Goal: Task Accomplishment & Management: Use online tool/utility

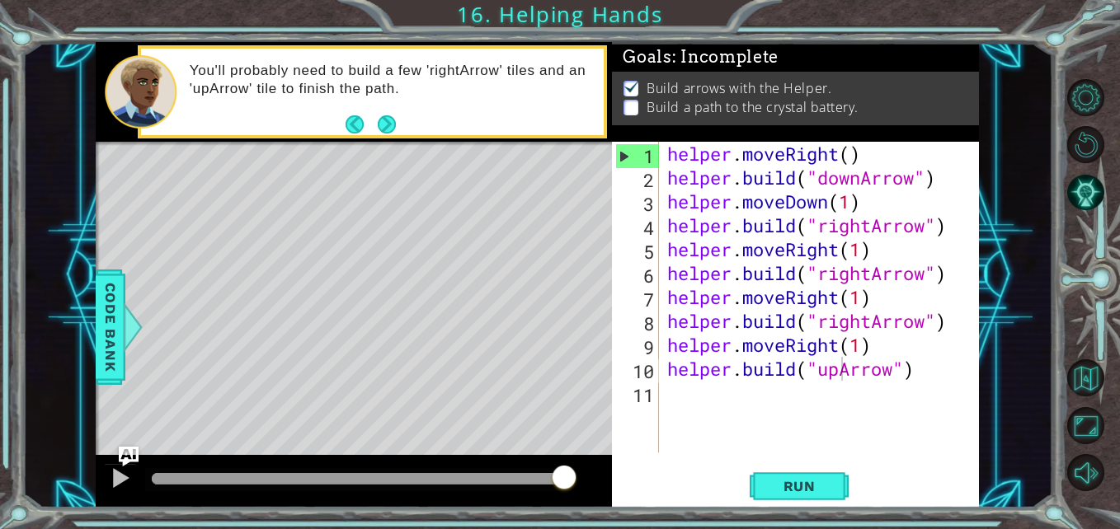
scroll to position [0, 8]
click at [836, 495] on button "Run" at bounding box center [799, 486] width 99 height 36
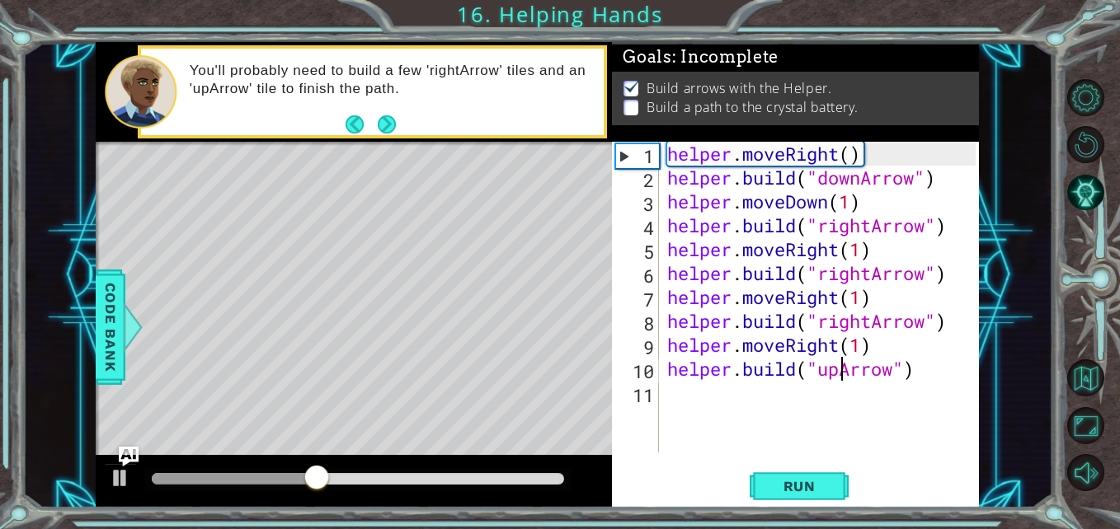
click at [896, 375] on div "helper . moveRight ( ) helper . build ( "downArrow" ) helper . moveDown ( 1 ) h…" at bounding box center [824, 321] width 320 height 359
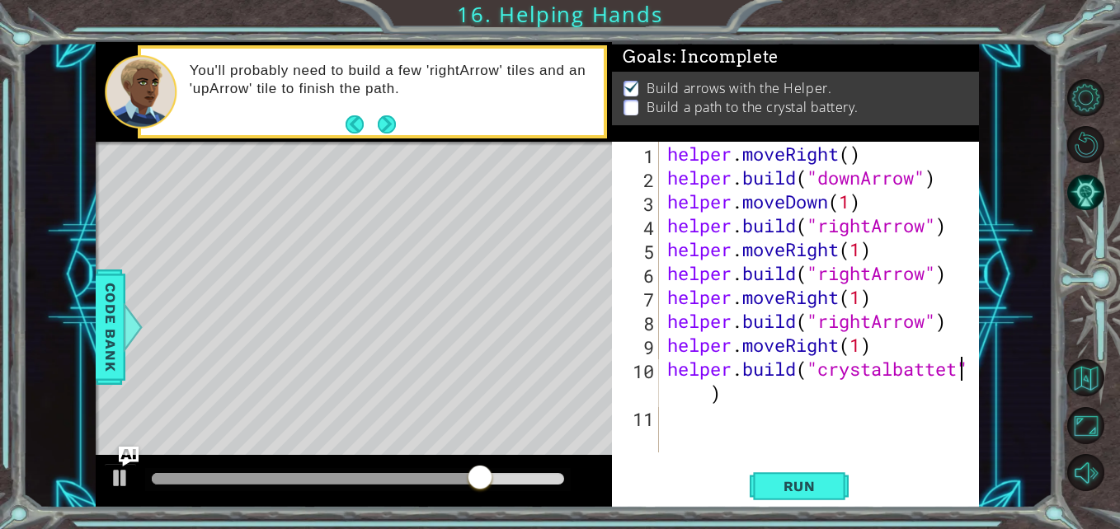
scroll to position [0, 14]
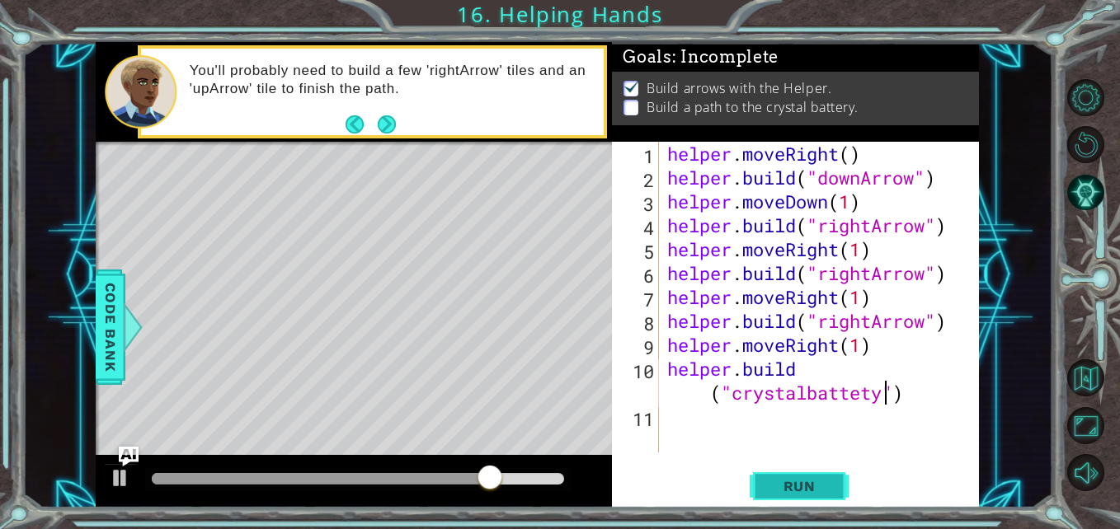
click at [811, 490] on span "Run" at bounding box center [799, 486] width 65 height 16
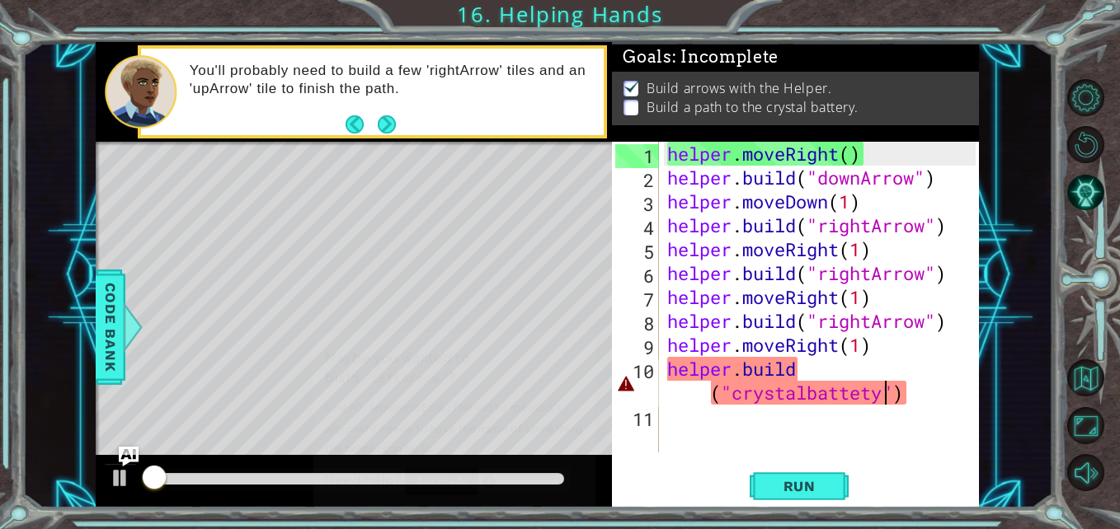
click at [821, 502] on button "Run" at bounding box center [799, 486] width 99 height 36
click at [811, 487] on span "Run" at bounding box center [799, 486] width 65 height 16
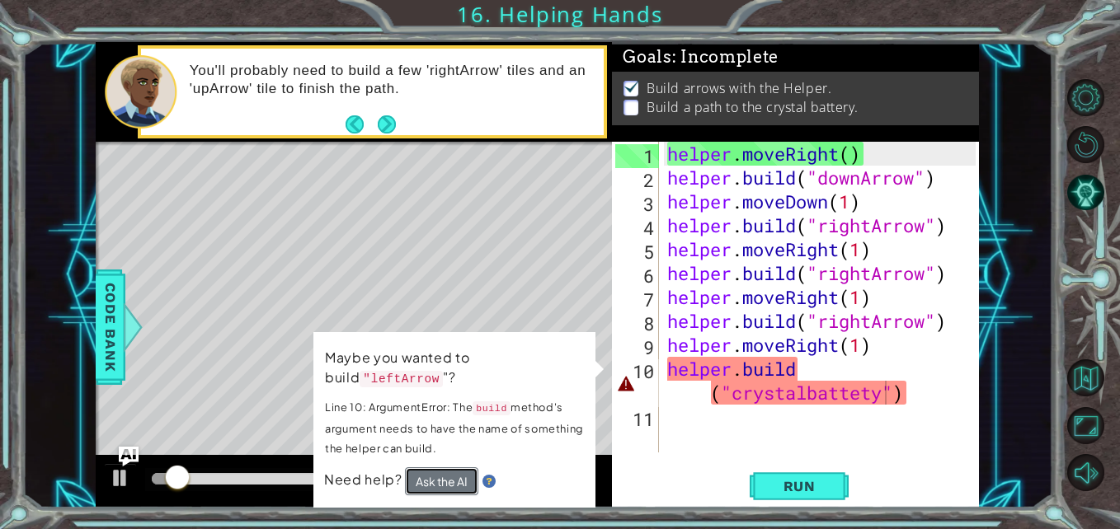
click at [434, 474] on button "Ask the AI" at bounding box center [440, 481] width 73 height 29
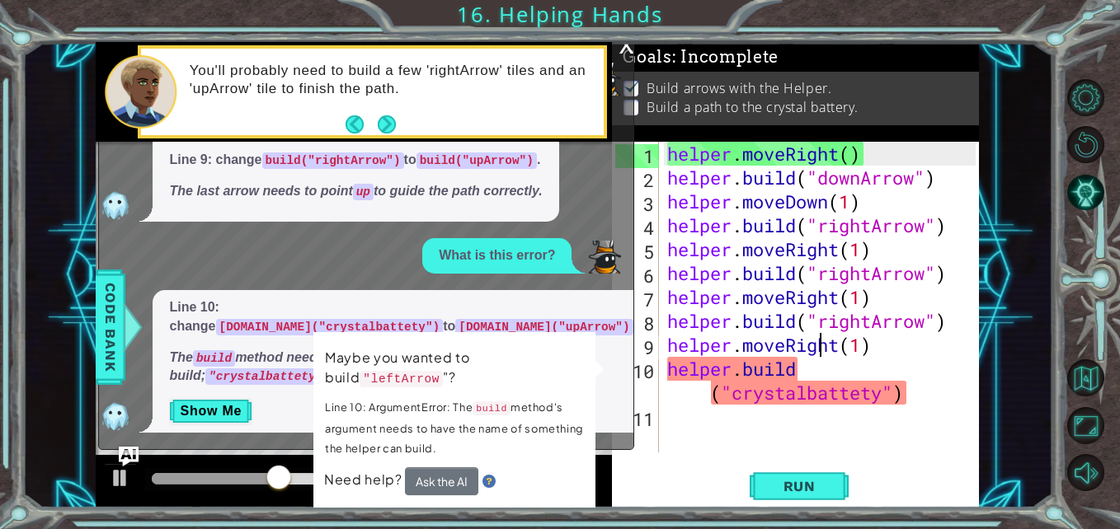
click at [817, 350] on div "helper . moveRight ( ) helper . build ( "downArrow" ) helper . moveDown ( 1 ) h…" at bounding box center [824, 321] width 320 height 359
click at [880, 392] on div "helper . moveRight ( ) helper . build ( "downArrow" ) helper . moveDown ( 1 ) h…" at bounding box center [824, 321] width 320 height 359
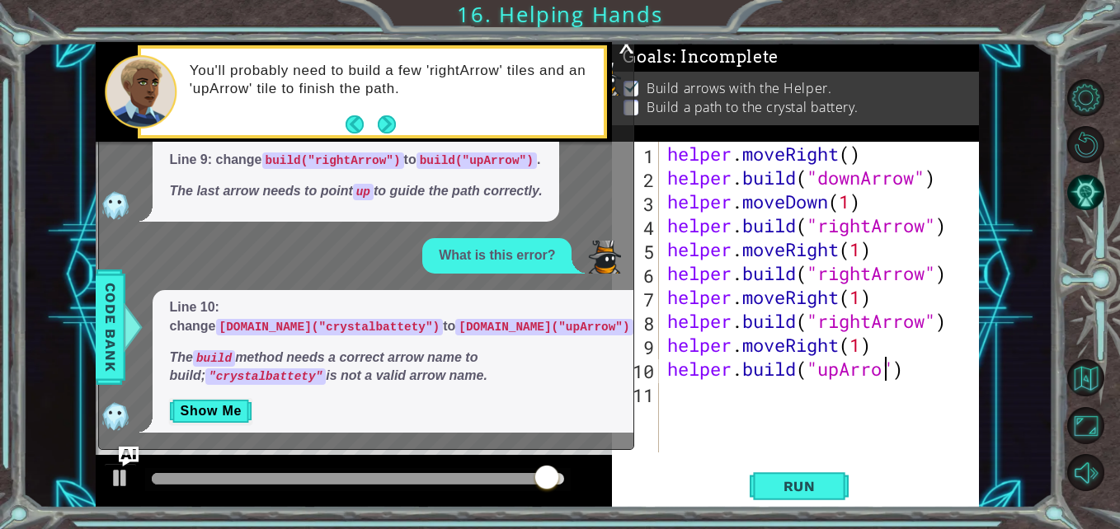
scroll to position [0, 11]
click at [803, 490] on span "Run" at bounding box center [799, 486] width 65 height 16
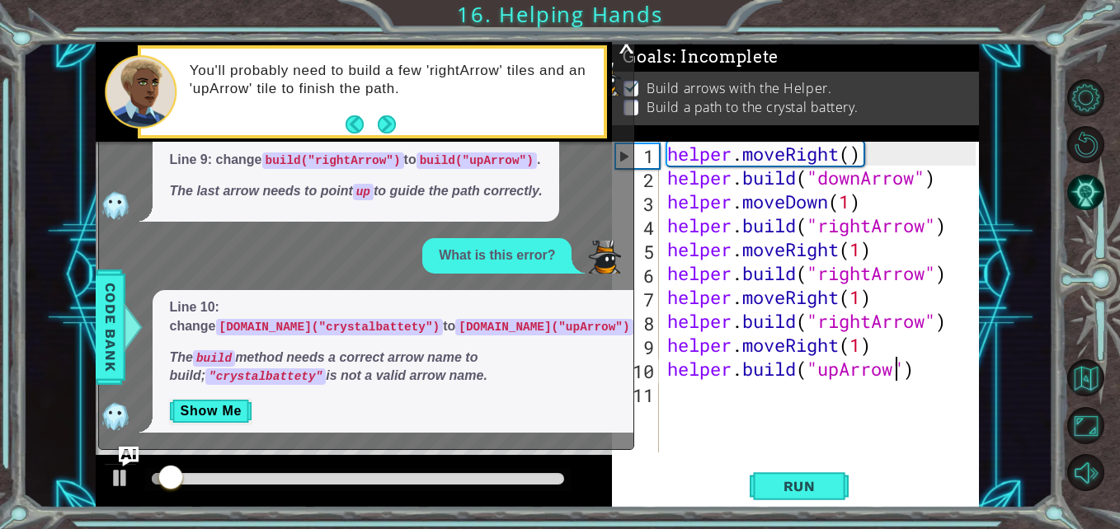
click at [623, 46] on div "x" at bounding box center [626, 43] width 15 height 16
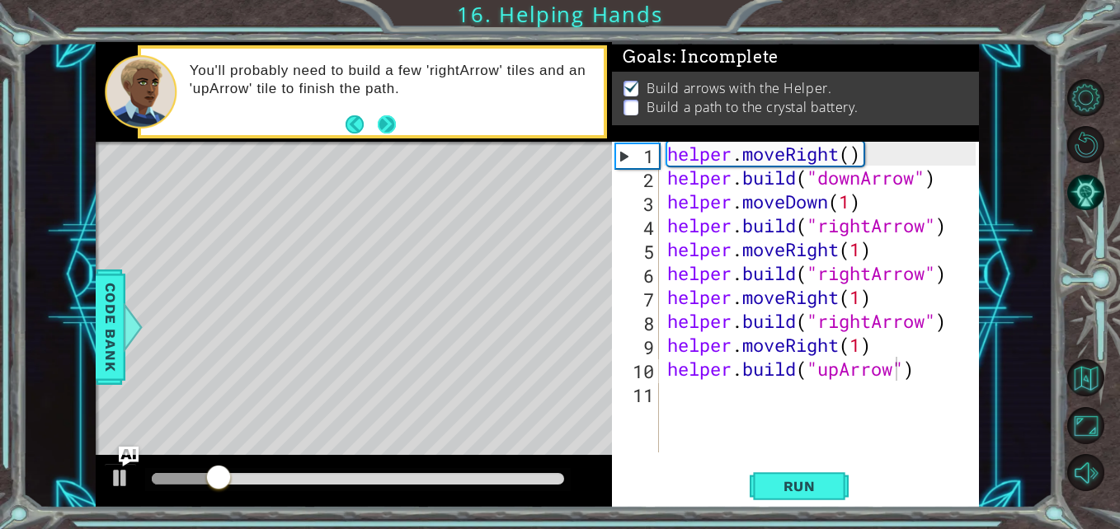
click at [386, 119] on button "Next" at bounding box center [387, 124] width 18 height 18
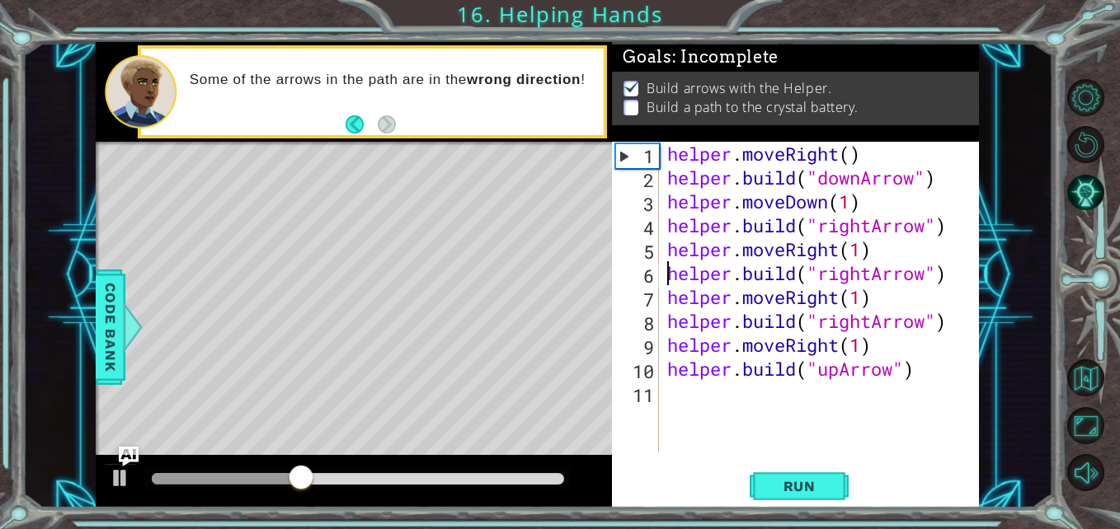
click at [666, 270] on div "helper . moveRight ( ) helper . build ( "downArrow" ) helper . moveDown ( 1 ) h…" at bounding box center [824, 321] width 320 height 359
click at [631, 146] on div "1" at bounding box center [637, 156] width 43 height 24
click at [840, 87] on li "Build arrows with the Helper." at bounding box center [797, 88] width 348 height 19
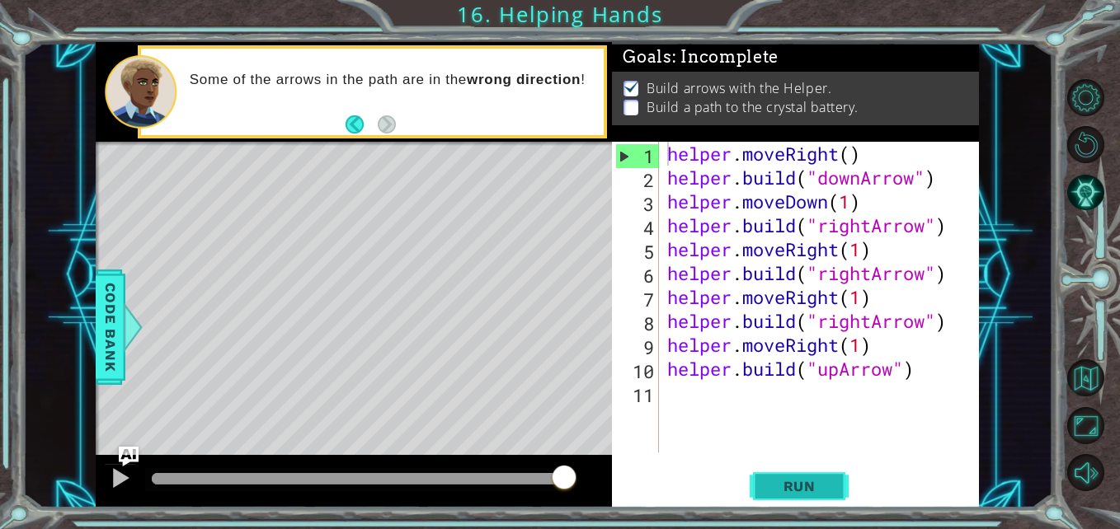
click at [826, 482] on span "Run" at bounding box center [799, 486] width 65 height 16
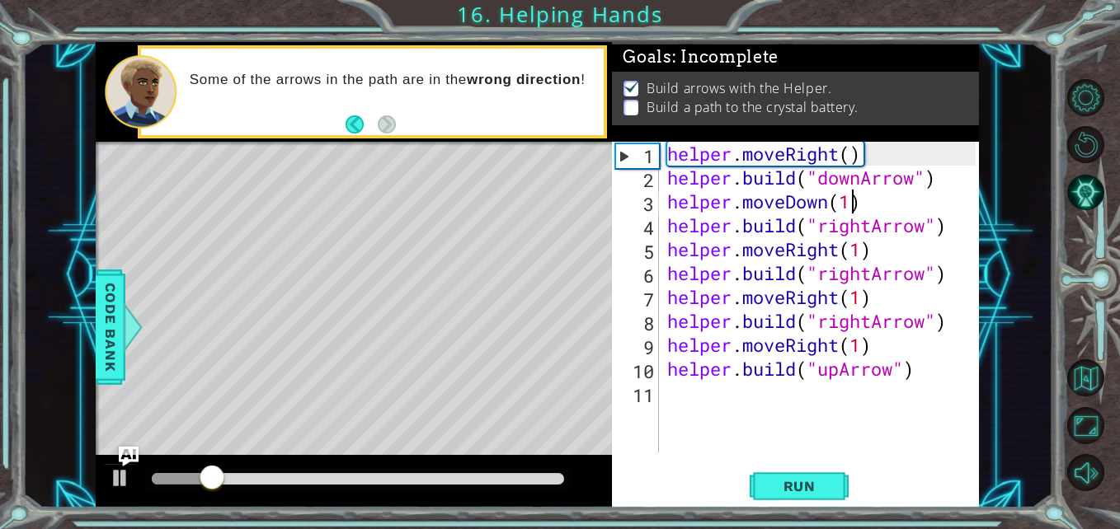
click at [854, 209] on div "helper . moveRight ( ) helper . build ( "downArrow" ) helper . moveDown ( 1 ) h…" at bounding box center [824, 321] width 320 height 359
drag, startPoint x: 909, startPoint y: 353, endPoint x: 935, endPoint y: 364, distance: 28.5
click at [935, 364] on div "helper . moveRight ( ) helper . build ( "downArrow" ) helper . moveDown ( 1 ) h…" at bounding box center [824, 321] width 320 height 359
type textarea "[DOMAIN_NAME]("upArrow")"
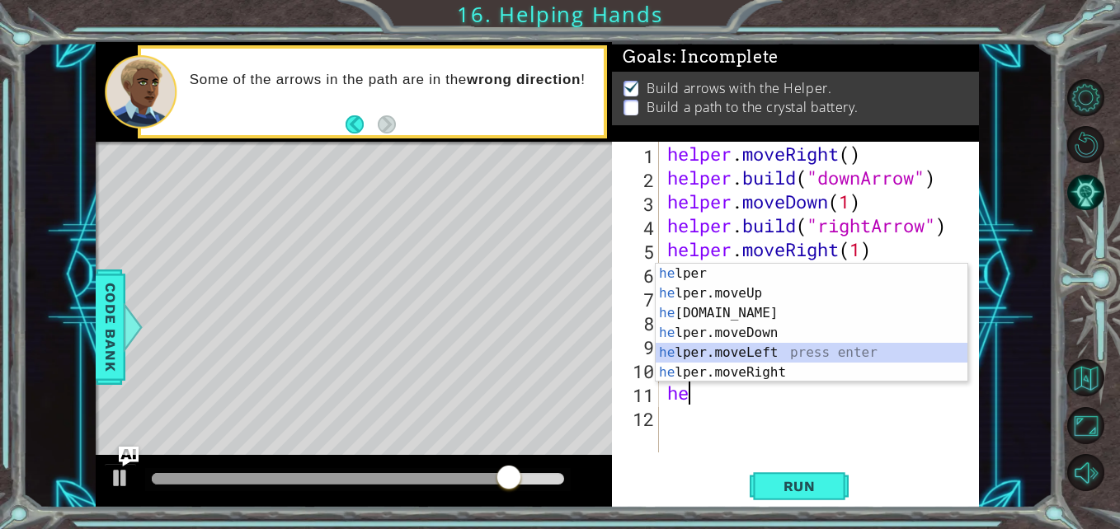
click at [833, 354] on div "he lper press enter he lper.moveUp press enter he [DOMAIN_NAME] press enter he …" at bounding box center [812, 343] width 312 height 158
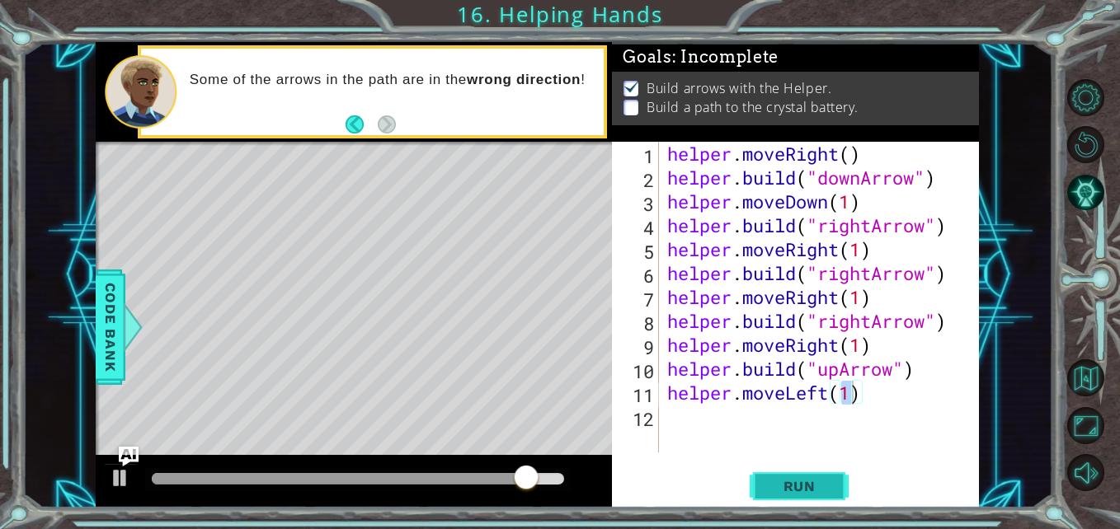
click at [805, 487] on span "Run" at bounding box center [799, 486] width 65 height 16
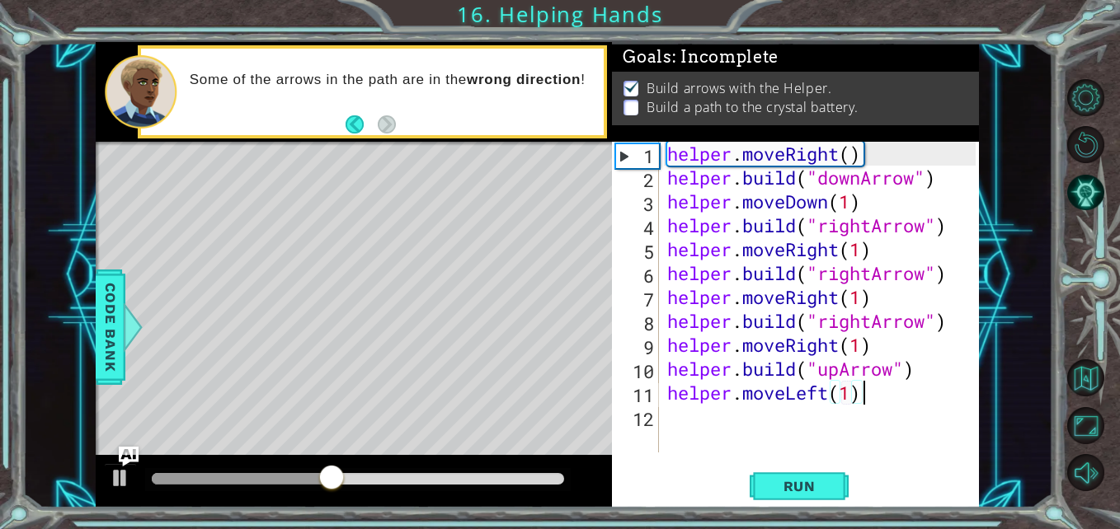
click at [957, 381] on div "helper . moveRight ( ) helper . build ( "downArrow" ) helper . moveDown ( 1 ) h…" at bounding box center [824, 321] width 320 height 359
click at [947, 342] on div "helper . moveRight ( ) helper . build ( "downArrow" ) helper . moveDown ( 1 ) h…" at bounding box center [824, 321] width 320 height 359
type textarea "helper.moveRight(1)"
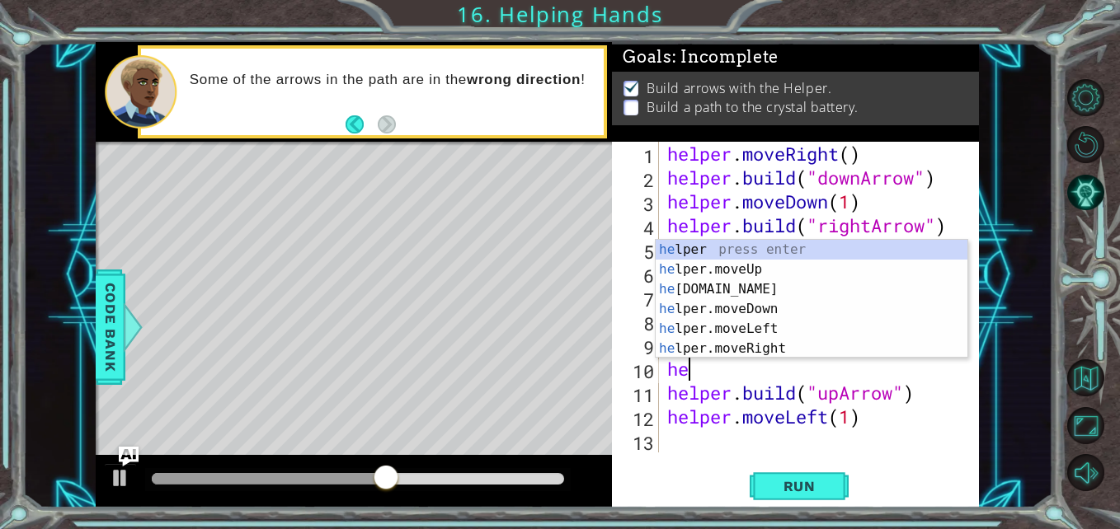
scroll to position [0, 1]
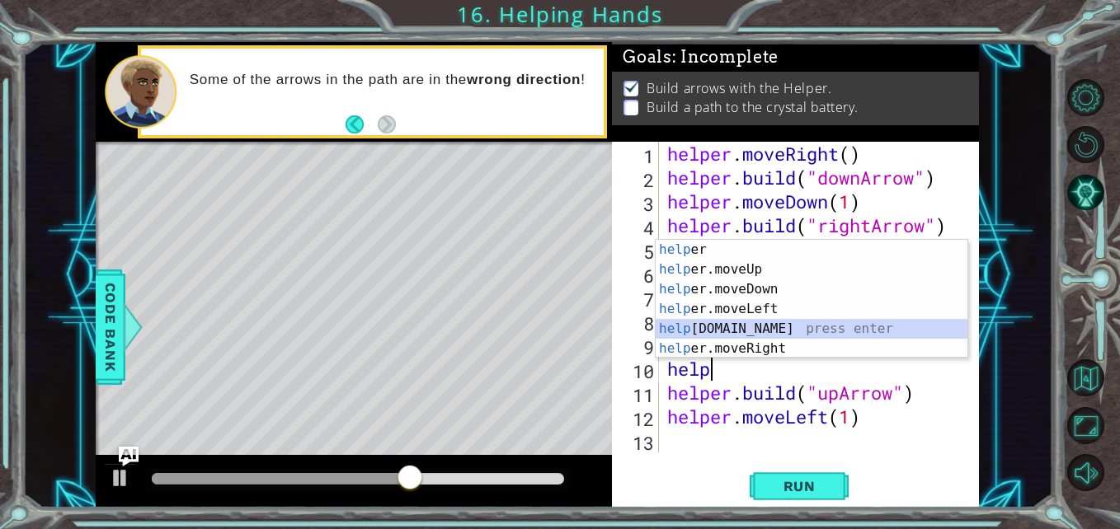
click at [797, 327] on div "help er press enter help er.moveUp press enter help er.moveDown press enter hel…" at bounding box center [812, 319] width 312 height 158
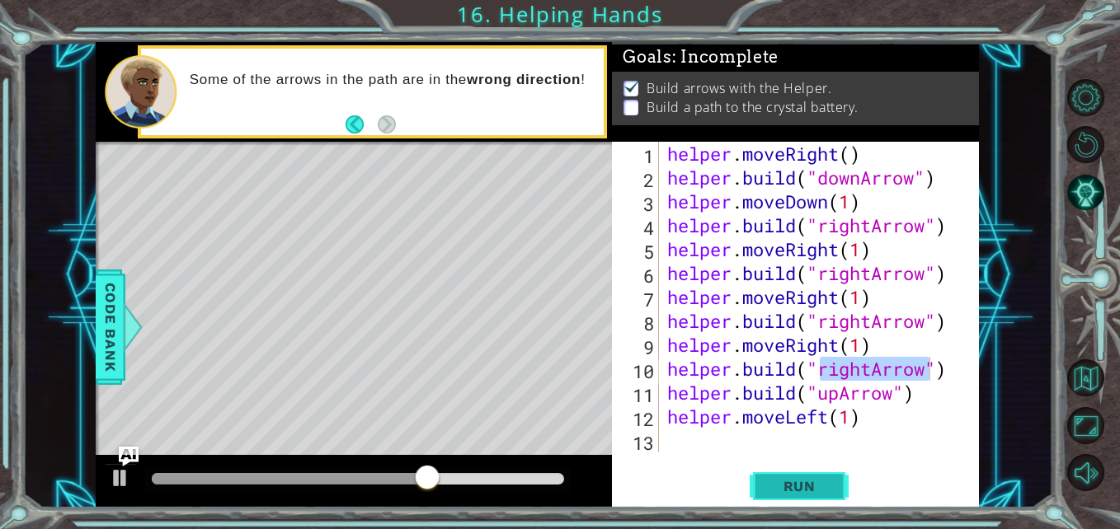
click at [820, 473] on button "Run" at bounding box center [799, 486] width 99 height 36
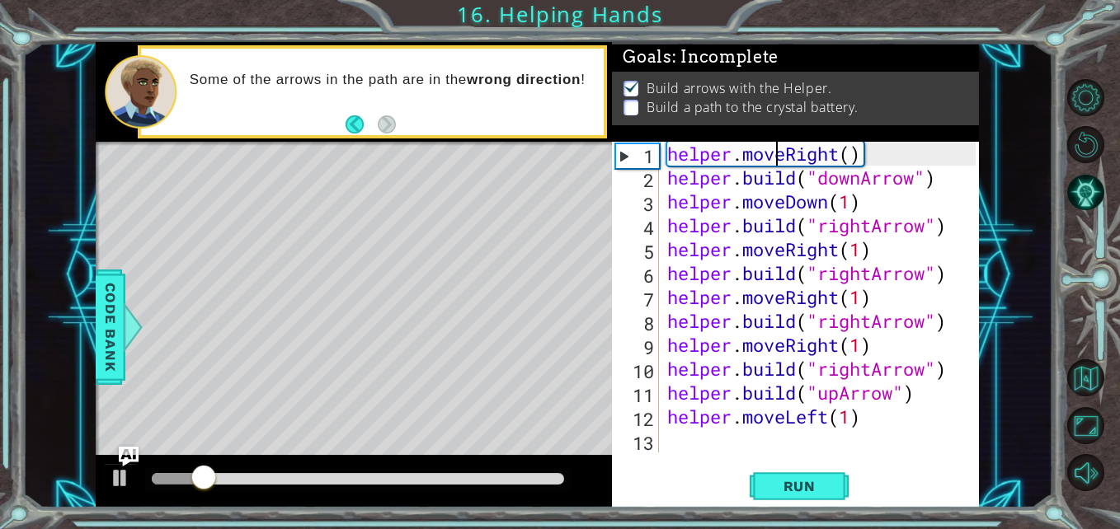
click at [776, 142] on div "helper . moveRight ( ) helper . build ( "downArrow" ) helper . moveDown ( 1 ) h…" at bounding box center [824, 321] width 320 height 359
click at [793, 99] on p "Build a path to the crystal battery." at bounding box center [753, 107] width 212 height 18
click at [629, 187] on div "2" at bounding box center [637, 180] width 44 height 24
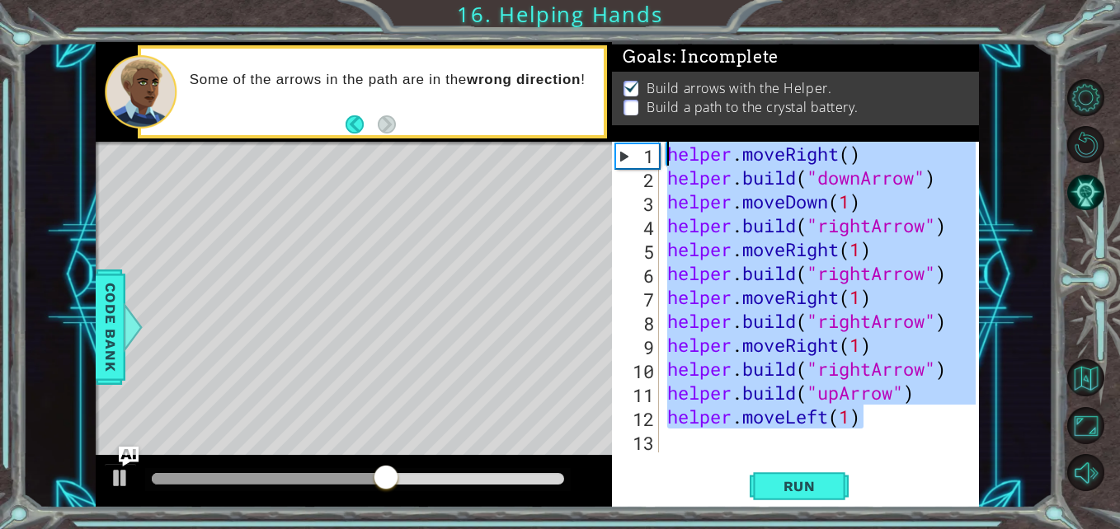
drag, startPoint x: 865, startPoint y: 417, endPoint x: 522, endPoint y: 64, distance: 492.8
click at [522, 64] on div "6 7 8 9 10 11 helper . build ( "rightArr ow" ) helper . moveRight ( 1 ) helper …" at bounding box center [537, 275] width 883 height 466
type textarea "helper.moveRight() [DOMAIN_NAME]("downArrow")"
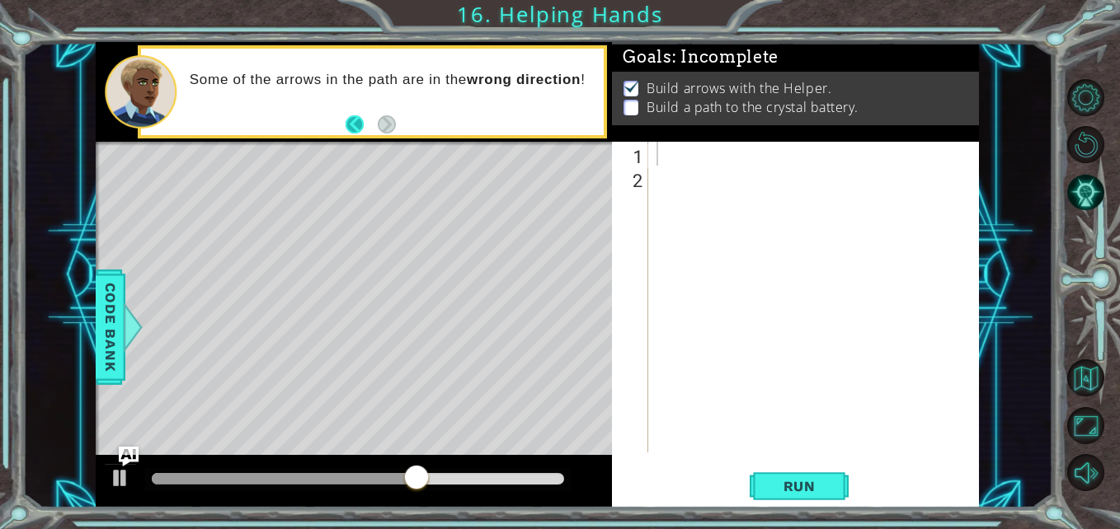
click at [357, 120] on button "Back" at bounding box center [362, 124] width 32 height 18
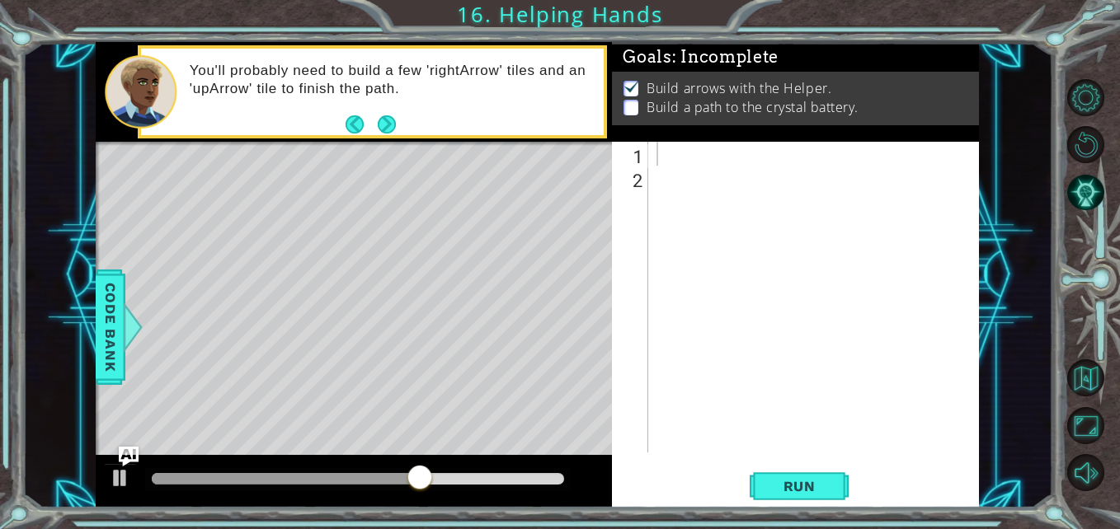
click at [357, 120] on button "Back" at bounding box center [362, 124] width 32 height 18
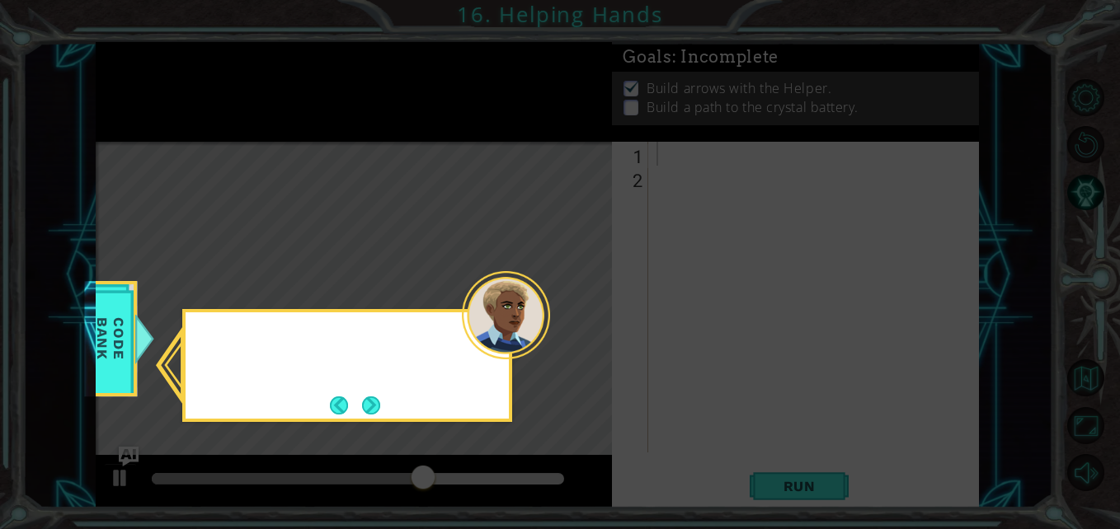
click at [357, 120] on icon at bounding box center [560, 264] width 1120 height 529
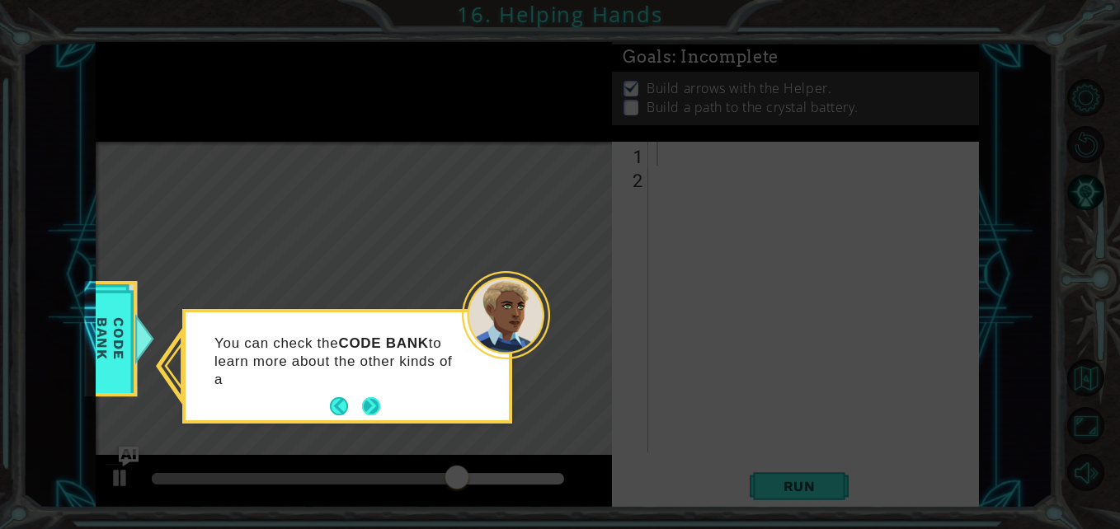
click at [377, 410] on button "Next" at bounding box center [371, 406] width 18 height 18
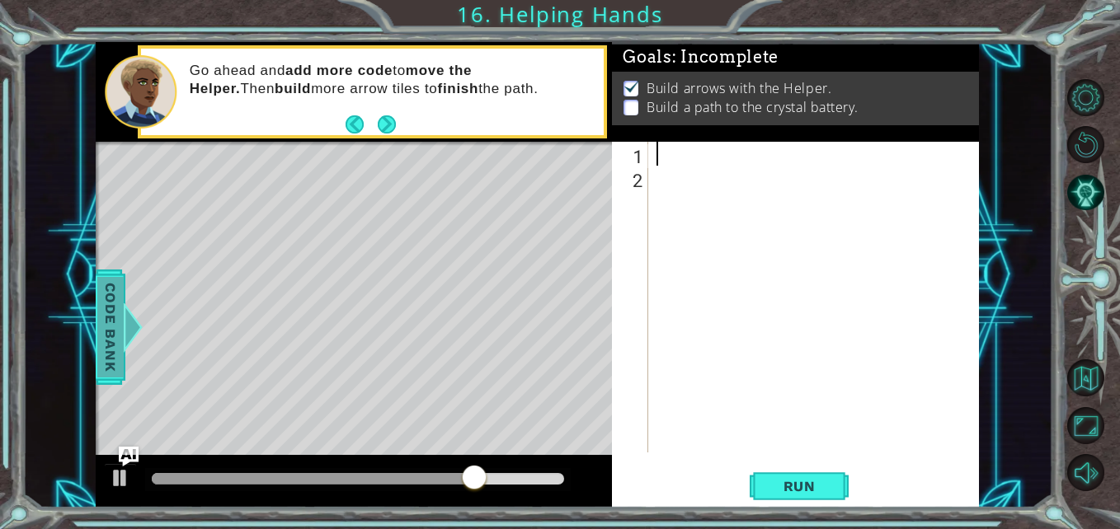
click at [115, 334] on span "Code Bank" at bounding box center [110, 327] width 26 height 101
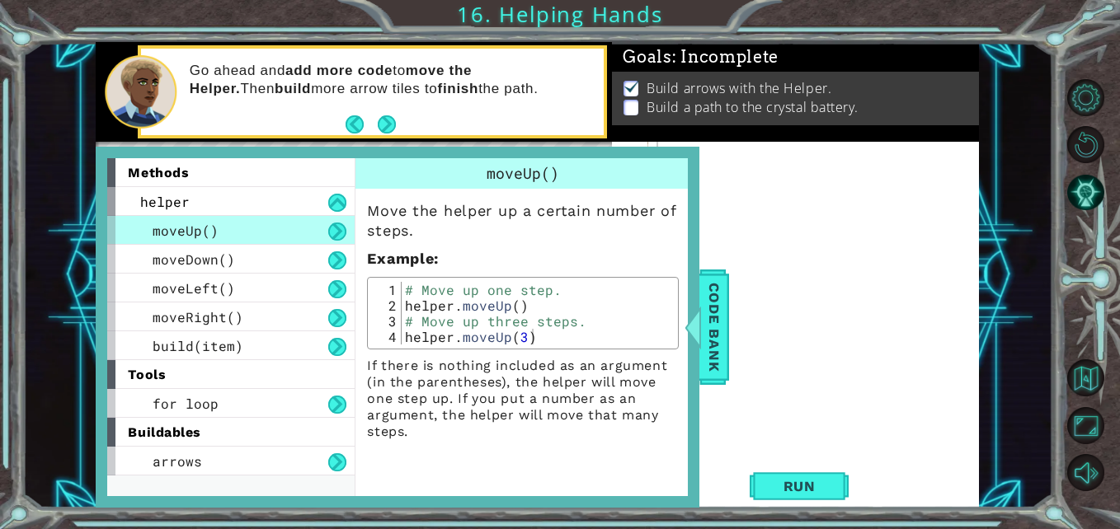
click at [808, 191] on div at bounding box center [818, 321] width 331 height 359
drag, startPoint x: 499, startPoint y: 144, endPoint x: 733, endPoint y: 366, distance: 322.6
click at [733, 366] on div "6 7 8 9 10 11 helper . build ( "rightArr ow" ) helper . moveRight ( 1 ) helper …" at bounding box center [537, 275] width 883 height 466
click at [100, 395] on div "methods helper moveUp() moveDown() moveLeft() moveRight() build(item) tools for…" at bounding box center [398, 327] width 604 height 361
click at [702, 317] on div at bounding box center [693, 327] width 21 height 49
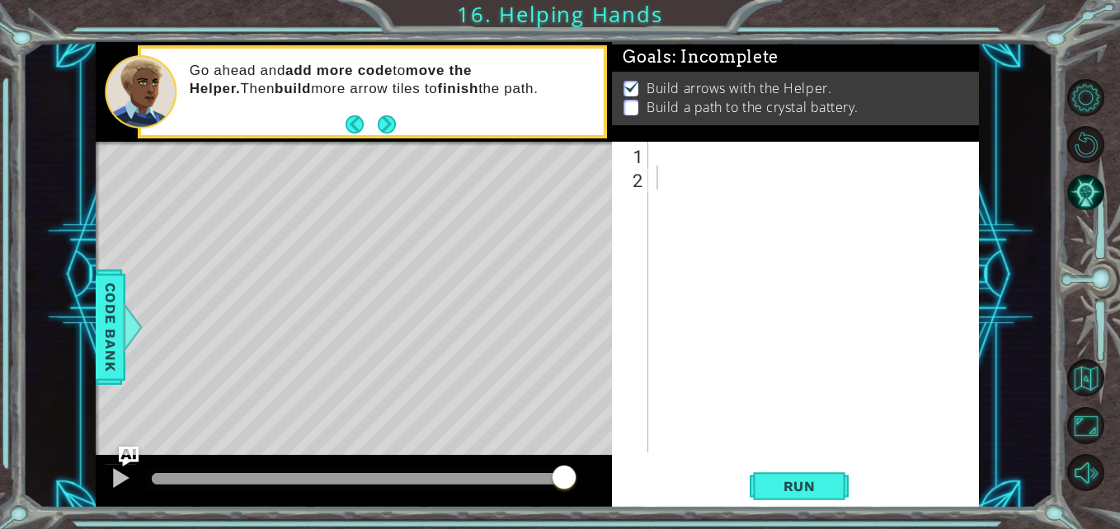
click at [692, 159] on div at bounding box center [818, 321] width 331 height 359
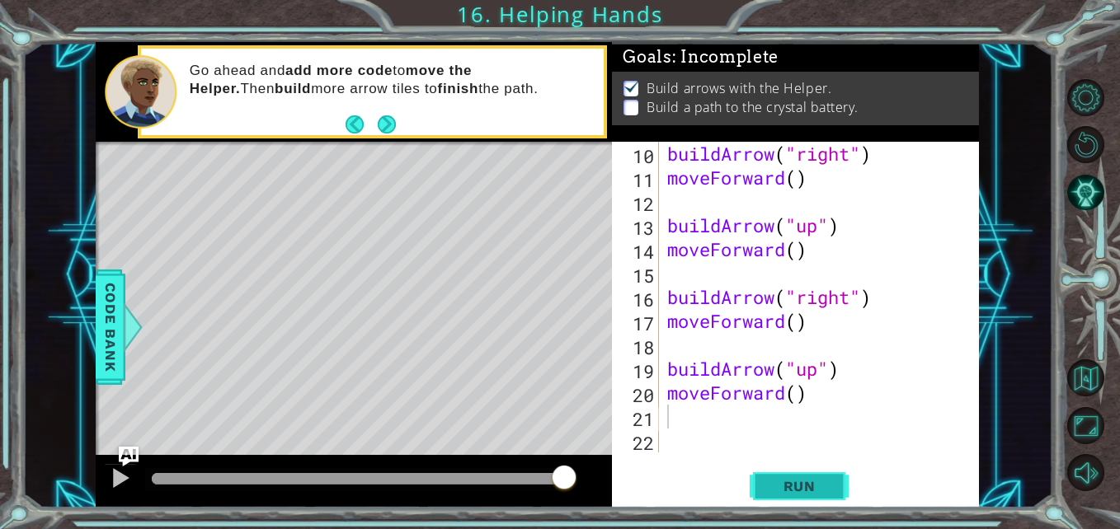
click at [811, 470] on button "Run" at bounding box center [799, 486] width 99 height 36
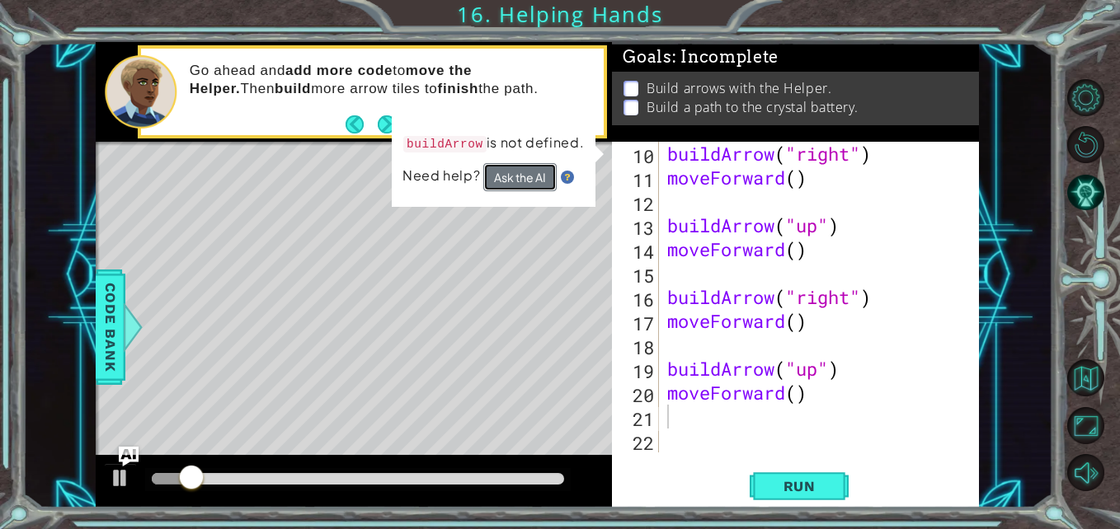
click at [538, 171] on button "Ask the AI" at bounding box center [519, 177] width 73 height 29
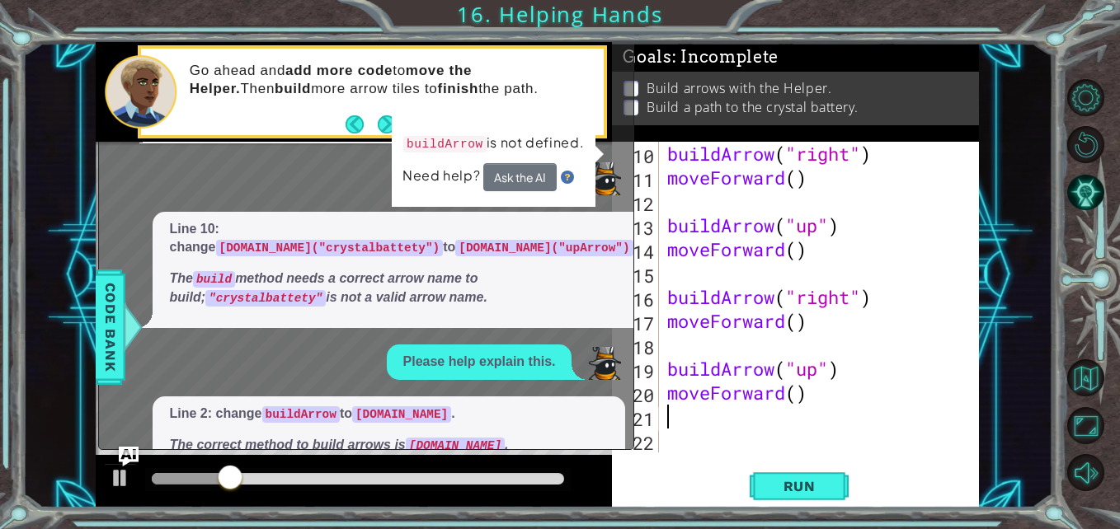
scroll to position [68, 0]
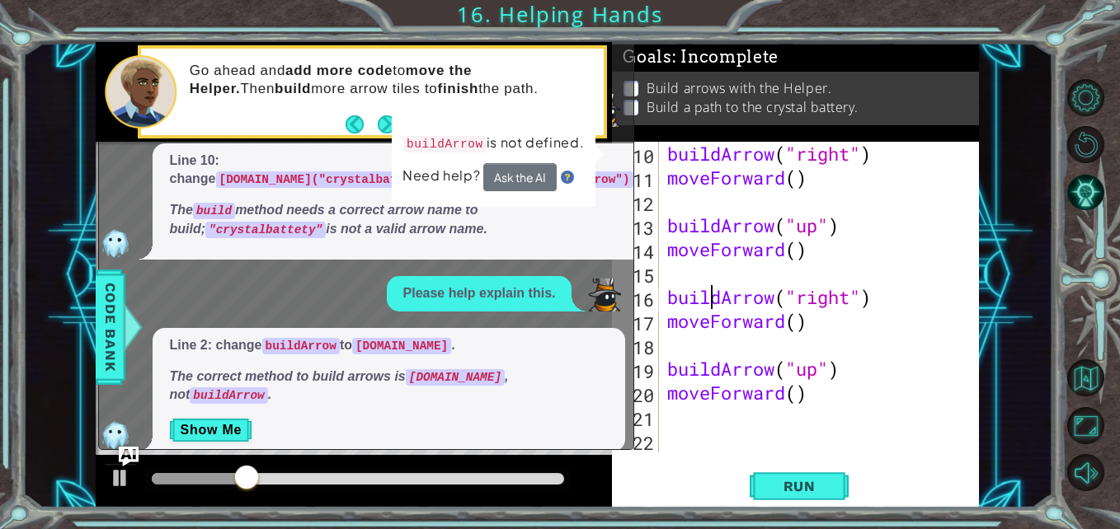
click at [711, 296] on div "buildArrow ( "right" ) moveForward ( ) buildArrow ( "up" ) moveForward ( ) buil…" at bounding box center [818, 321] width 308 height 359
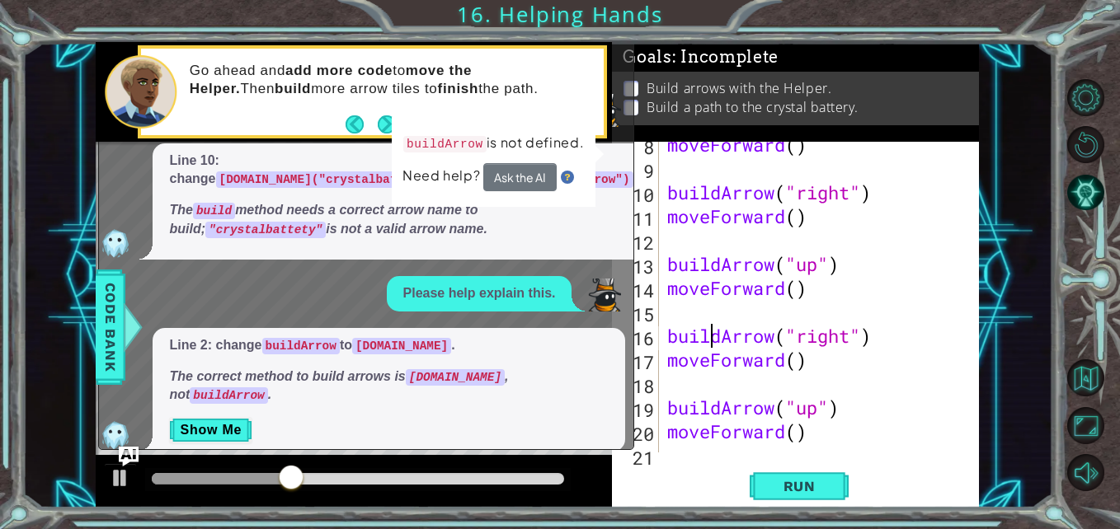
scroll to position [176, 0]
click at [721, 191] on div "moveForward ( ) buildArrow ( "right" ) moveForward ( ) buildArrow ( "up" ) move…" at bounding box center [818, 312] width 308 height 359
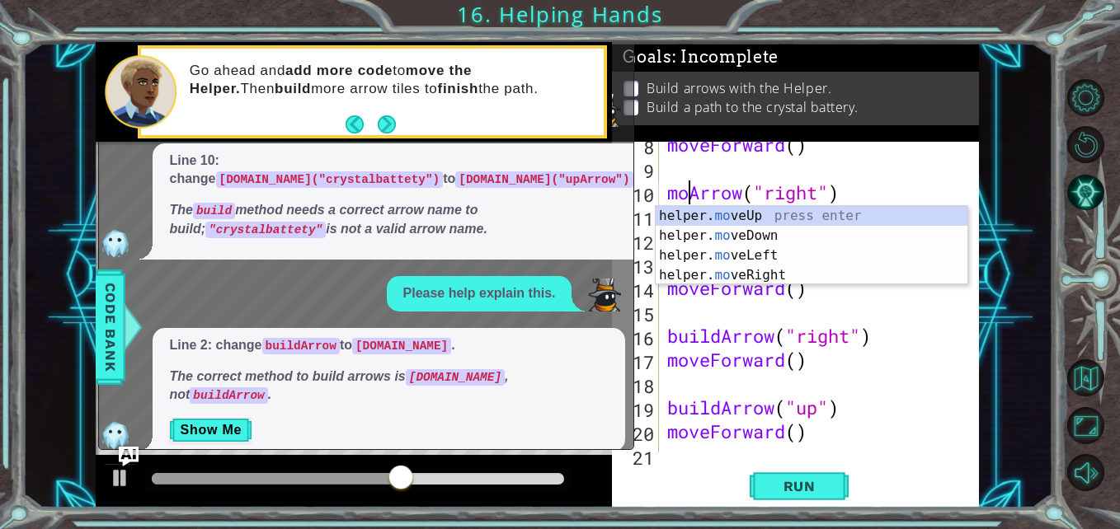
scroll to position [0, 2]
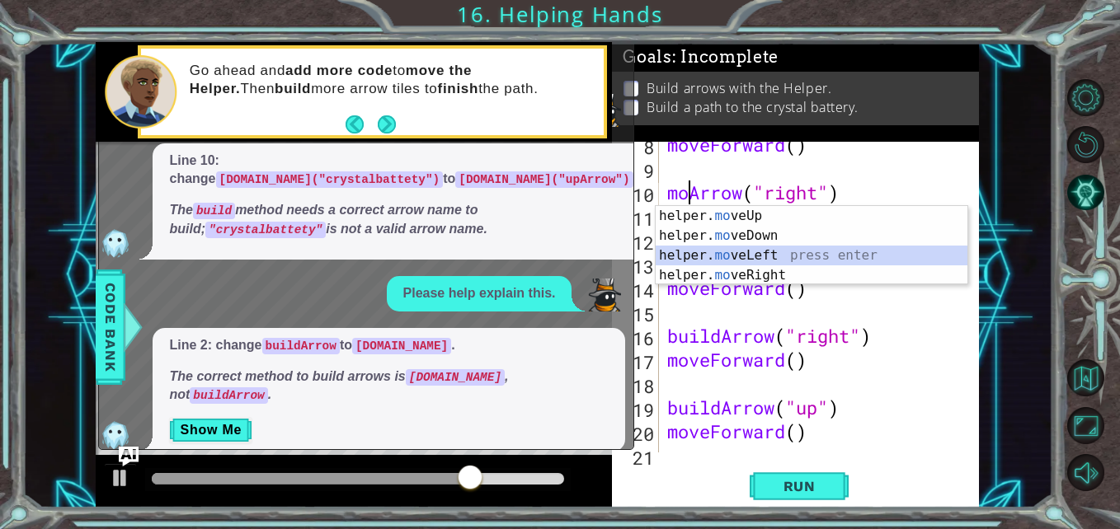
click at [796, 265] on div "helper. mo veUp press enter helper. mo veDown press enter helper. mo veLeft pre…" at bounding box center [812, 265] width 312 height 119
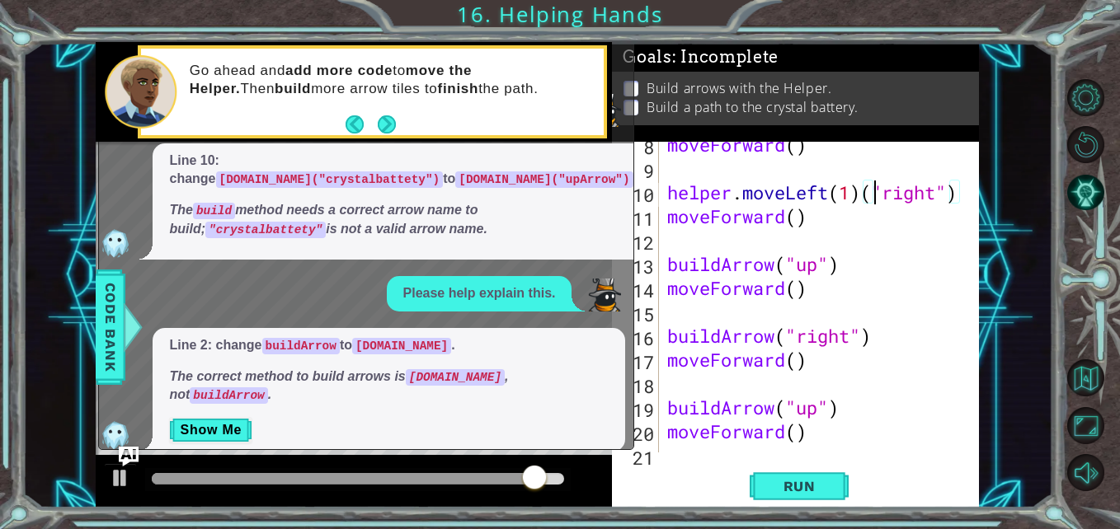
click at [870, 199] on div "moveForward ( ) helper . moveLeft ( 1 ) ( "right" ) moveForward ( ) buildArrow …" at bounding box center [818, 312] width 308 height 359
click at [822, 202] on div "moveForward ( ) helper . moveLeft ( 1 ) ( "right" ) moveForward ( ) buildArrow …" at bounding box center [818, 312] width 308 height 359
click at [830, 201] on div "moveForward ( ) helper . moveLeft ( 1 ) ( "right" ) moveForward ( ) buildArrow …" at bounding box center [818, 312] width 308 height 359
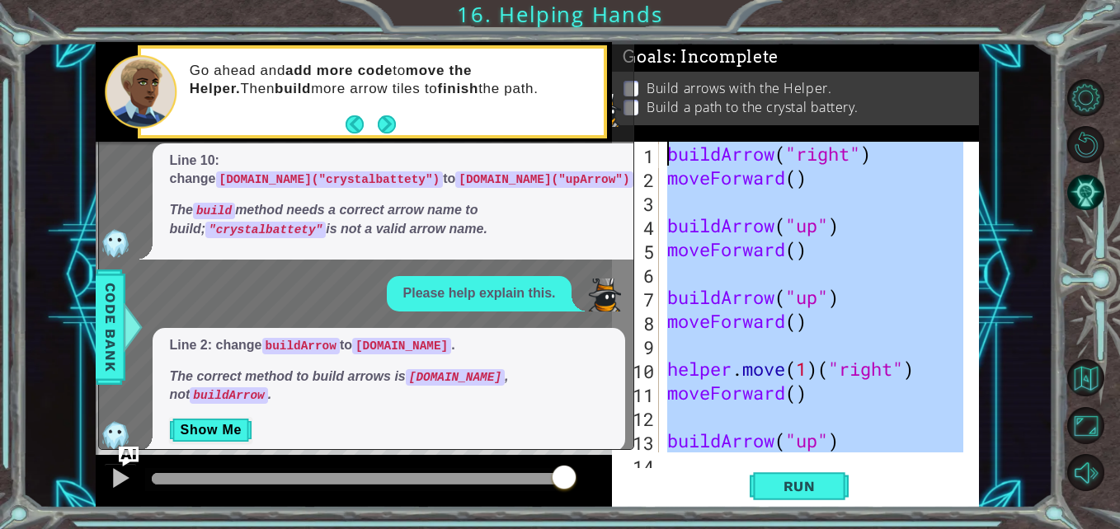
scroll to position [0, 0]
drag, startPoint x: 843, startPoint y: 435, endPoint x: 680, endPoint y: 97, distance: 375.1
click at [680, 97] on div "Goals : Incomplete Build arrows with the Helper. Build a path to the crystal ba…" at bounding box center [795, 275] width 367 height 466
type textarea "buildArrow("right") moveForward()"
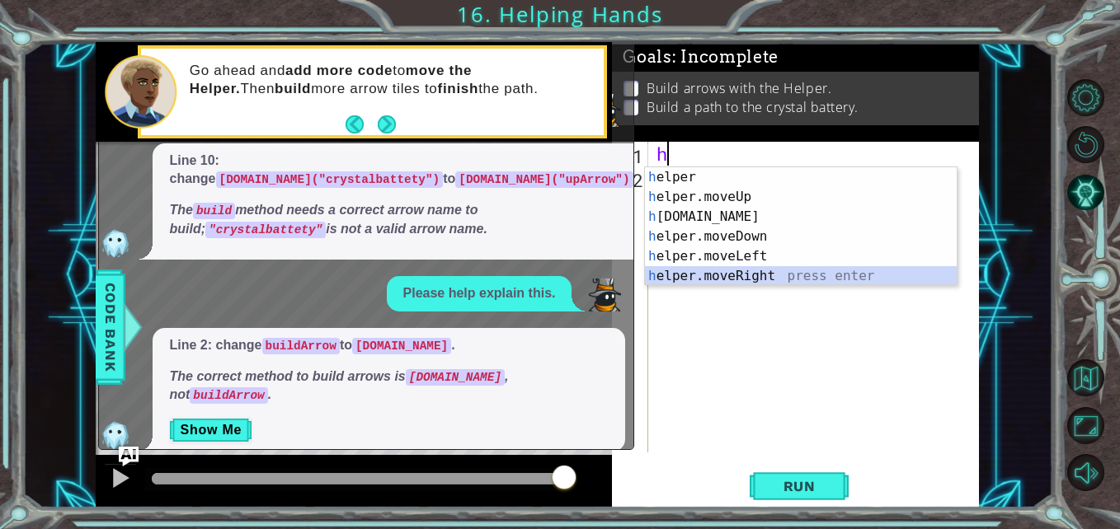
click at [741, 269] on div "h elper press enter h elper.moveUp press enter h [DOMAIN_NAME] press enter h el…" at bounding box center [801, 246] width 312 height 158
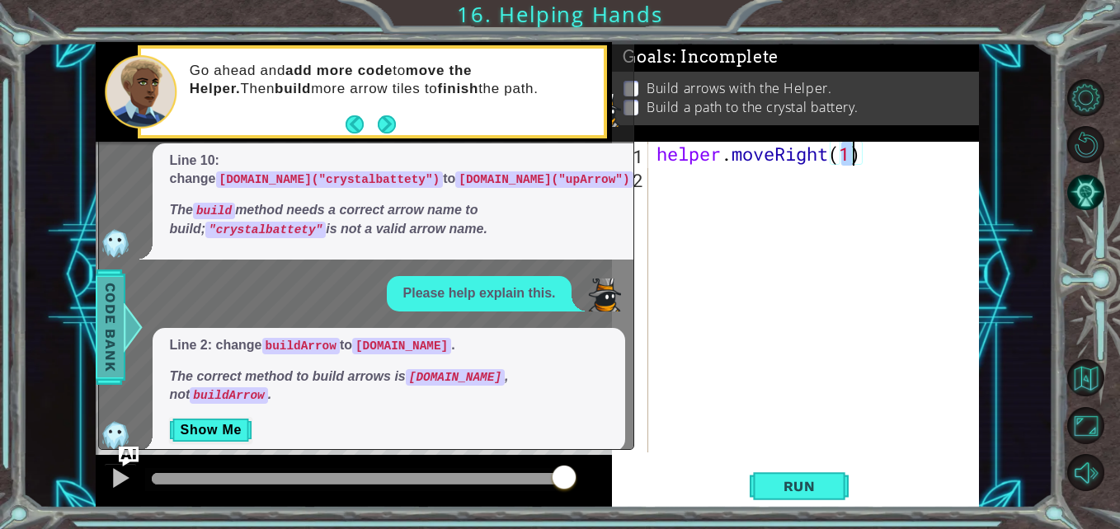
type textarea "helper.moveRight(1)"
click at [115, 355] on span "Code Bank" at bounding box center [110, 327] width 26 height 101
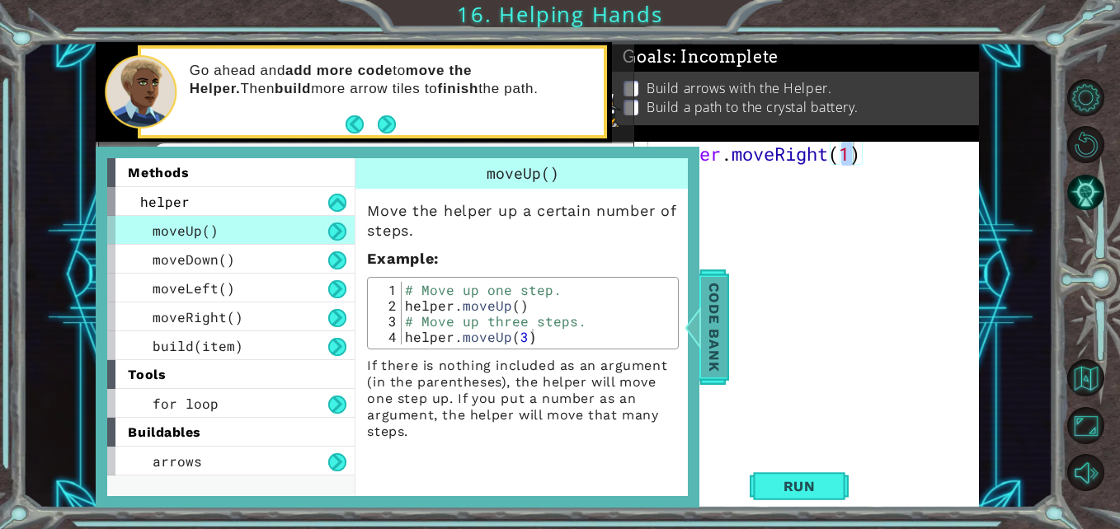
click at [700, 324] on div at bounding box center [693, 327] width 21 height 49
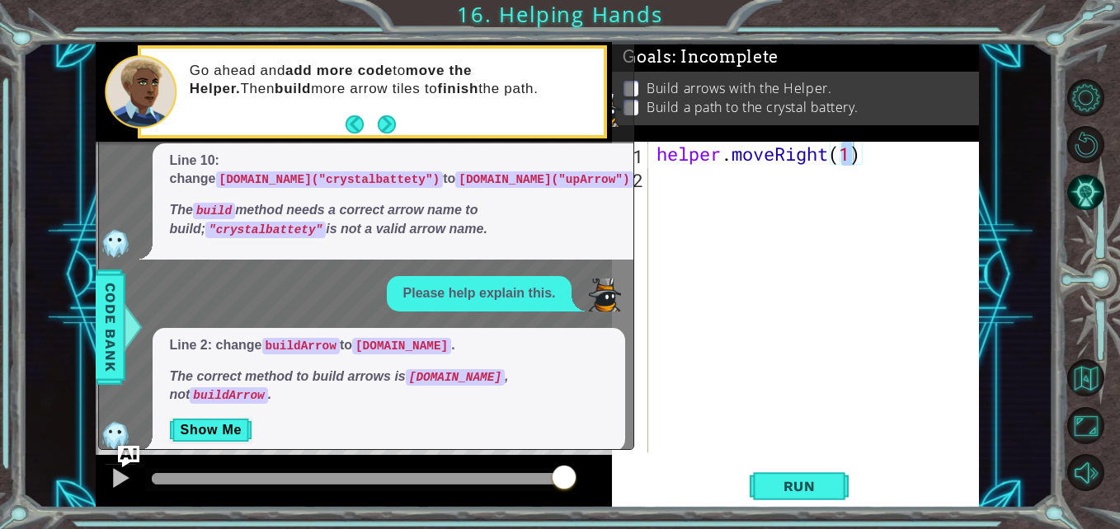
click at [125, 454] on img "Ask AI" at bounding box center [128, 456] width 21 height 21
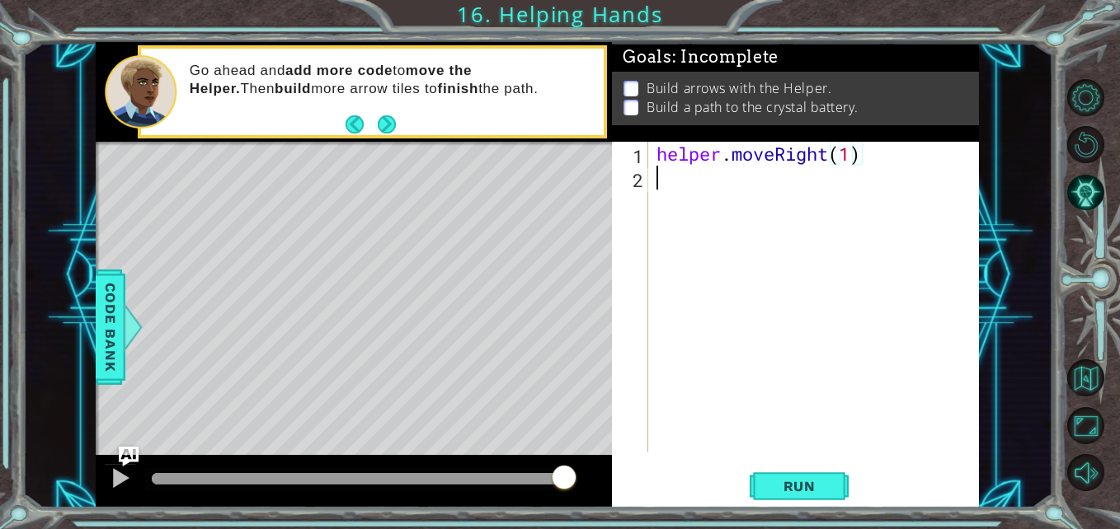
click at [750, 169] on div "helper . moveRight ( 1 )" at bounding box center [818, 321] width 331 height 359
click at [814, 494] on span "Run" at bounding box center [799, 486] width 65 height 16
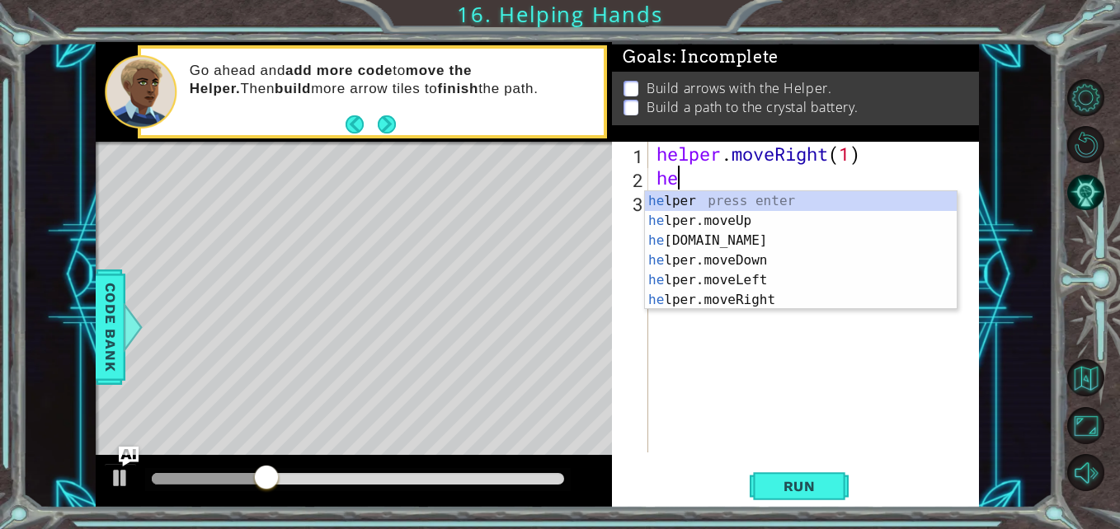
scroll to position [0, 1]
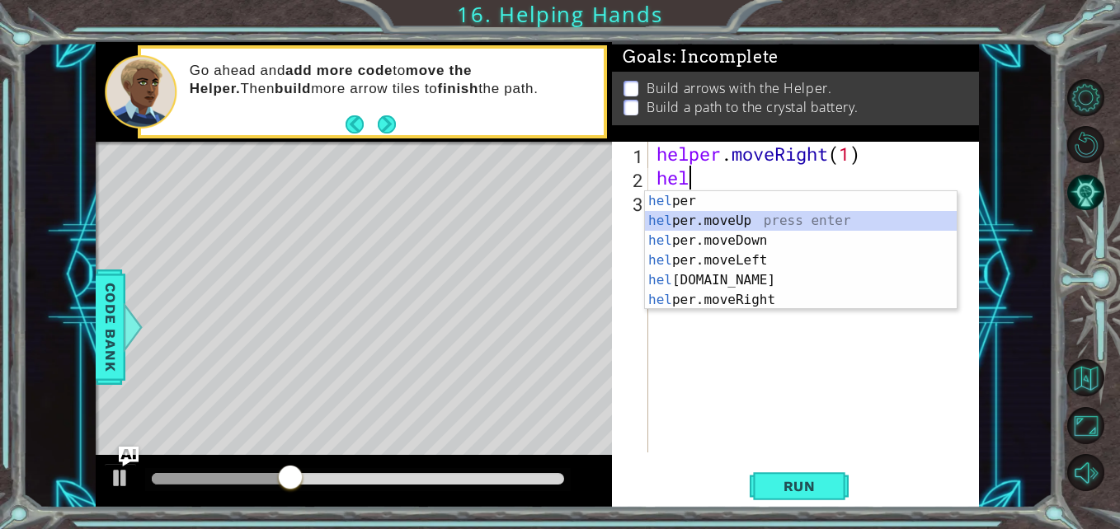
click at [726, 216] on div "hel per press enter hel per.moveUp press enter [GEOGRAPHIC_DATA] per.moveDown p…" at bounding box center [801, 270] width 312 height 158
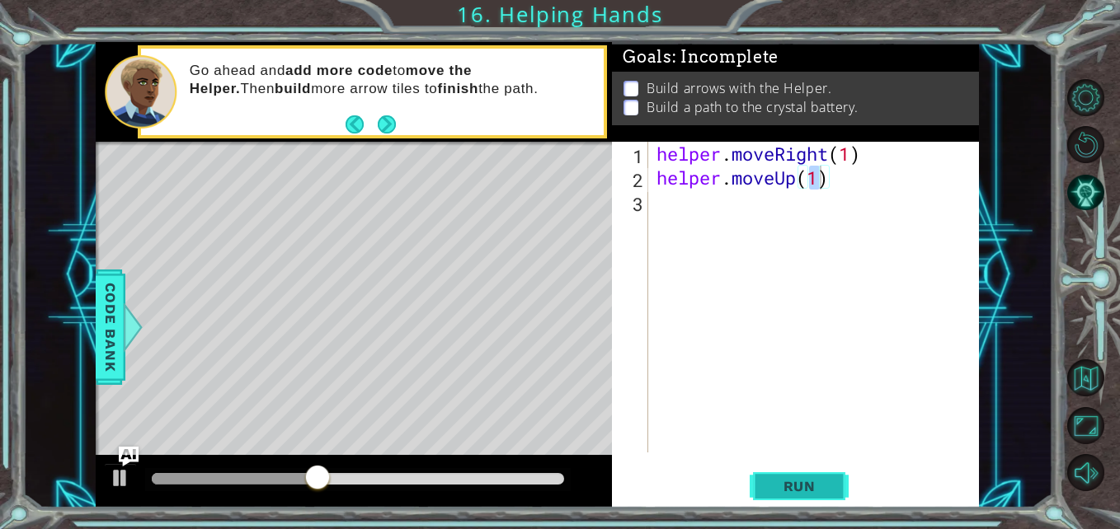
click at [831, 489] on span "Run" at bounding box center [799, 486] width 65 height 16
type textarea "helper.moveUp(2)"
click at [827, 488] on span "Run" at bounding box center [799, 486] width 65 height 16
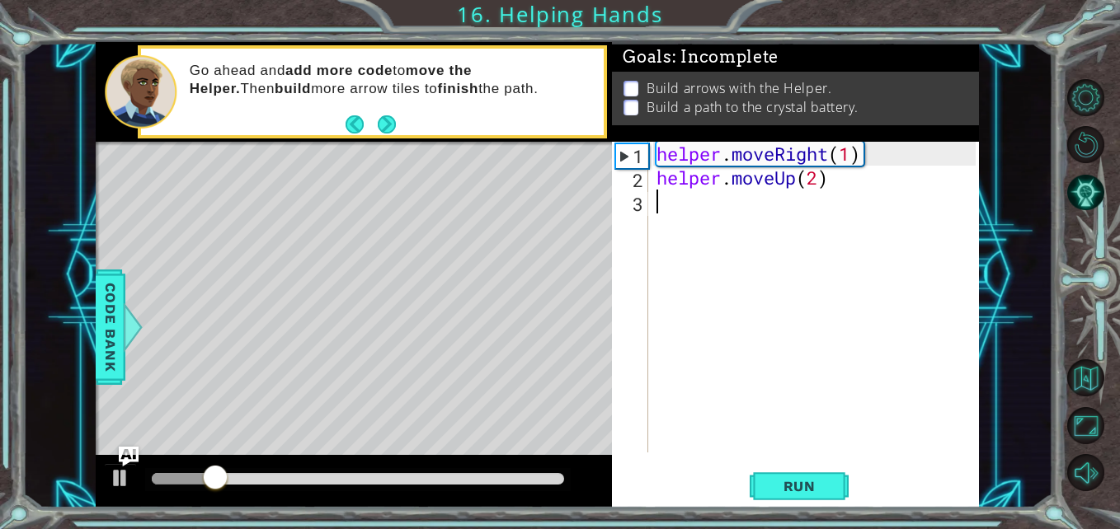
click at [827, 223] on div "helper . moveRight ( 1 ) helper . moveUp ( 2 )" at bounding box center [818, 321] width 331 height 359
click at [287, 126] on div "Go ahead and add more code to move the Helper. Then build more arrow tiles to f…" at bounding box center [391, 92] width 426 height 77
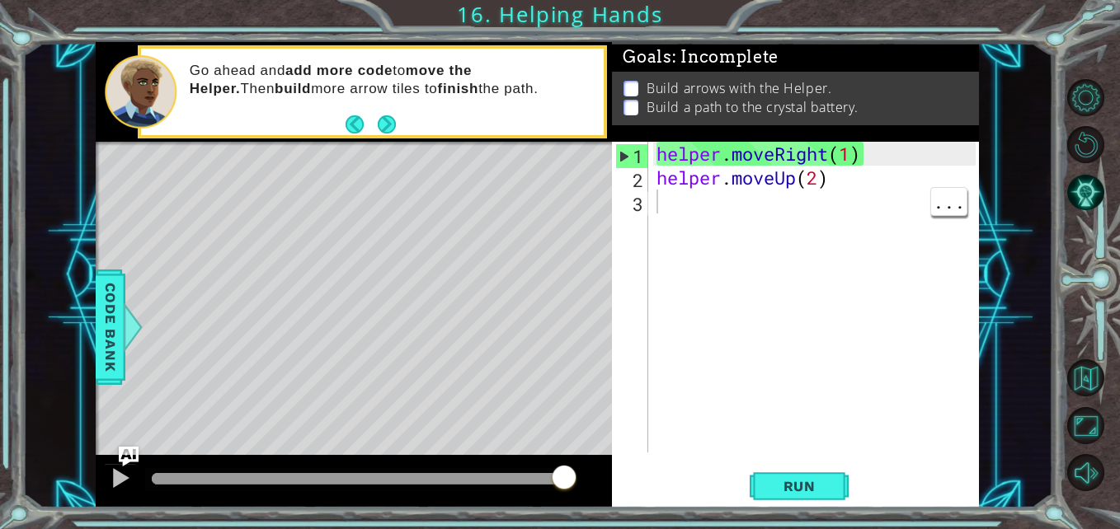
drag, startPoint x: 287, startPoint y: 134, endPoint x: 854, endPoint y: 313, distance: 594.9
click at [854, 313] on div "helper . moveRight ( 1 ) helper . moveUp ( 2 )" at bounding box center [818, 321] width 331 height 359
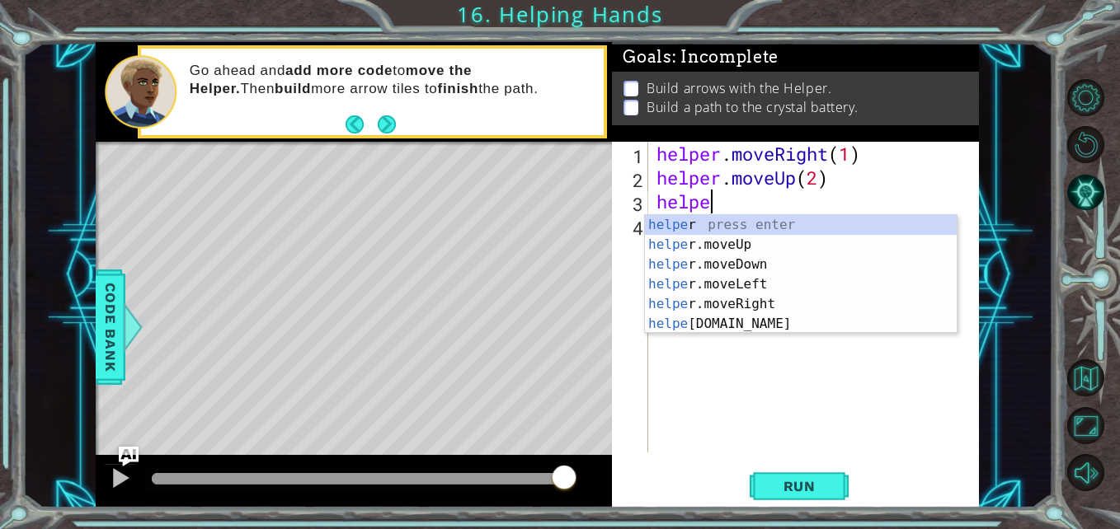
scroll to position [0, 2]
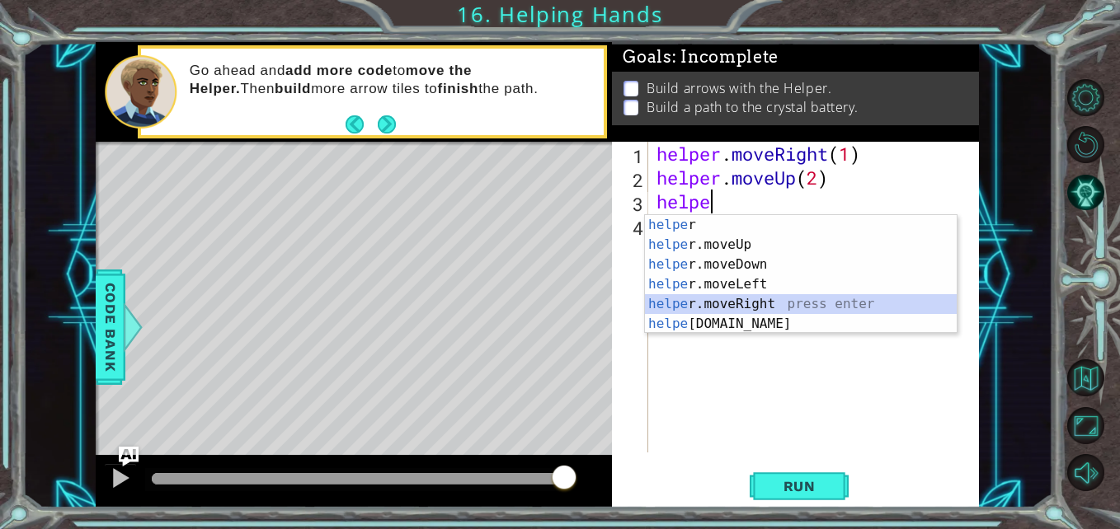
click at [772, 305] on div "helpe r press enter helpe [PERSON_NAME]moveUp press enter helpe [PERSON_NAME]mo…" at bounding box center [801, 294] width 312 height 158
type textarea "helper.moveRight(1)"
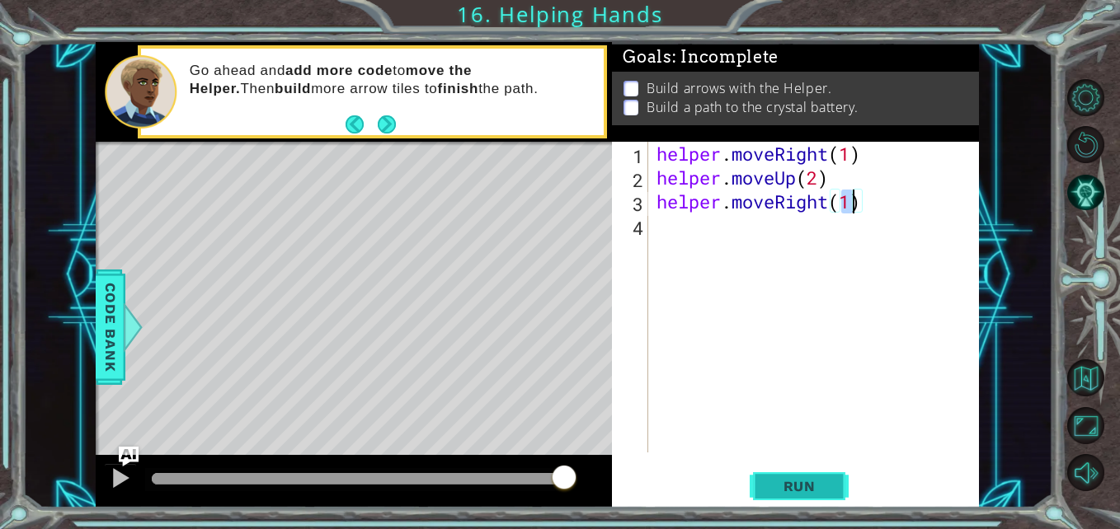
click at [802, 484] on span "Run" at bounding box center [799, 486] width 65 height 16
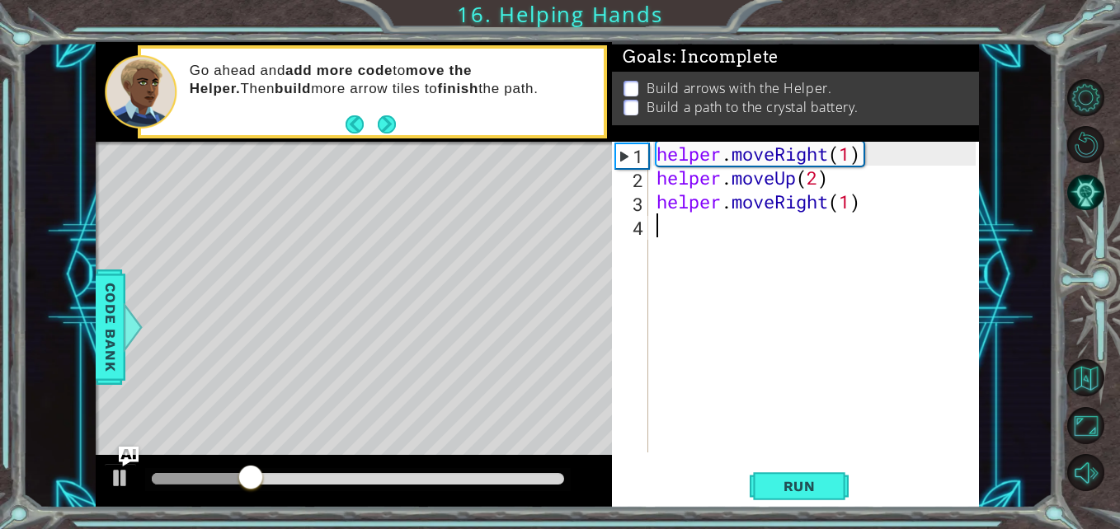
click at [950, 230] on div "helper . moveRight ( 1 ) helper . moveUp ( 2 ) helper . moveRight ( 1 )" at bounding box center [818, 321] width 331 height 359
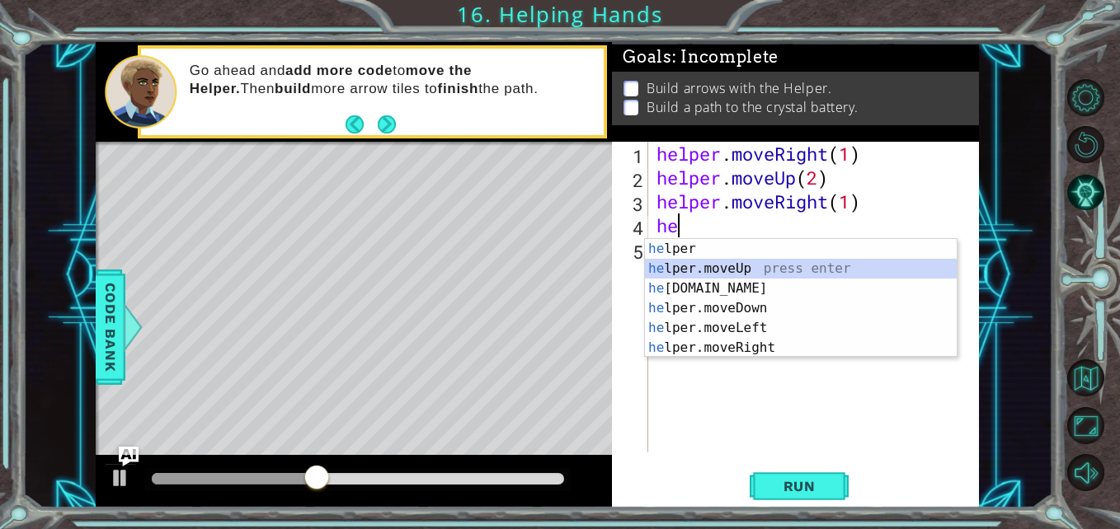
click at [817, 274] on div "he lper press enter he lper.moveUp press enter he [DOMAIN_NAME] press enter he …" at bounding box center [801, 318] width 312 height 158
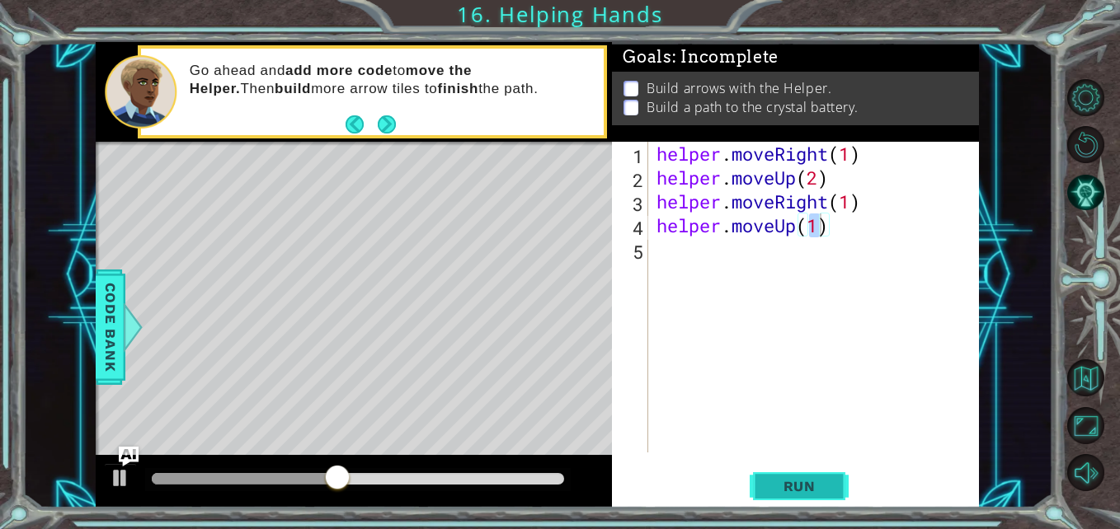
click at [784, 487] on span "Run" at bounding box center [799, 486] width 65 height 16
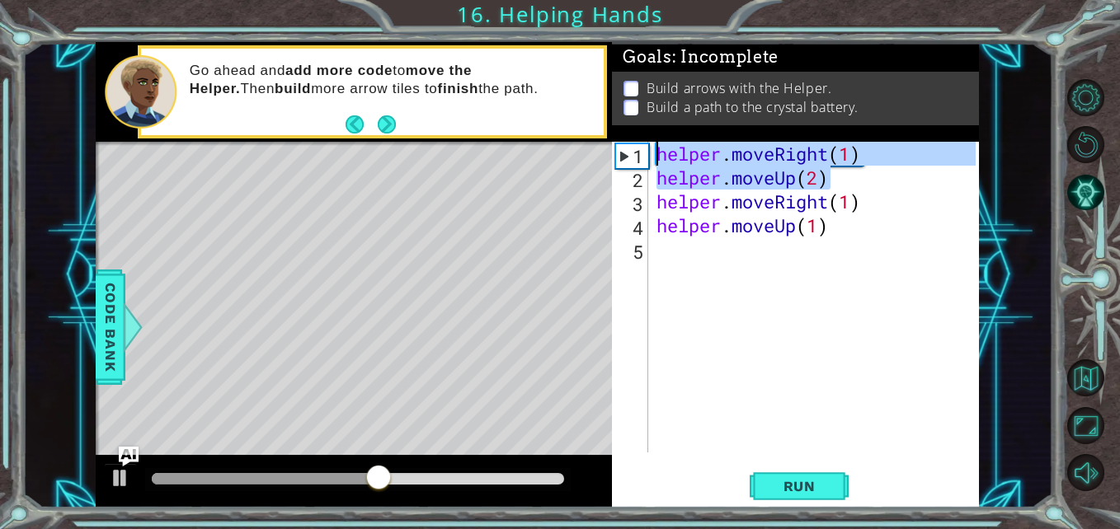
drag, startPoint x: 891, startPoint y: 180, endPoint x: 703, endPoint y: 102, distance: 204.1
click at [703, 102] on div "Goals : Incomplete Build arrows with the Helper. Build a path to the crystal ba…" at bounding box center [795, 275] width 367 height 466
type textarea "helper.moveRight(1) helper.moveUp(2)"
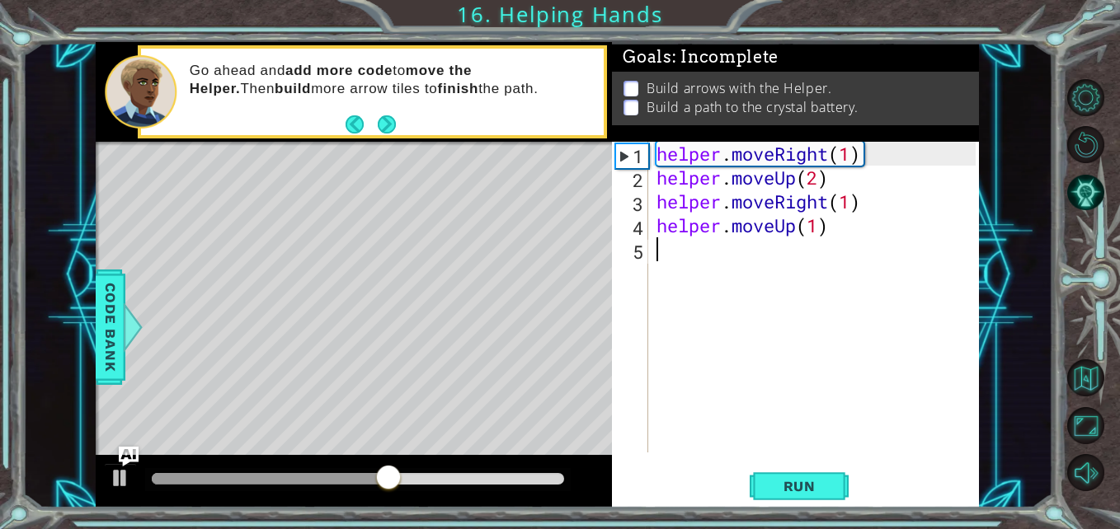
click at [837, 258] on div "helper . moveRight ( 1 ) helper . moveUp ( 2 ) helper . moveRight ( 1 ) helper …" at bounding box center [818, 321] width 331 height 359
click at [927, 219] on div "helper . moveRight ( 1 ) helper . moveUp ( 2 ) helper . moveRight ( 1 ) helper …" at bounding box center [818, 321] width 331 height 359
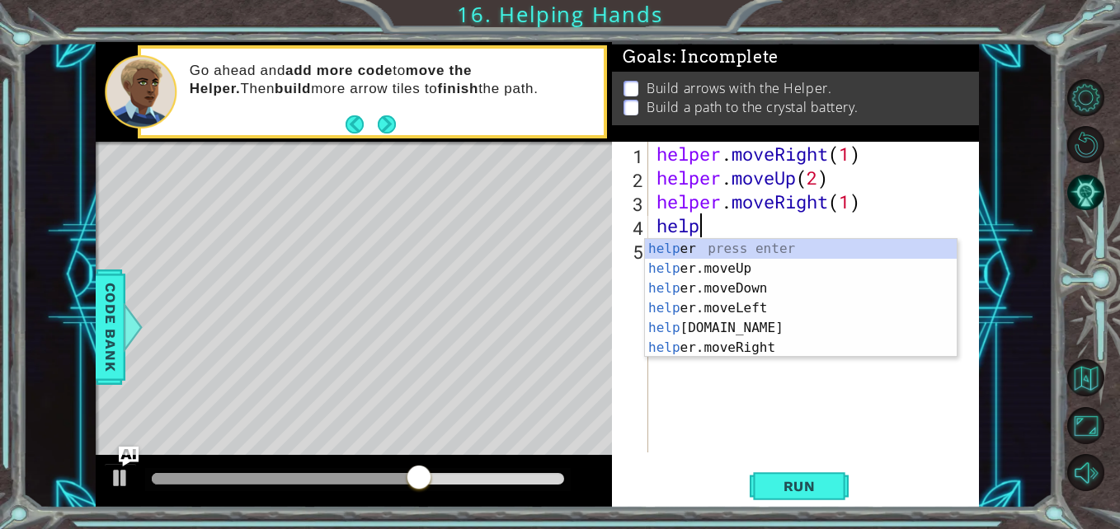
type textarea "h"
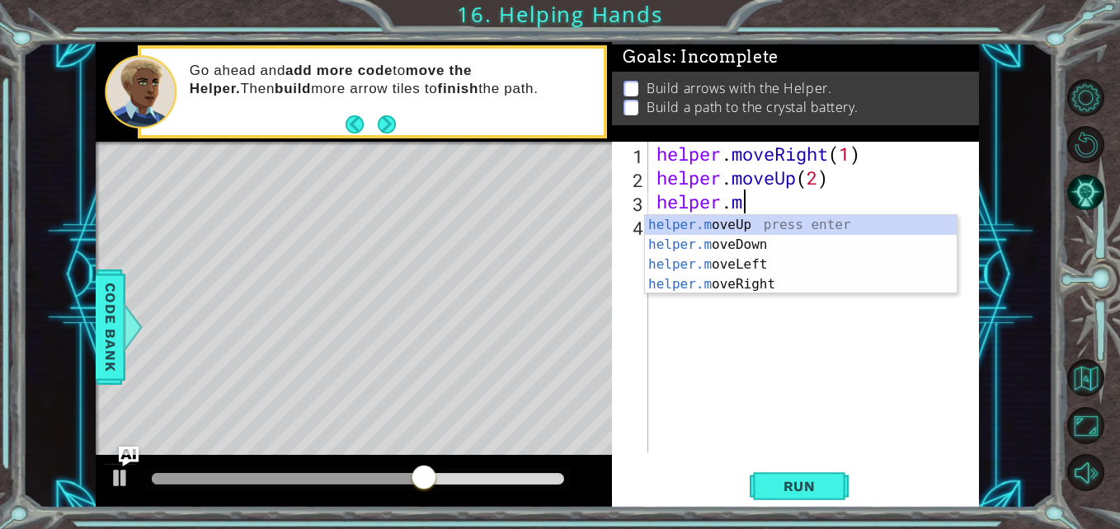
type textarea "h"
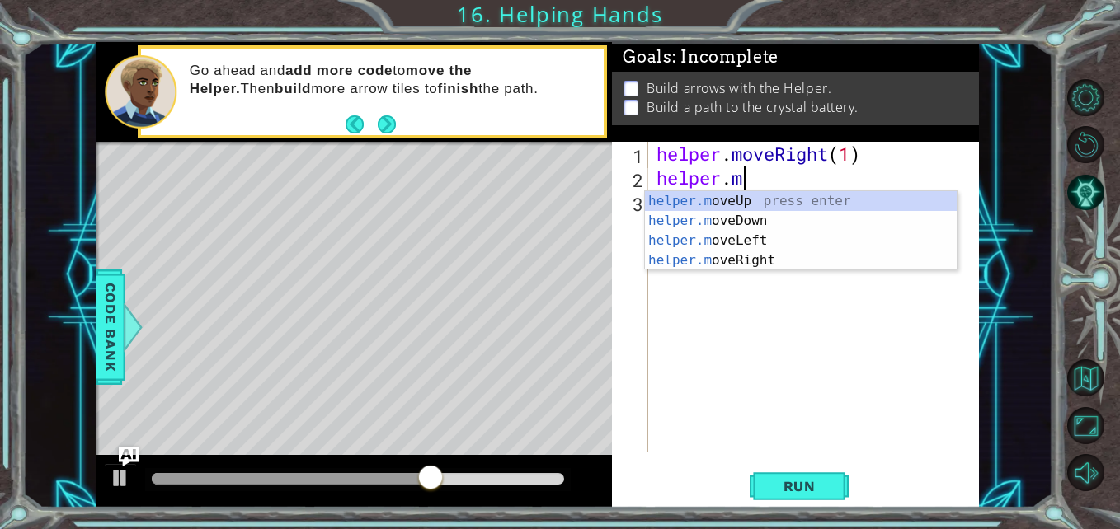
type textarea "h"
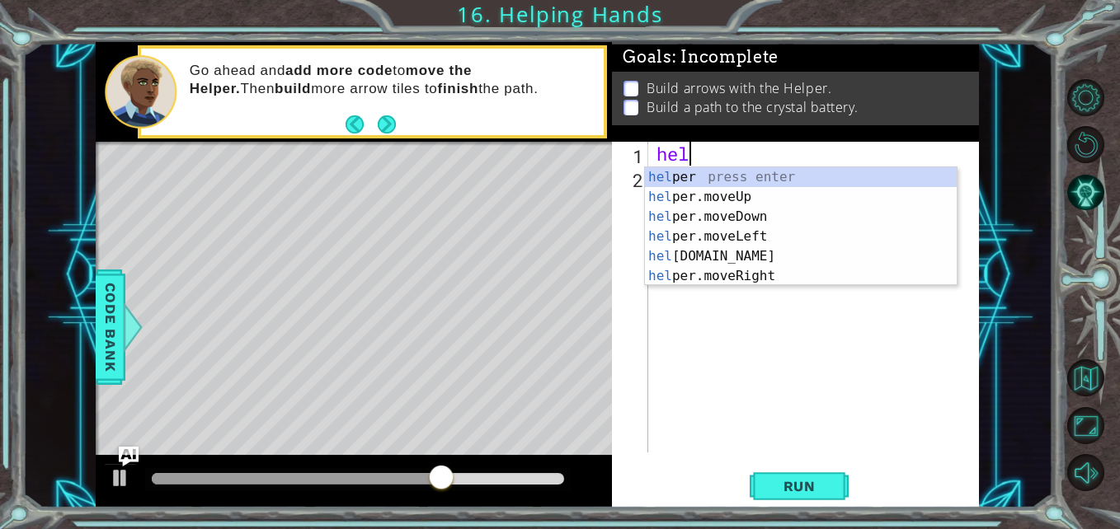
type textarea "h"
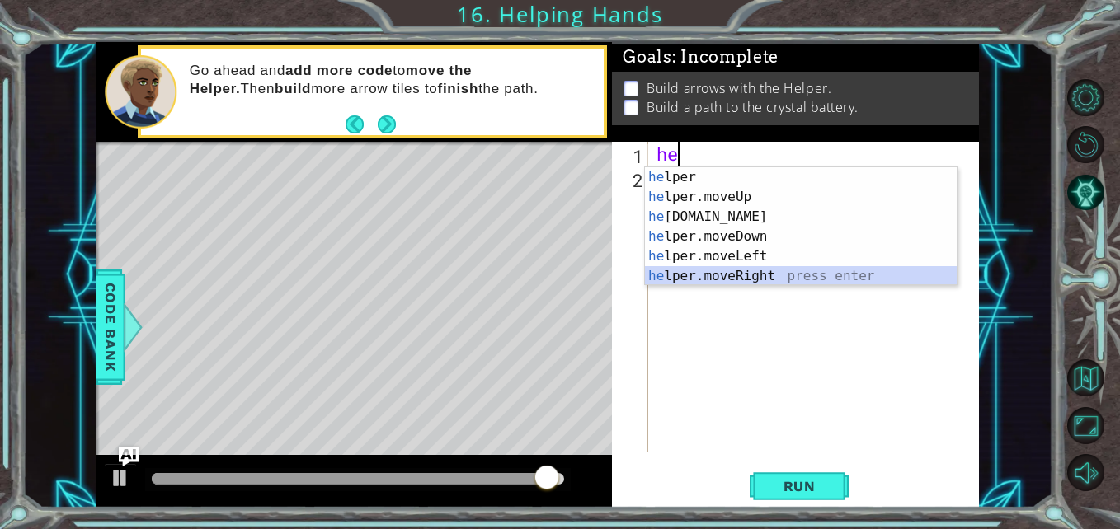
click at [823, 268] on div "he lper press enter he lper.moveUp press enter he [DOMAIN_NAME] press enter he …" at bounding box center [801, 246] width 312 height 158
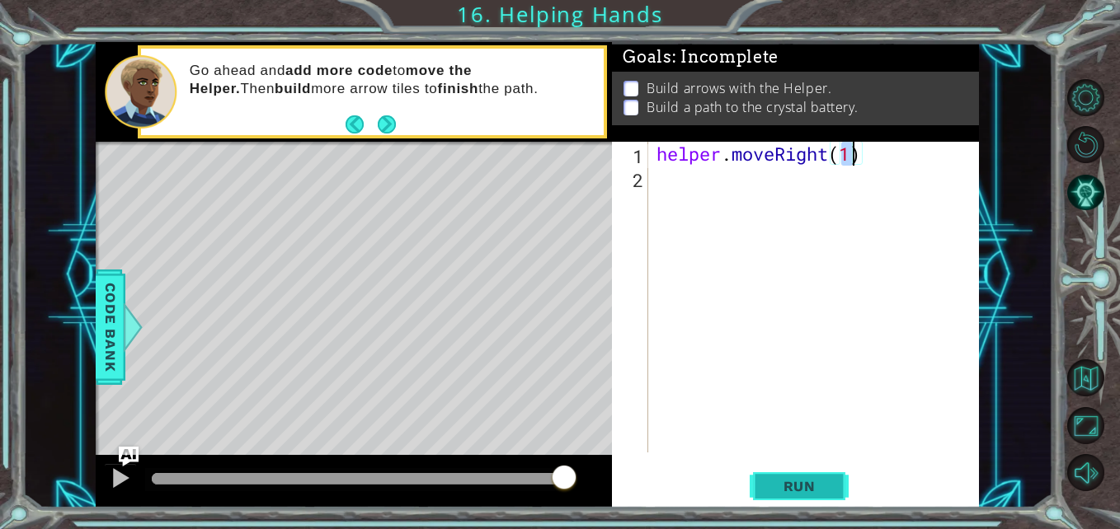
type textarea "helper.moveRight(1)"
click at [785, 492] on span "Run" at bounding box center [799, 486] width 65 height 16
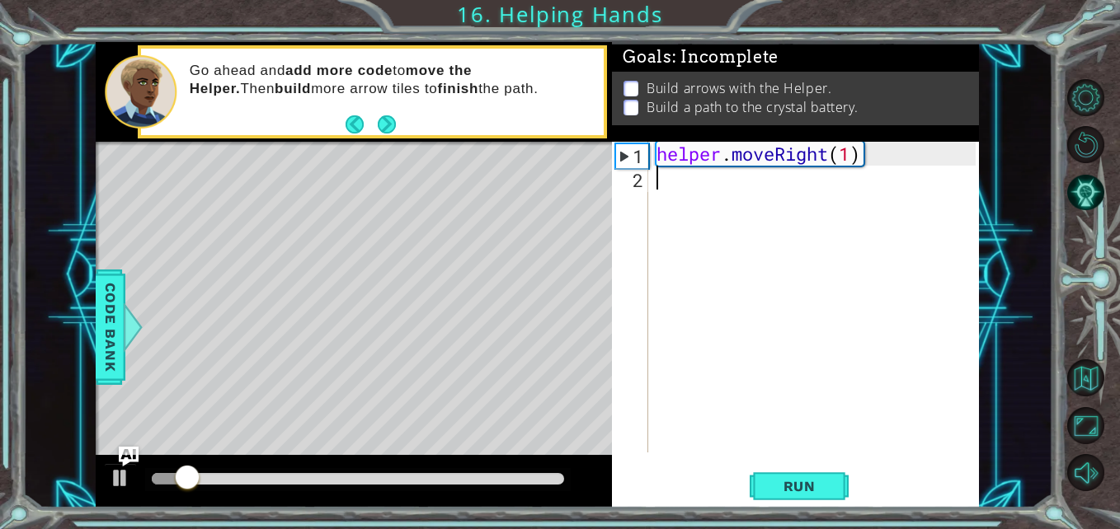
click at [752, 236] on div "helper . moveRight ( 1 )" at bounding box center [818, 321] width 331 height 359
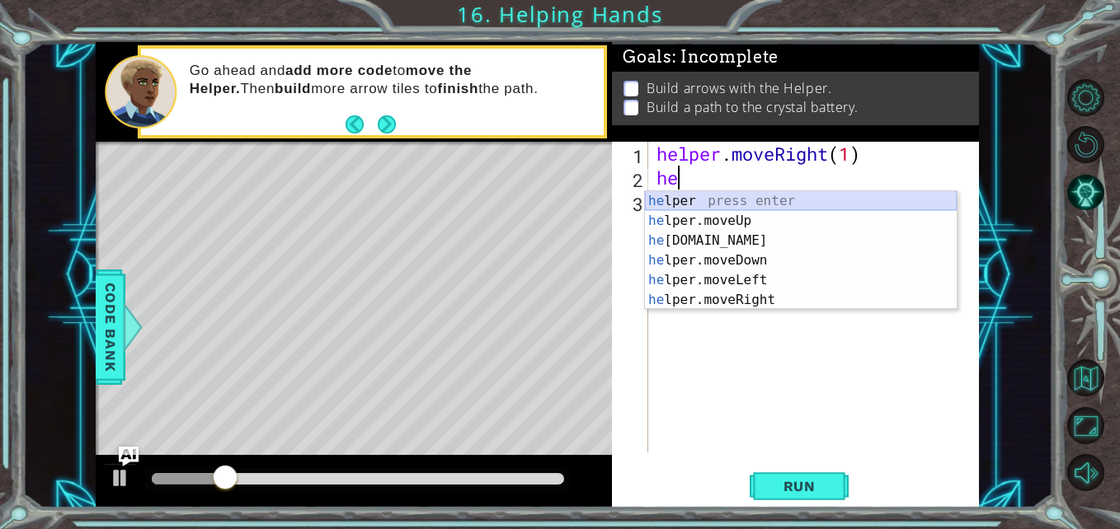
click at [760, 199] on div "he lper press enter he lper.moveUp press enter he [DOMAIN_NAME] press enter he …" at bounding box center [801, 270] width 312 height 158
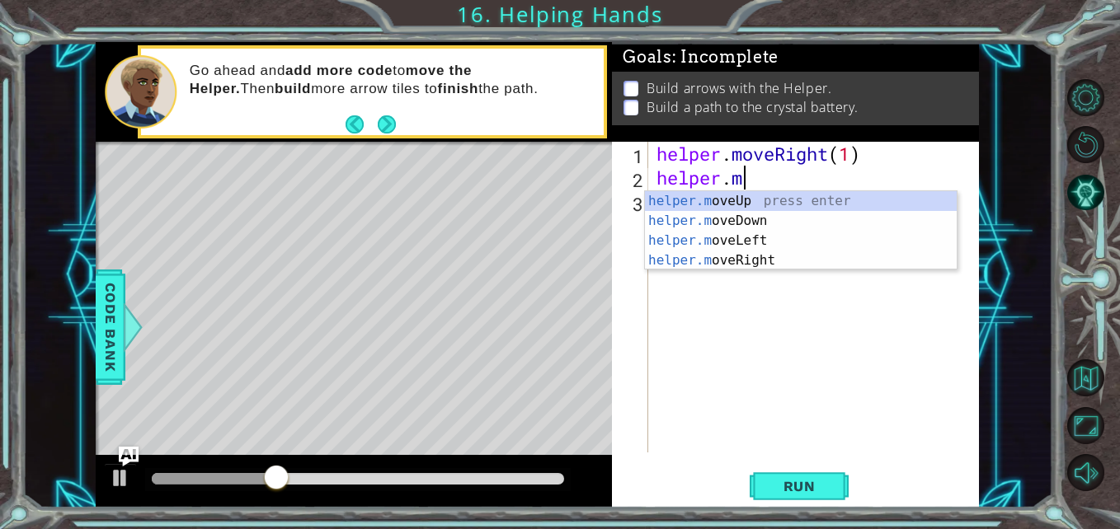
scroll to position [0, 3]
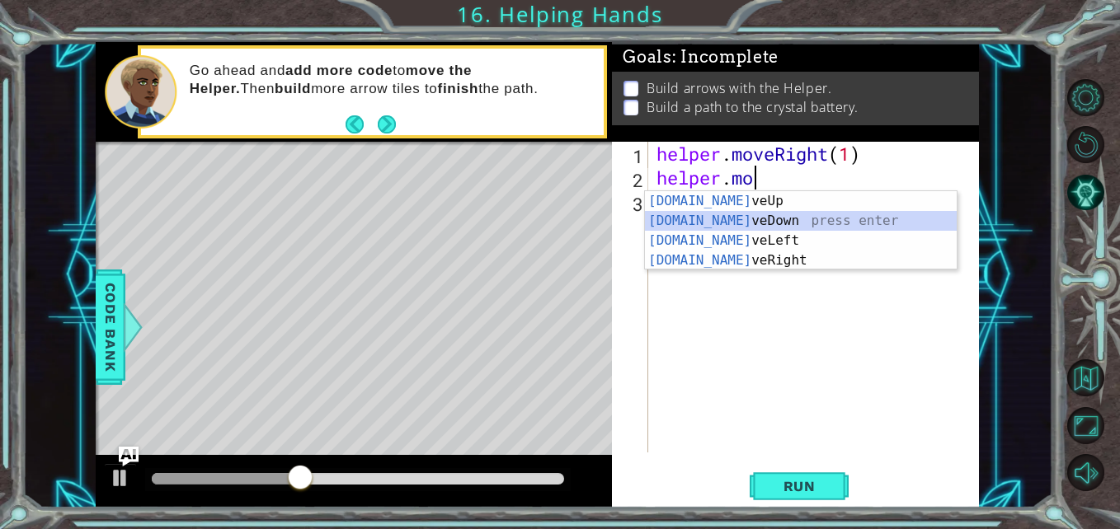
click at [736, 223] on div "[DOMAIN_NAME] veUp press enter [DOMAIN_NAME] veDown press enter [DOMAIN_NAME] v…" at bounding box center [801, 250] width 312 height 119
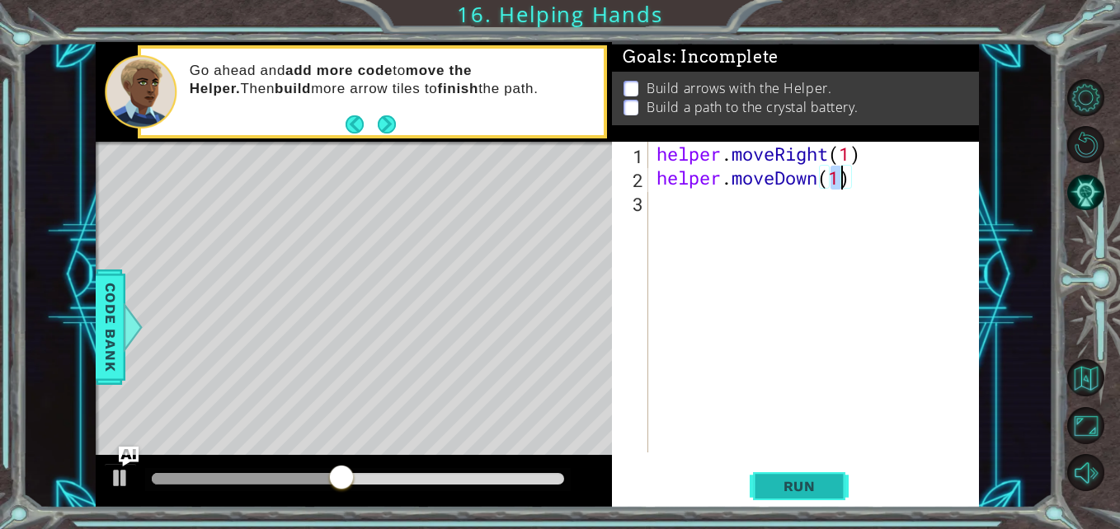
type textarea "helper.moveDown(1)"
click at [796, 473] on button "Run" at bounding box center [799, 486] width 99 height 36
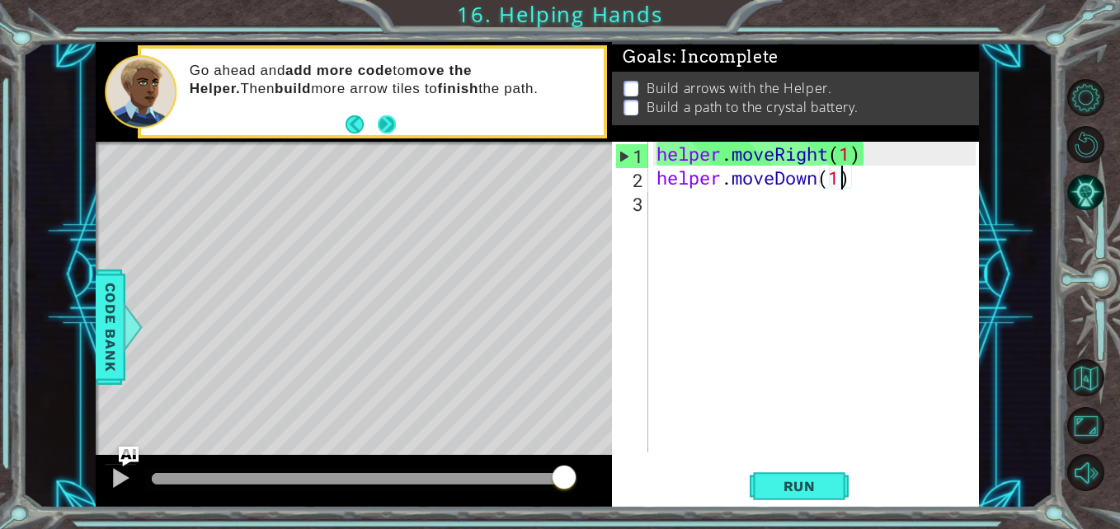
click at [396, 130] on button "Next" at bounding box center [387, 124] width 18 height 18
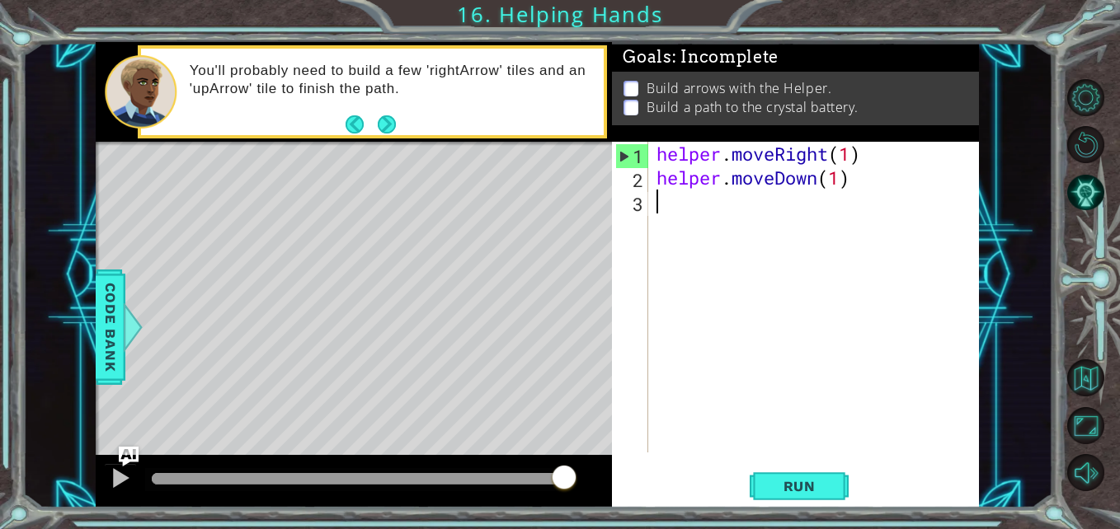
click at [827, 218] on div "helper . moveRight ( 1 ) helper . moveDown ( 1 )" at bounding box center [818, 321] width 331 height 359
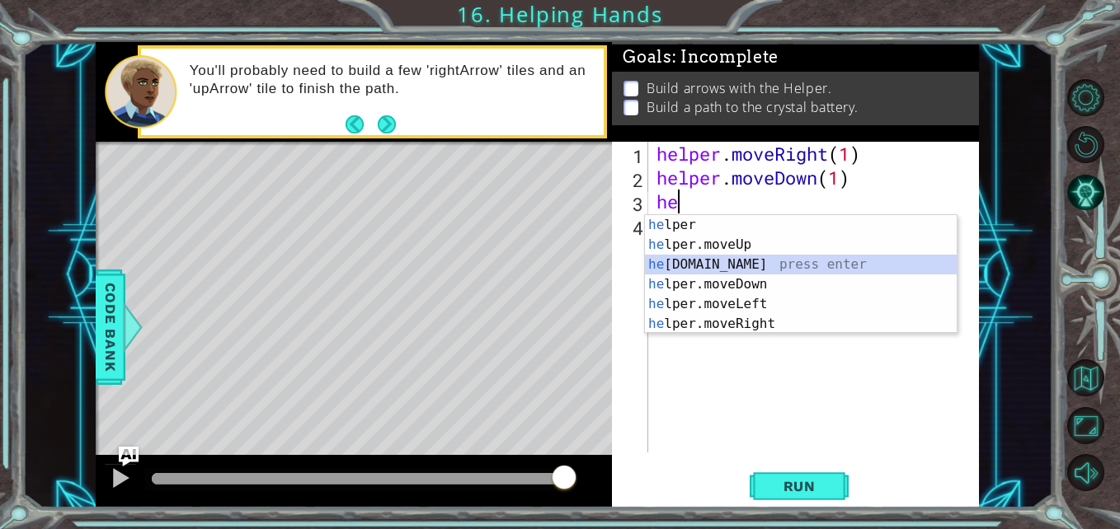
click at [788, 256] on div "he lper press enter he lper.moveUp press enter he [DOMAIN_NAME] press enter he …" at bounding box center [801, 294] width 312 height 158
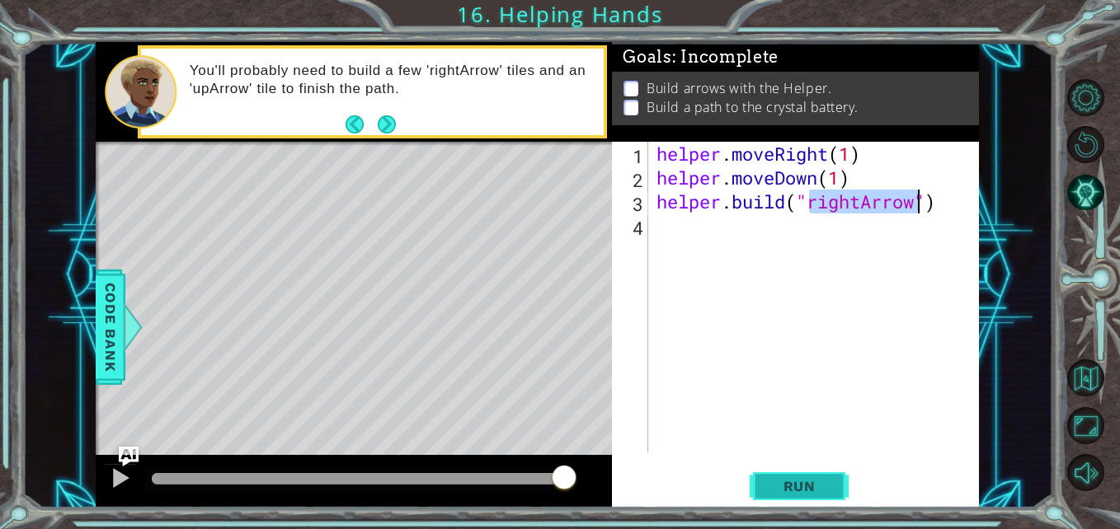
type textarea "[DOMAIN_NAME]("rightArrow")"
click at [810, 482] on span "Run" at bounding box center [799, 486] width 65 height 16
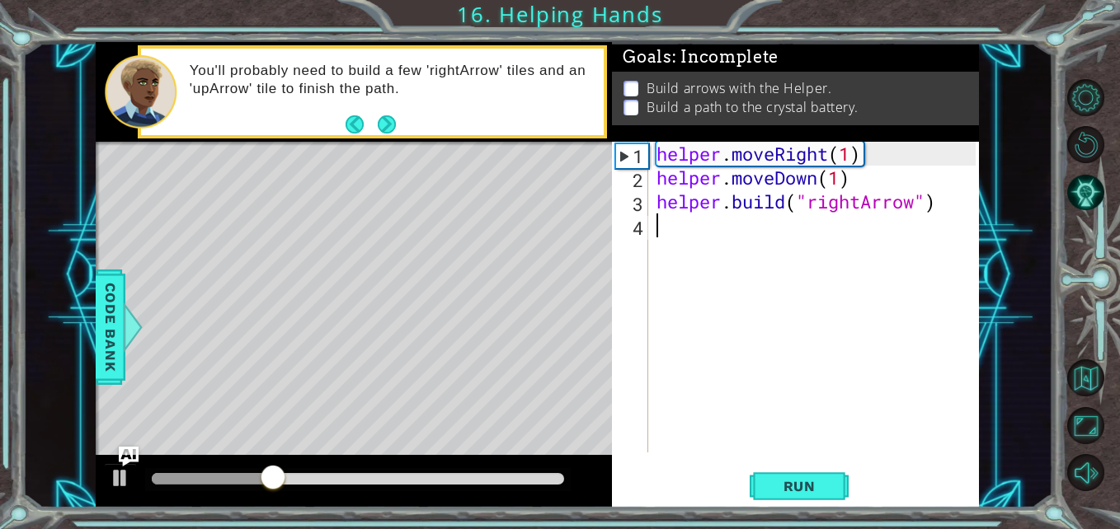
click at [835, 232] on div "helper . moveRight ( 1 ) helper . moveDown ( 1 ) helper . build ( "rightArrow" )" at bounding box center [818, 321] width 331 height 359
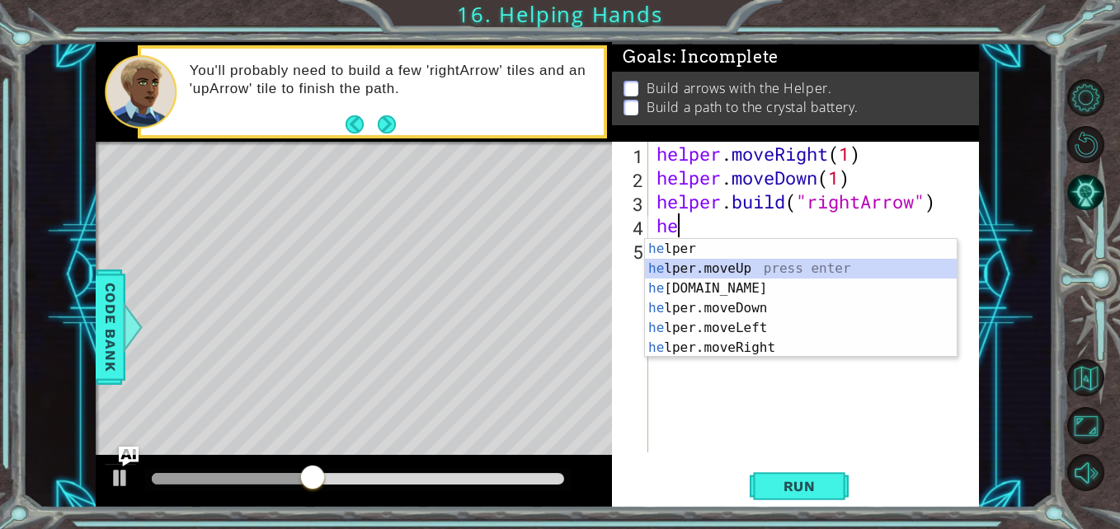
click at [767, 270] on div "he lper press enter he lper.moveUp press enter he [DOMAIN_NAME] press enter he …" at bounding box center [801, 318] width 312 height 158
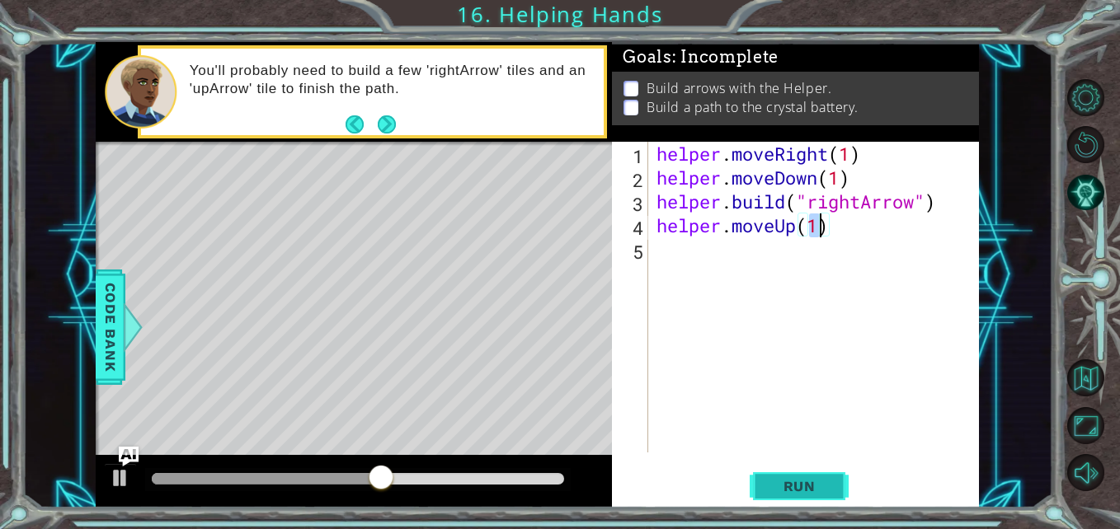
type textarea "helper.moveUp(1)"
click at [797, 489] on span "Run" at bounding box center [799, 486] width 65 height 16
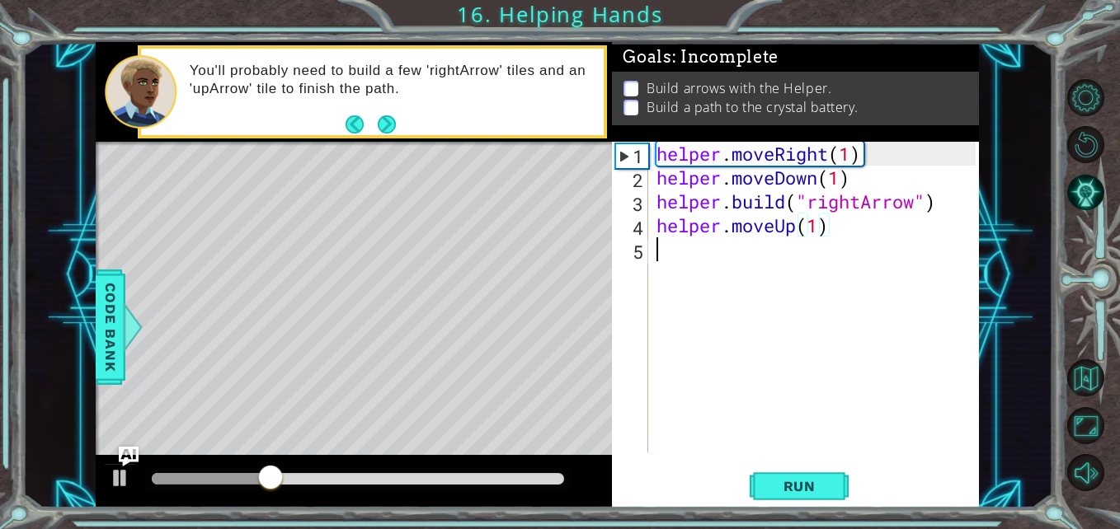
click at [770, 254] on div "helper . moveRight ( 1 ) helper . moveDown ( 1 ) helper . build ( "rightArrow" …" at bounding box center [818, 321] width 331 height 359
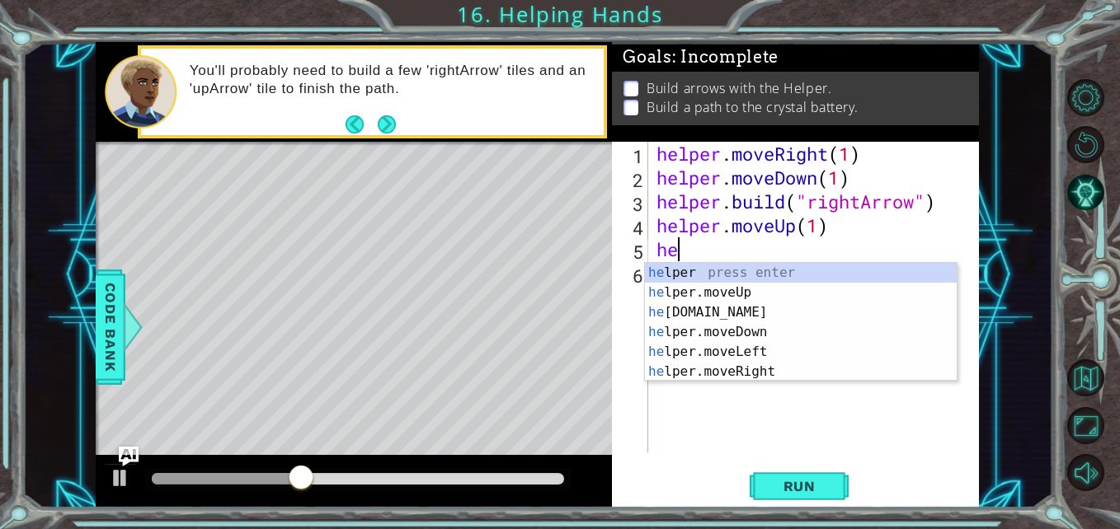
click at [757, 309] on div "he lper press enter he lper.moveUp press enter he [DOMAIN_NAME] press enter he …" at bounding box center [801, 342] width 312 height 158
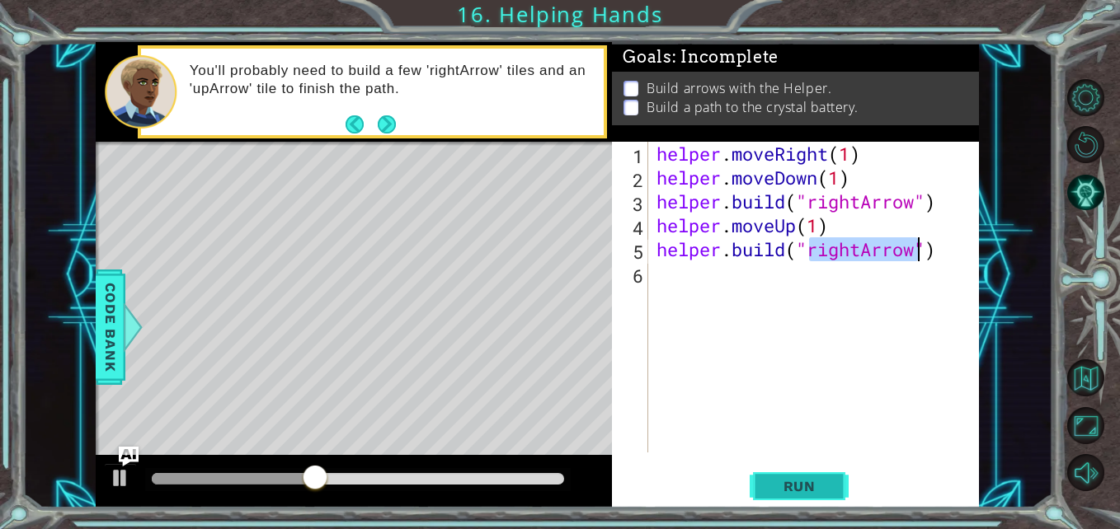
type textarea "[DOMAIN_NAME]("rightArrow")"
click at [820, 472] on button "Run" at bounding box center [799, 486] width 99 height 36
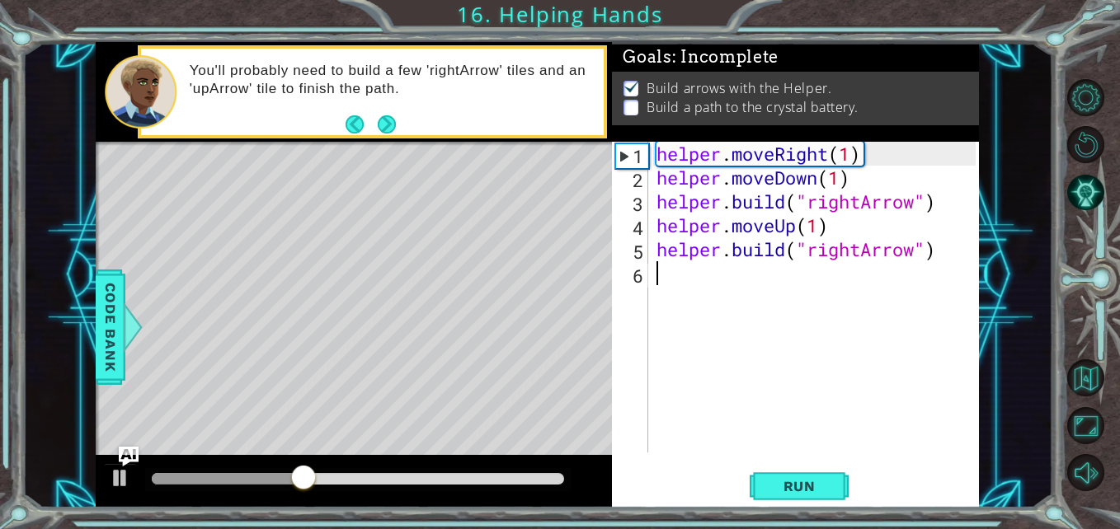
click at [844, 318] on div "helper . moveRight ( 1 ) helper . moveDown ( 1 ) helper . build ( "rightArrow" …" at bounding box center [818, 321] width 331 height 359
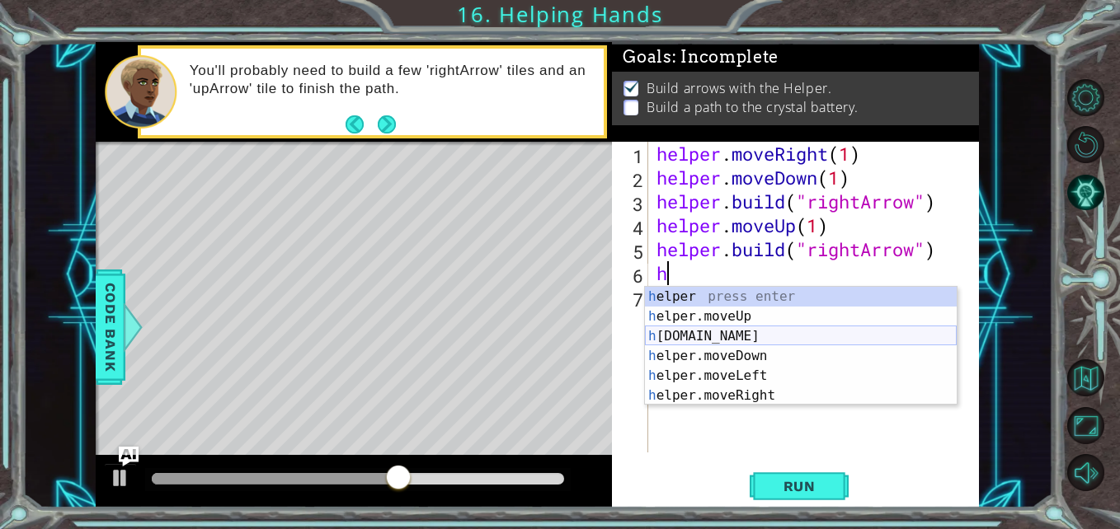
click at [811, 331] on div "h elper press enter h elper.moveUp press enter h [DOMAIN_NAME] press enter h el…" at bounding box center [801, 366] width 312 height 158
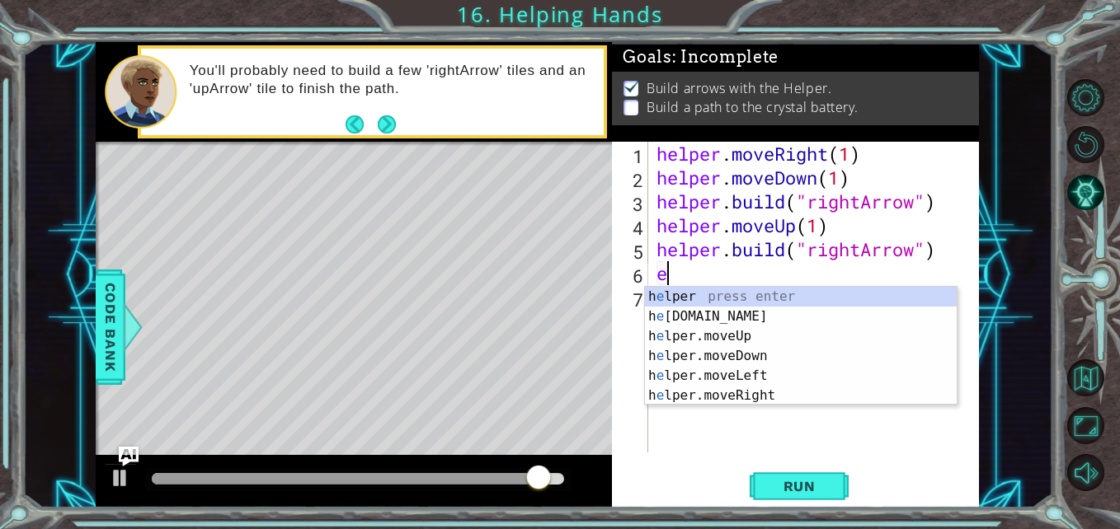
click at [775, 359] on div "h e lper press enter h e [DOMAIN_NAME] press enter h e lper.moveUp press enter …" at bounding box center [801, 366] width 312 height 158
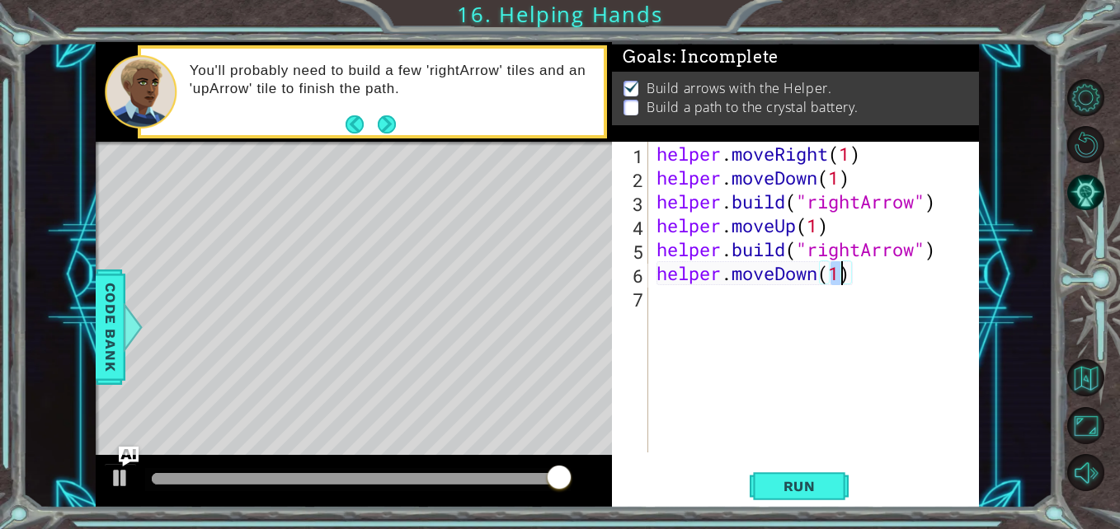
type textarea "helper.moveDown(1)"
click at [811, 505] on button "Run" at bounding box center [799, 486] width 99 height 36
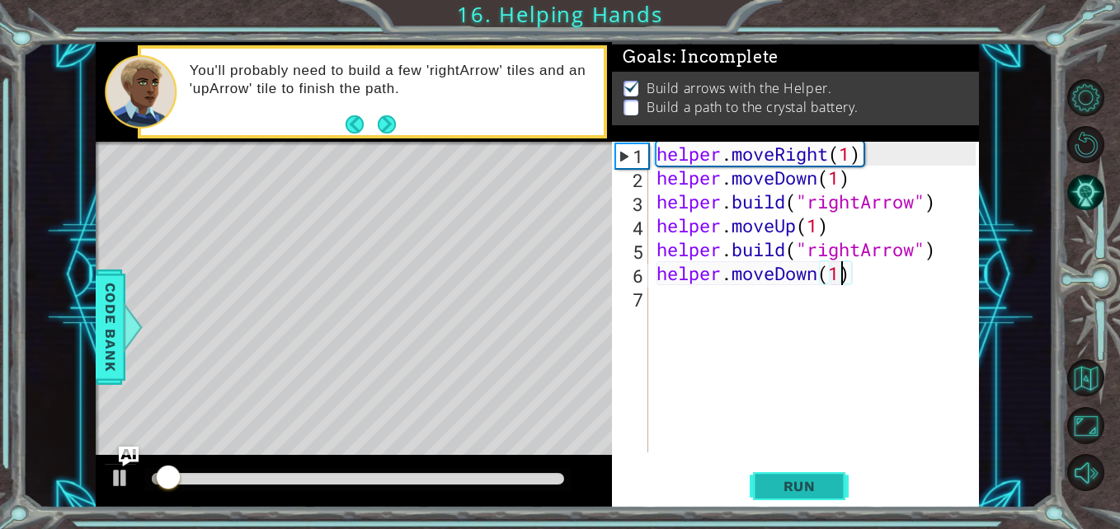
click at [809, 482] on span "Run" at bounding box center [799, 486] width 65 height 16
click at [811, 292] on div "helper . moveRight ( 1 ) helper . moveDown ( 1 ) helper . build ( "rightArrow" …" at bounding box center [818, 321] width 331 height 359
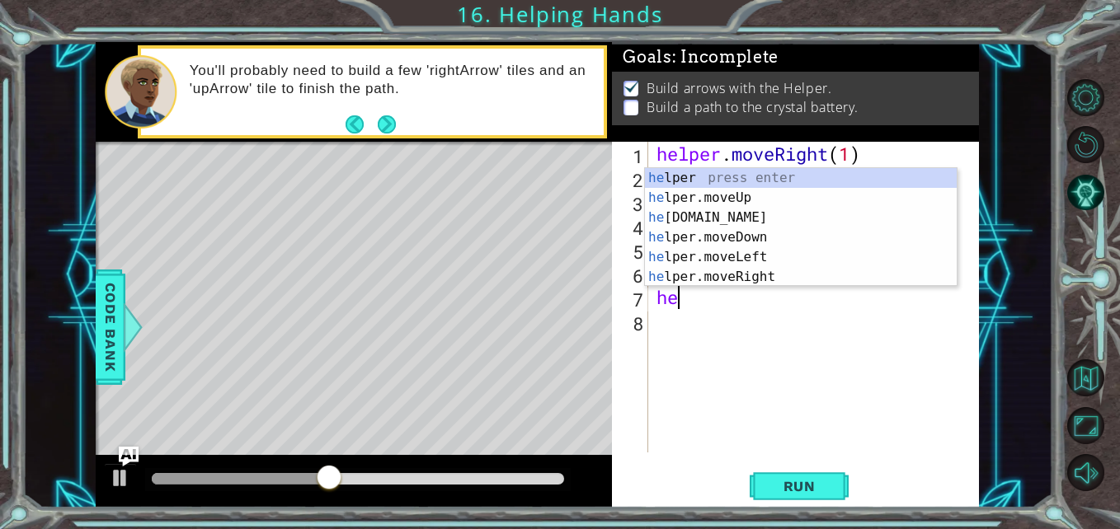
click at [779, 278] on div "he lper press enter he lper.moveUp press enter he [DOMAIN_NAME] press enter he …" at bounding box center [801, 247] width 312 height 158
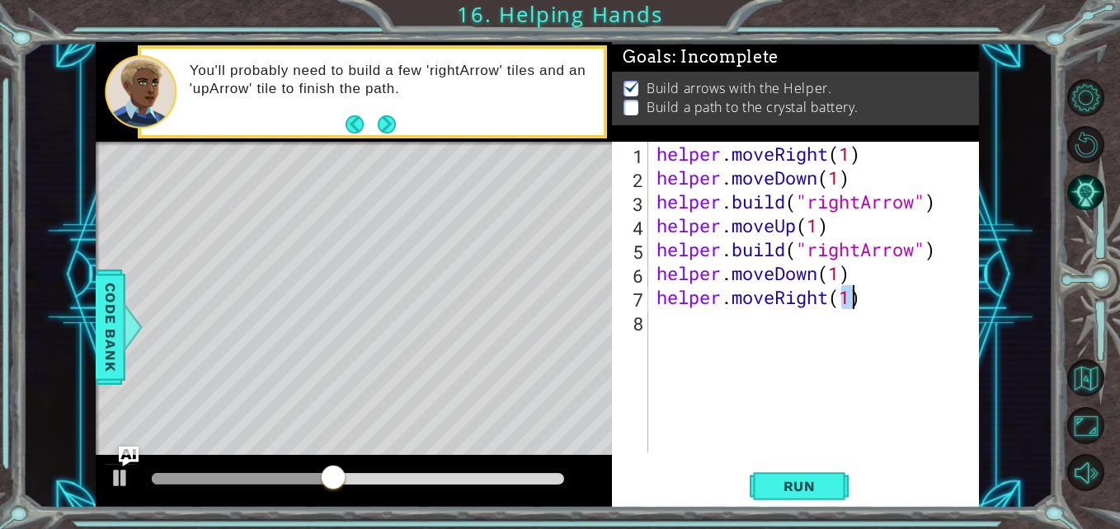
type textarea "helper.moveRight(1)"
click at [837, 339] on div "helper . moveRight ( 1 ) helper . moveDown ( 1 ) helper . build ( "rightArrow" …" at bounding box center [818, 321] width 331 height 359
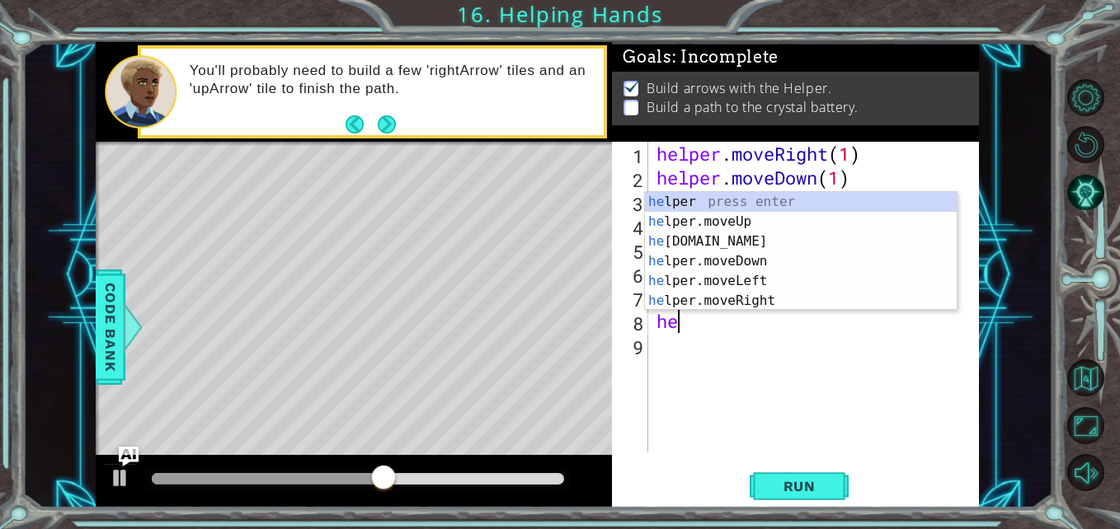
click at [750, 245] on div "he lper press enter he lper.moveUp press enter he [DOMAIN_NAME] press enter he …" at bounding box center [801, 271] width 312 height 158
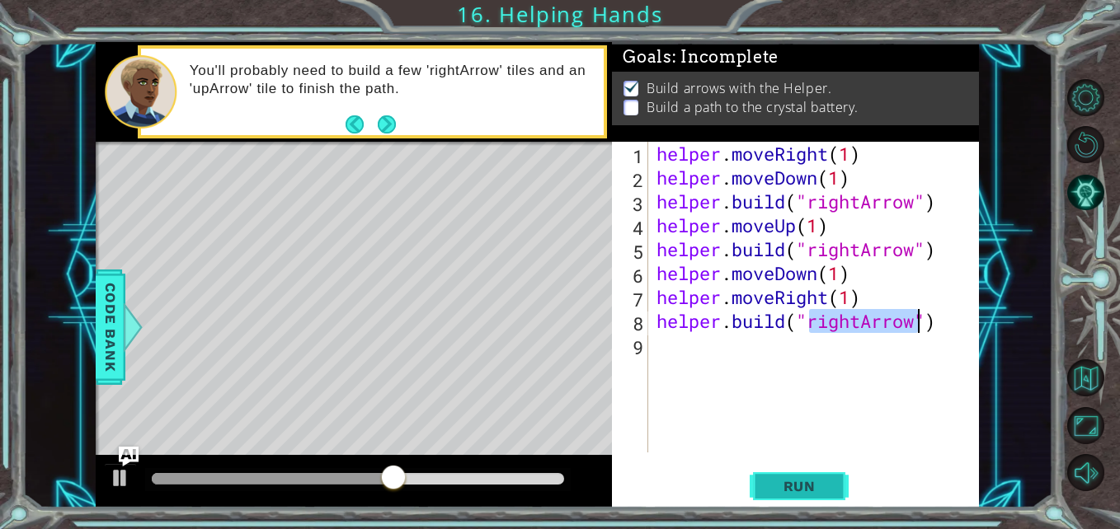
type textarea "[DOMAIN_NAME]("rightArrow")"
click at [793, 484] on span "Run" at bounding box center [799, 486] width 65 height 16
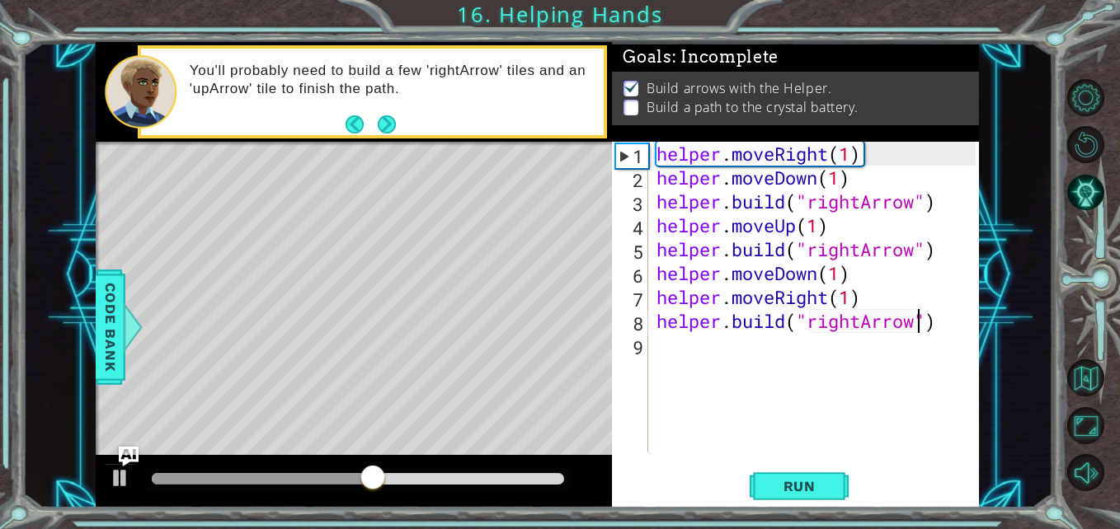
click at [764, 355] on div "helper . moveRight ( 1 ) helper . moveDown ( 1 ) helper . build ( "rightArrow" …" at bounding box center [818, 321] width 331 height 359
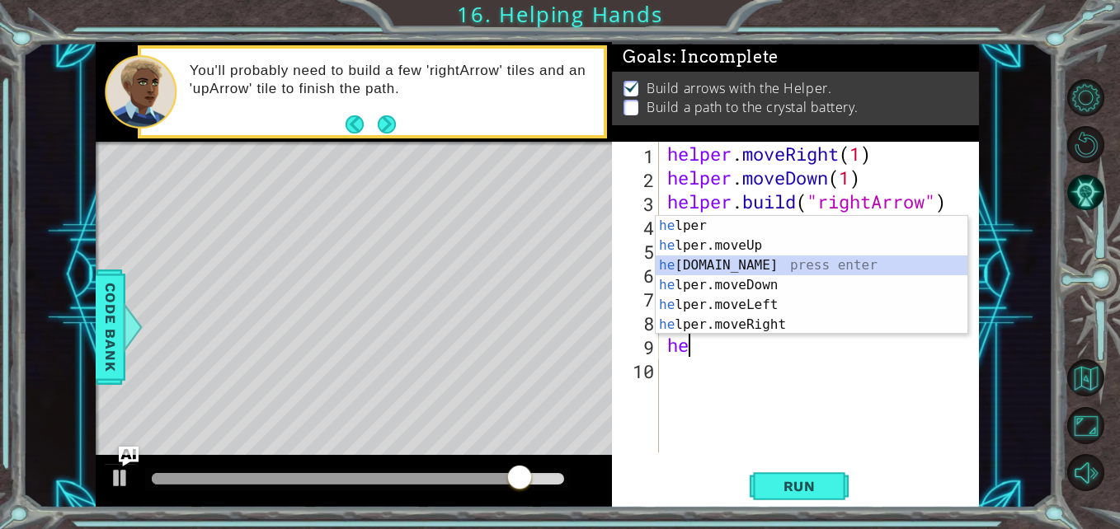
click at [793, 270] on div "he lper press enter he lper.moveUp press enter he [DOMAIN_NAME] press enter he …" at bounding box center [812, 295] width 312 height 158
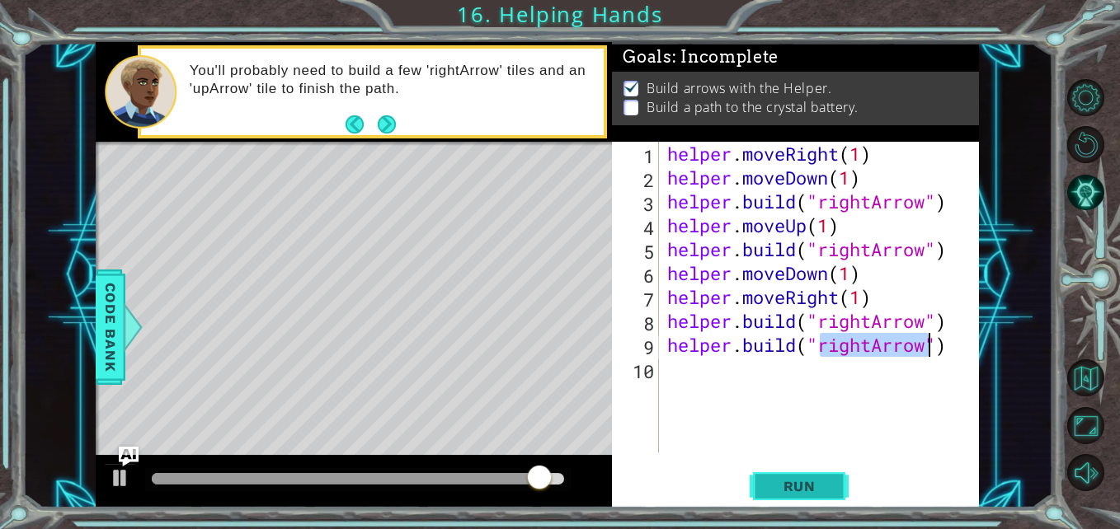
click at [826, 477] on button "Run" at bounding box center [799, 486] width 99 height 36
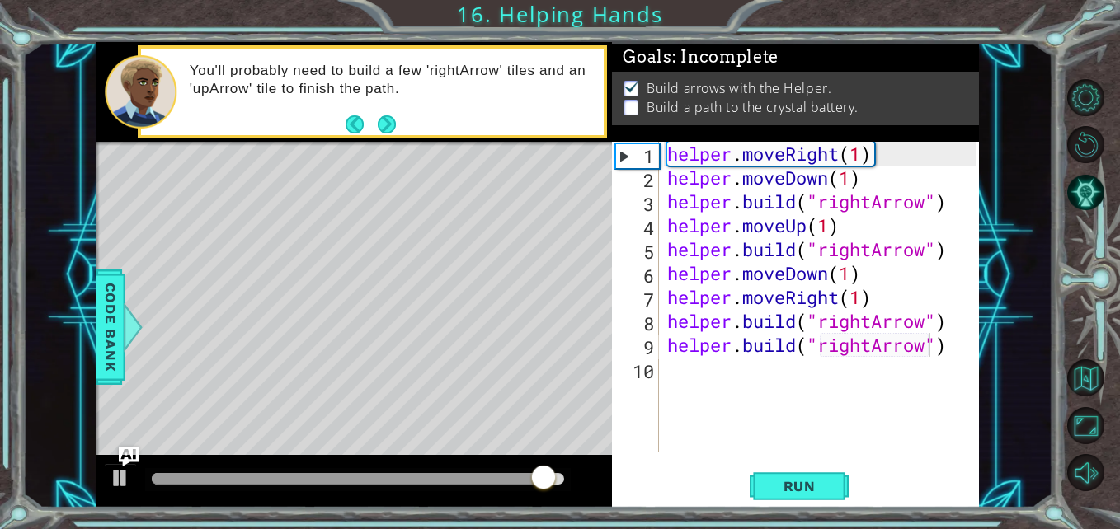
click at [669, 201] on div "[DOMAIN_NAME]("rightArrow") 1 2 3 4 5 6 7 8 9 10 helper . moveRight ( 1 ) helpe…" at bounding box center [793, 297] width 363 height 311
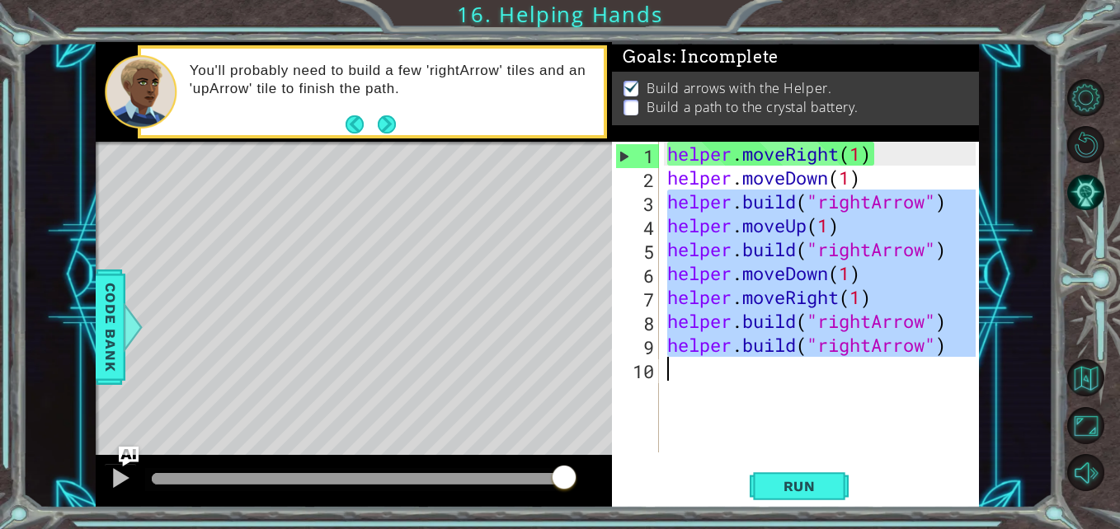
drag, startPoint x: 669, startPoint y: 201, endPoint x: 988, endPoint y: 410, distance: 381.3
click at [988, 410] on div "7 8 9 10 11 12 13 14 15 16 17 18 helper . build ( "up" ) moveForward ( ) helper…" at bounding box center [537, 275] width 1030 height 466
type textarea "[DOMAIN_NAME]("rightArrow")"
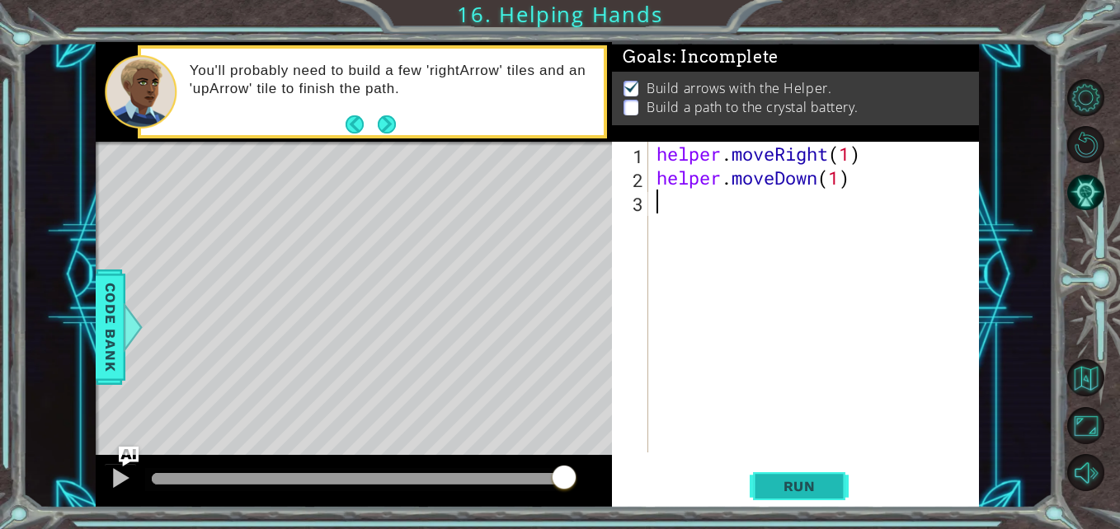
click at [821, 485] on span "Run" at bounding box center [799, 486] width 65 height 16
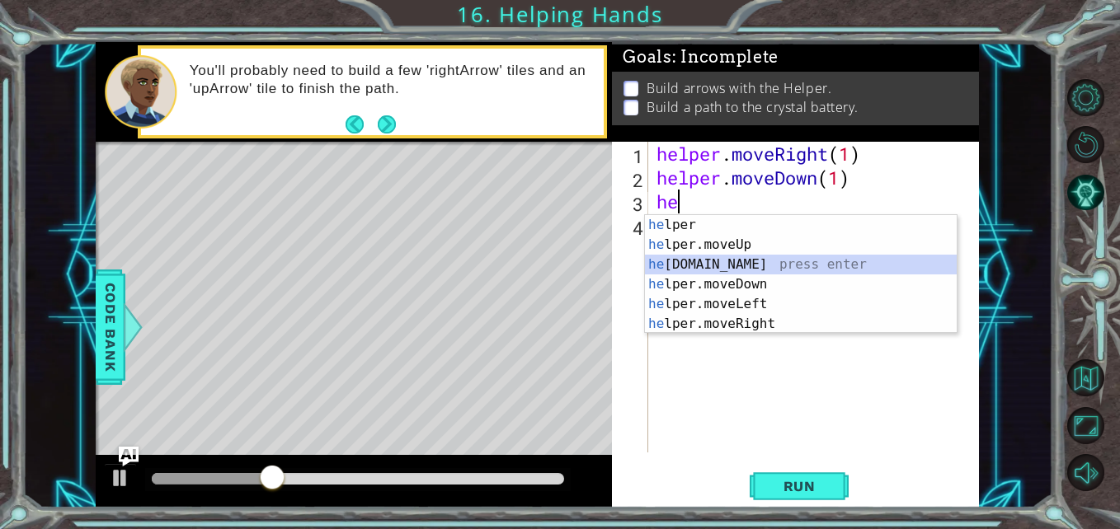
click at [723, 260] on div "he lper press enter he lper.moveUp press enter he [DOMAIN_NAME] press enter he …" at bounding box center [801, 294] width 312 height 158
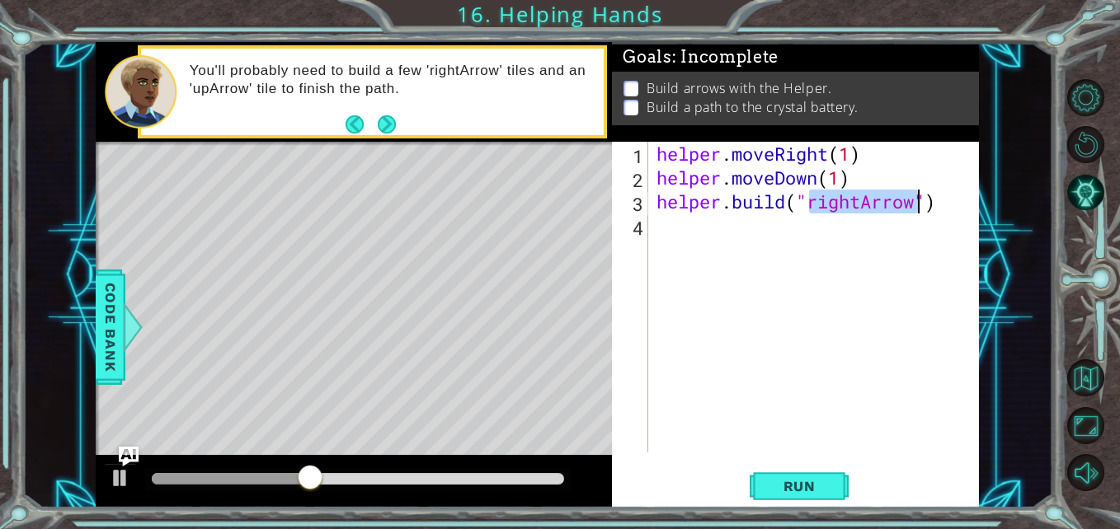
click at [864, 202] on div "helper . moveRight ( 1 ) helper . moveDown ( 1 ) helper . build ( "rightArrow" )" at bounding box center [814, 297] width 322 height 311
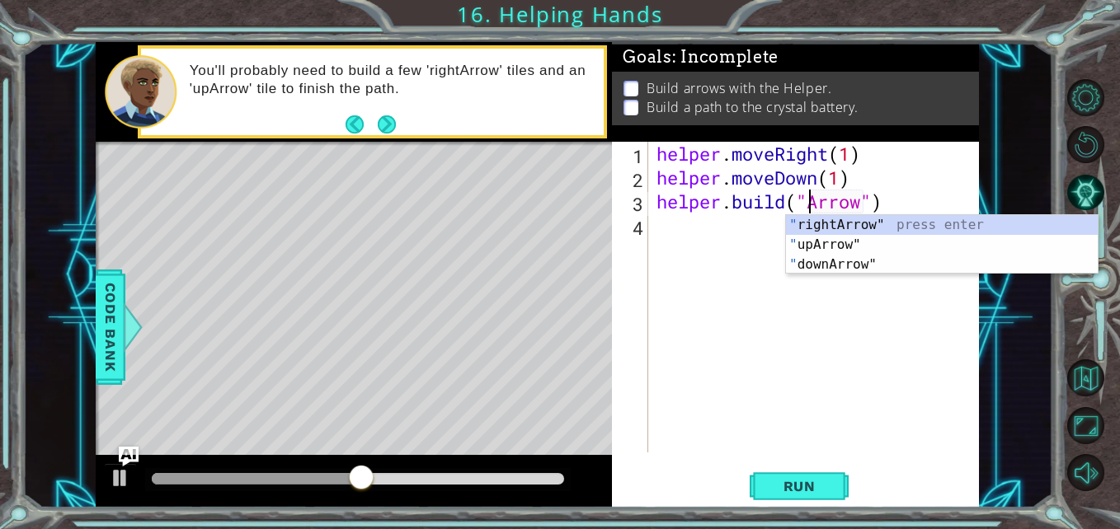
click at [872, 261] on div "" rightArrow" press enter " upArrow" press enter " downArrow" press enter" at bounding box center [942, 264] width 312 height 99
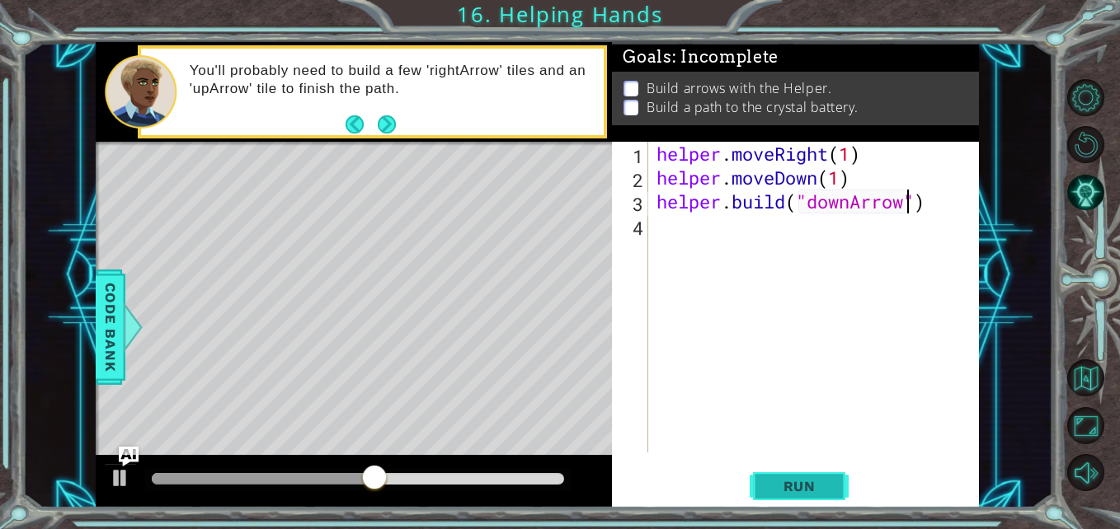
click at [811, 487] on span "Run" at bounding box center [799, 486] width 65 height 16
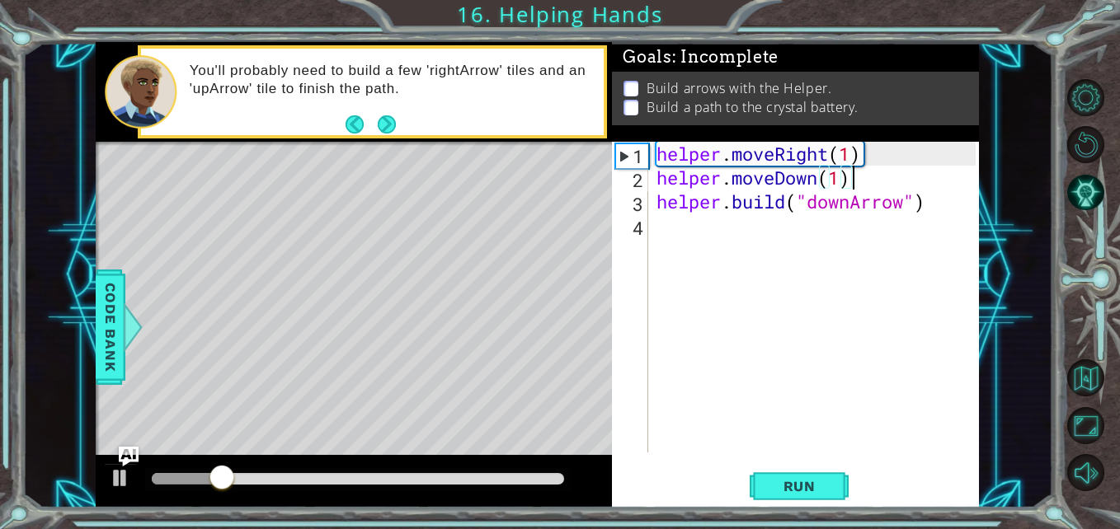
click at [893, 170] on div "helper . moveRight ( 1 ) helper . moveDown ( 1 ) helper . build ( "downArrow" )" at bounding box center [818, 321] width 331 height 359
click at [939, 155] on div "helper . moveRight ( 1 ) helper . moveDown ( 1 ) helper . build ( "downArrow" )" at bounding box center [818, 321] width 331 height 359
type textarea "helper.moveRight(1)"
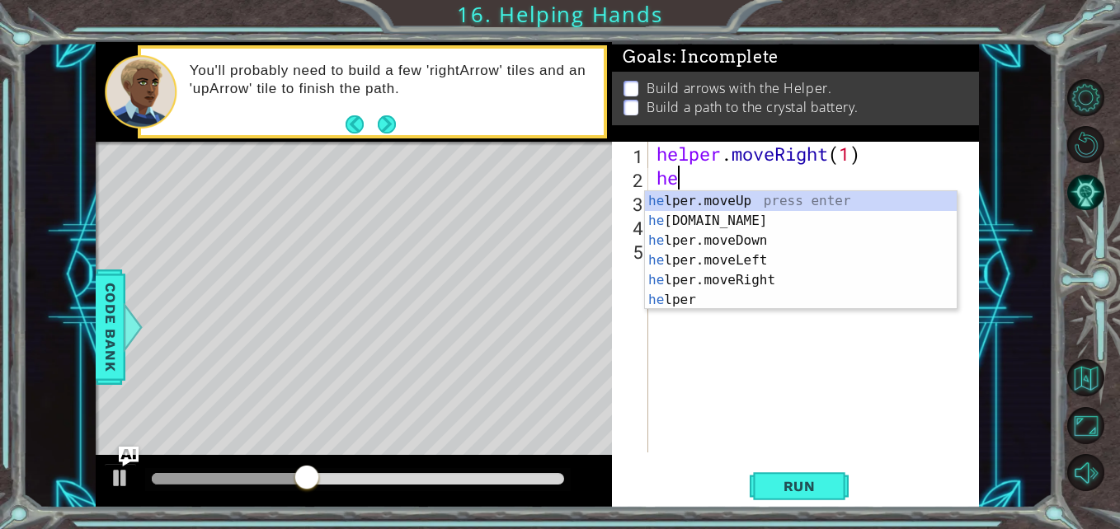
click at [782, 217] on div "he lper.moveUp press enter he [DOMAIN_NAME] press enter he lper.moveDown press …" at bounding box center [801, 270] width 312 height 158
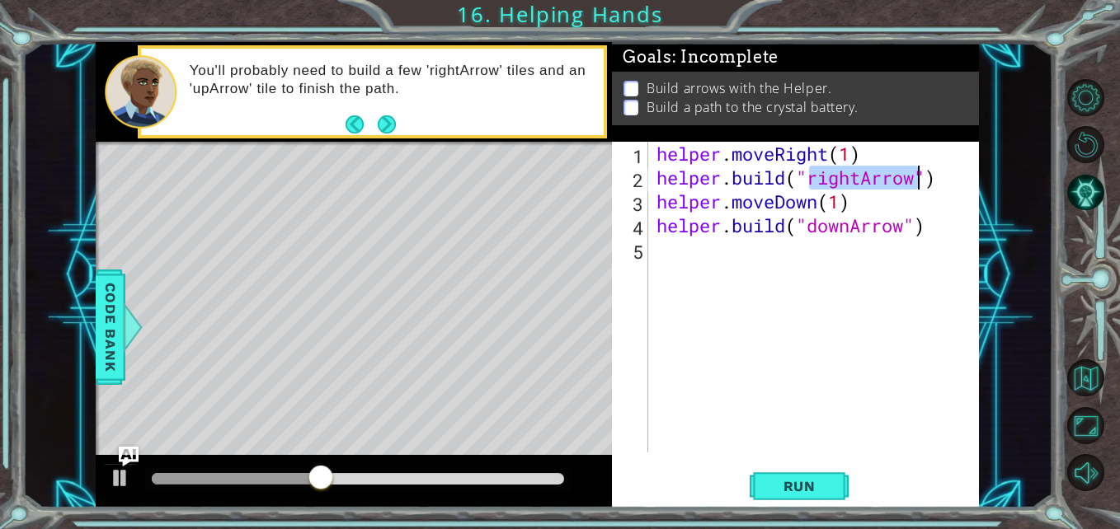
click at [860, 186] on div "helper . moveRight ( 1 ) helper . build ( "rightArrow" ) helper . moveDown ( 1 …" at bounding box center [818, 321] width 331 height 359
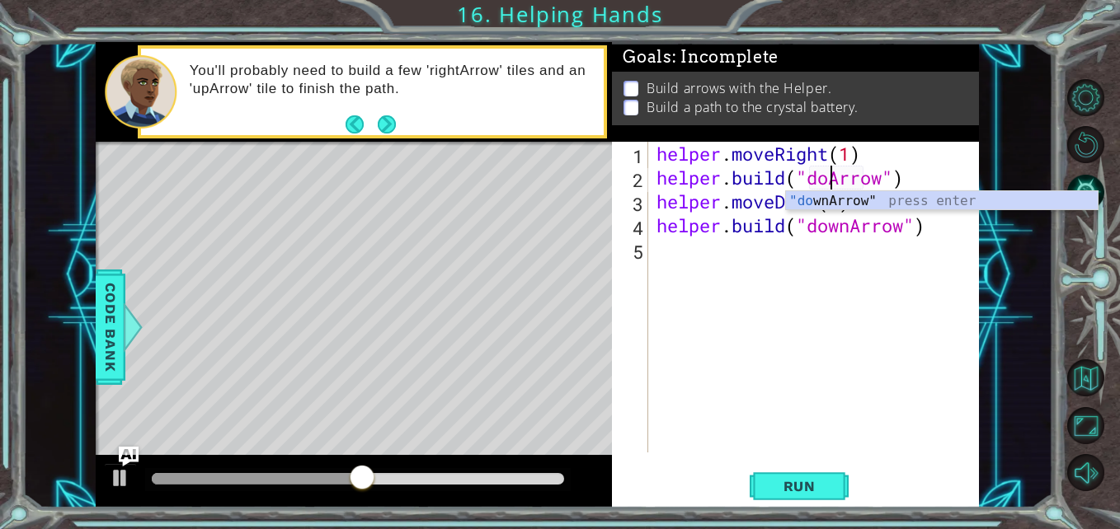
scroll to position [0, 9]
type textarea "[DOMAIN_NAME]("downArrow")"
click at [816, 480] on span "Run" at bounding box center [799, 486] width 65 height 16
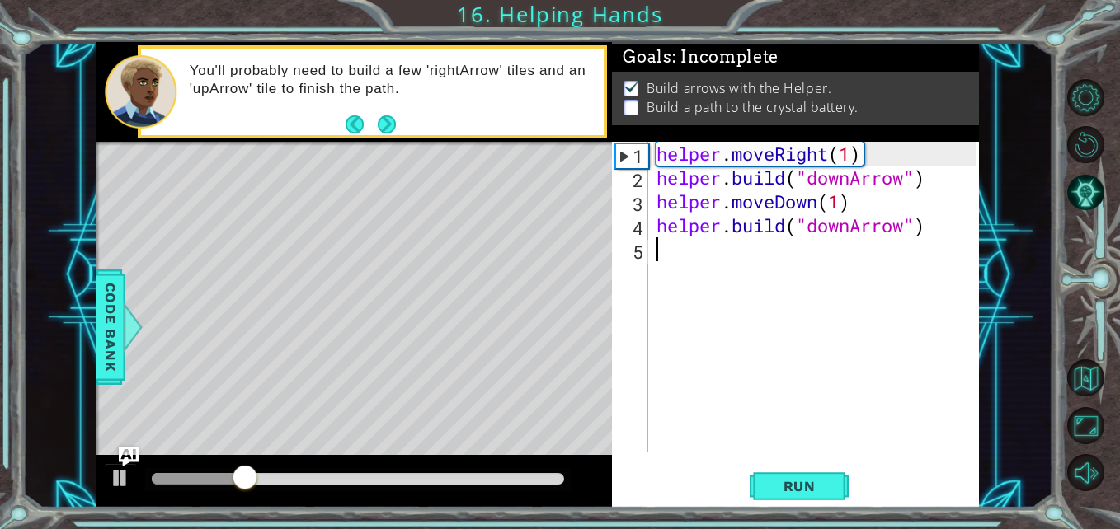
click at [825, 255] on div "helper . moveRight ( 1 ) helper . build ( "downArrow" ) helper . moveDown ( 1 )…" at bounding box center [818, 321] width 331 height 359
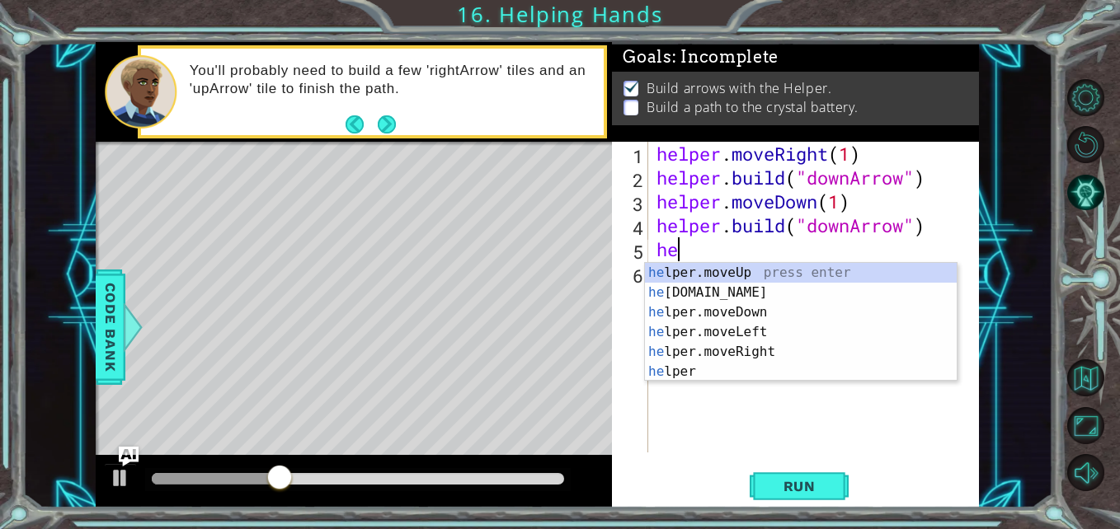
click at [760, 294] on div "he lper.moveUp press enter he [DOMAIN_NAME] press enter he lper.moveDown press …" at bounding box center [801, 342] width 312 height 158
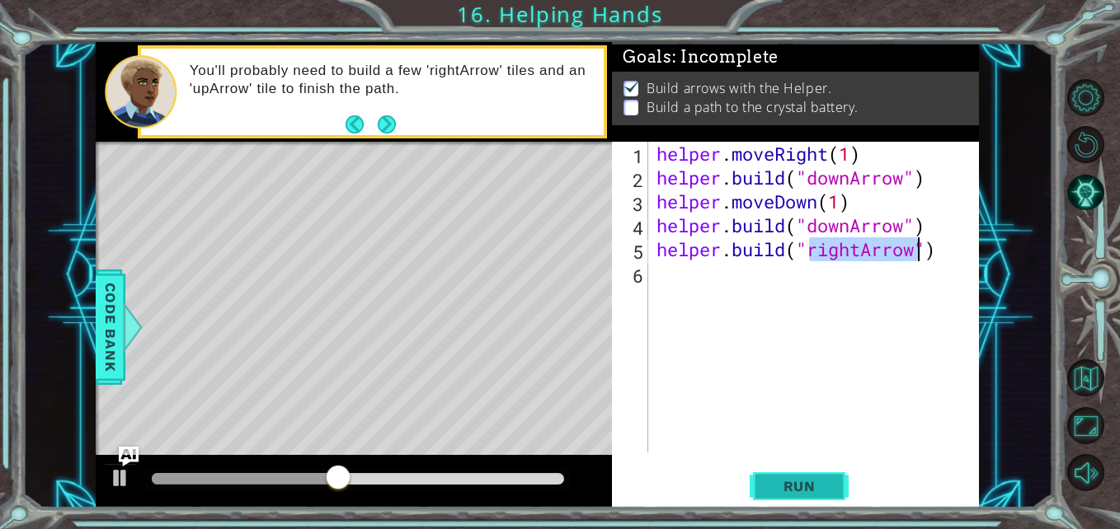
click at [818, 492] on span "Run" at bounding box center [799, 486] width 65 height 16
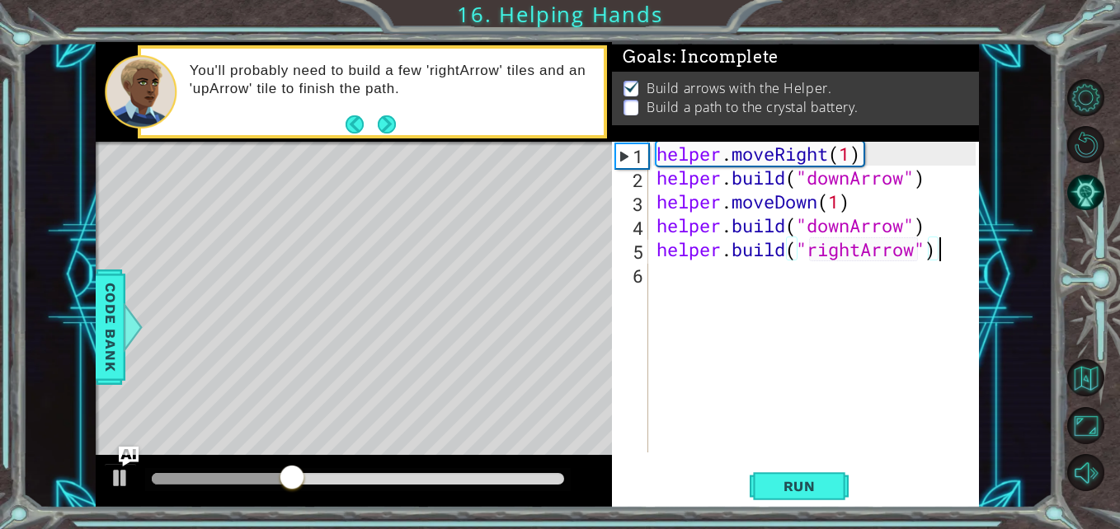
click at [935, 238] on div "helper . moveRight ( 1 ) helper . build ( "downArrow" ) helper . moveDown ( 1 )…" at bounding box center [818, 321] width 331 height 359
click at [937, 215] on div "helper . moveRight ( 1 ) helper . build ( "downArrow" ) helper . moveDown ( 1 )…" at bounding box center [818, 321] width 331 height 359
type textarea "[DOMAIN_NAME]("downArrow")"
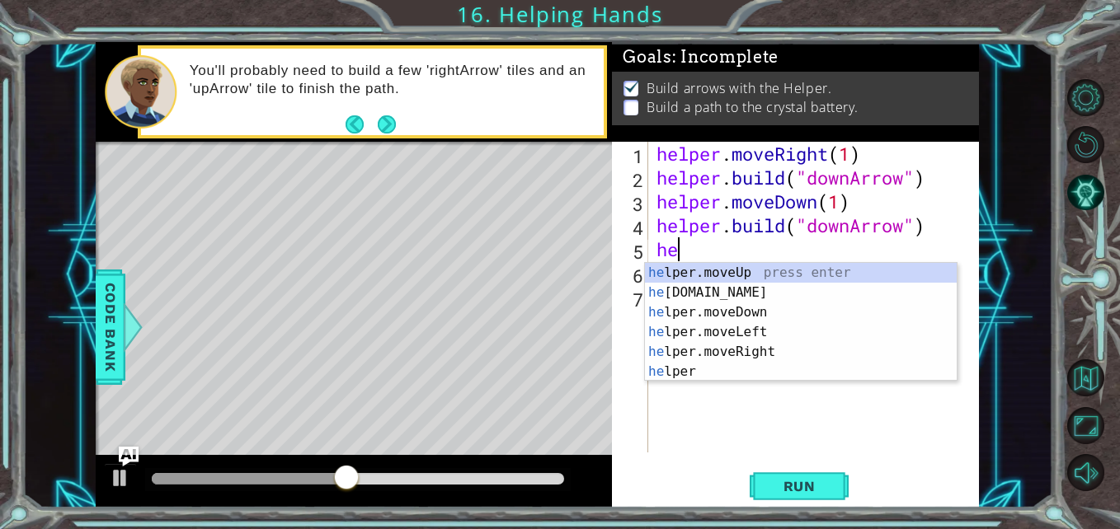
scroll to position [0, 1]
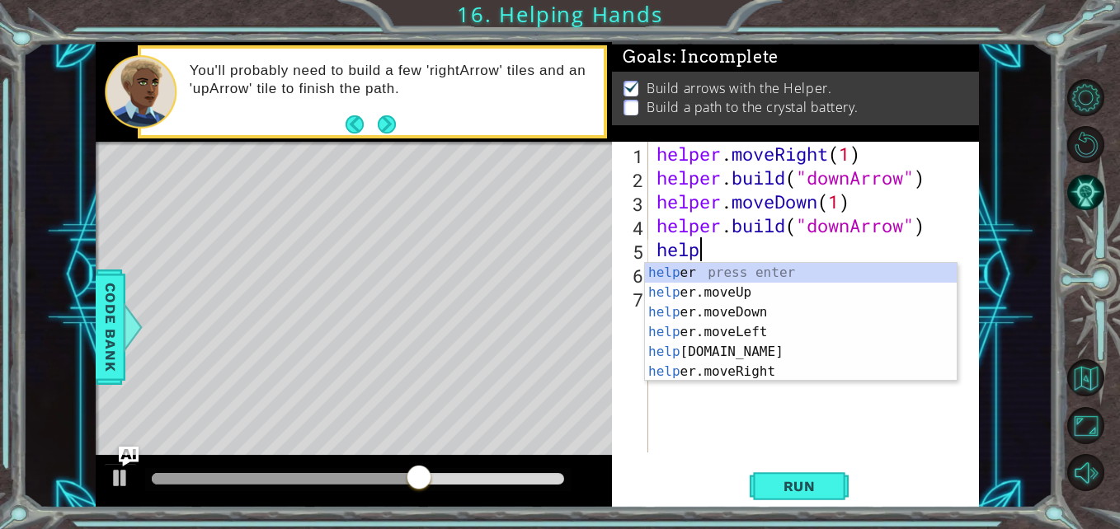
click at [777, 375] on div "help er press enter help er.moveUp press enter help er.moveDown press enter hel…" at bounding box center [801, 342] width 312 height 158
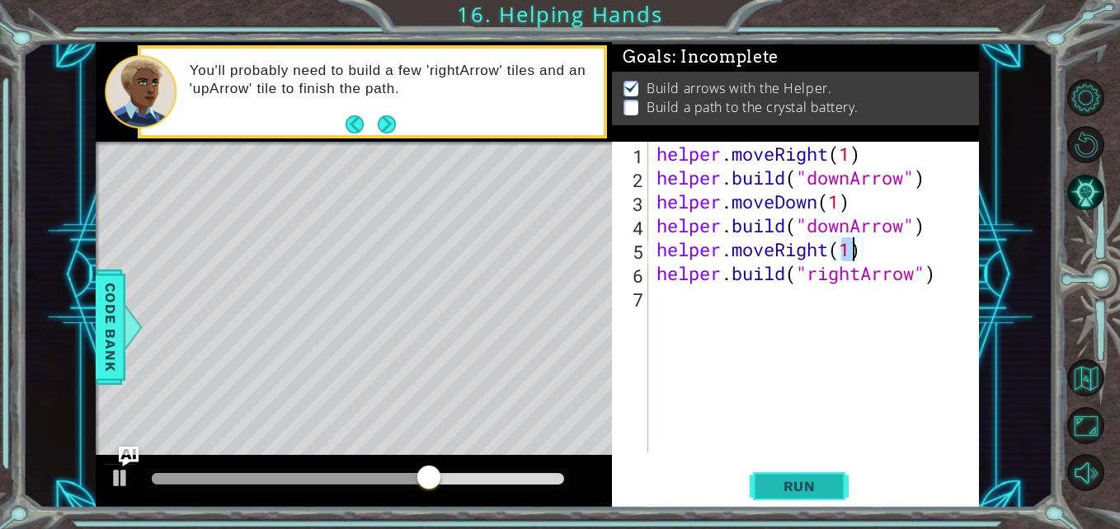
click at [810, 487] on span "Run" at bounding box center [799, 486] width 65 height 16
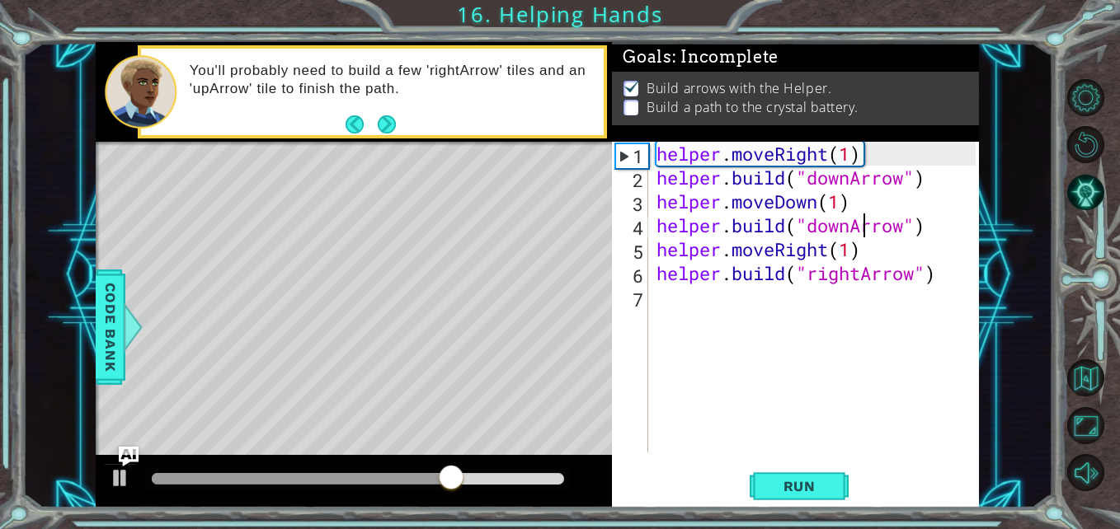
click at [858, 233] on div "helper . moveRight ( 1 ) helper . build ( "downArrow" ) helper . moveDown ( 1 )…" at bounding box center [818, 321] width 331 height 359
click at [857, 233] on div "helper . moveRight ( 1 ) helper . build ( "downArrow" ) helper . moveDown ( 1 )…" at bounding box center [818, 321] width 331 height 359
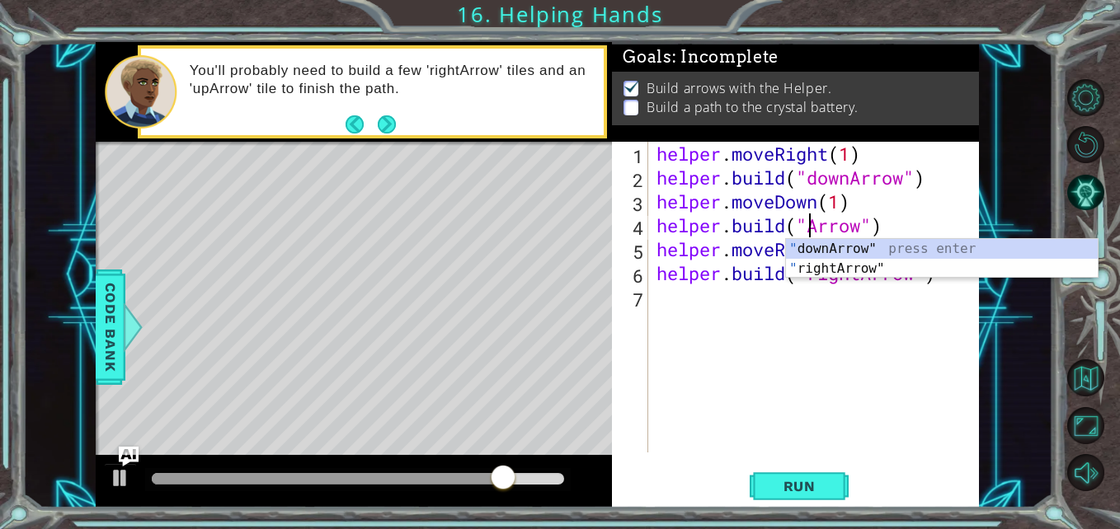
click at [925, 261] on div "" downArrow" press enter " rightArrow" press enter" at bounding box center [942, 278] width 312 height 79
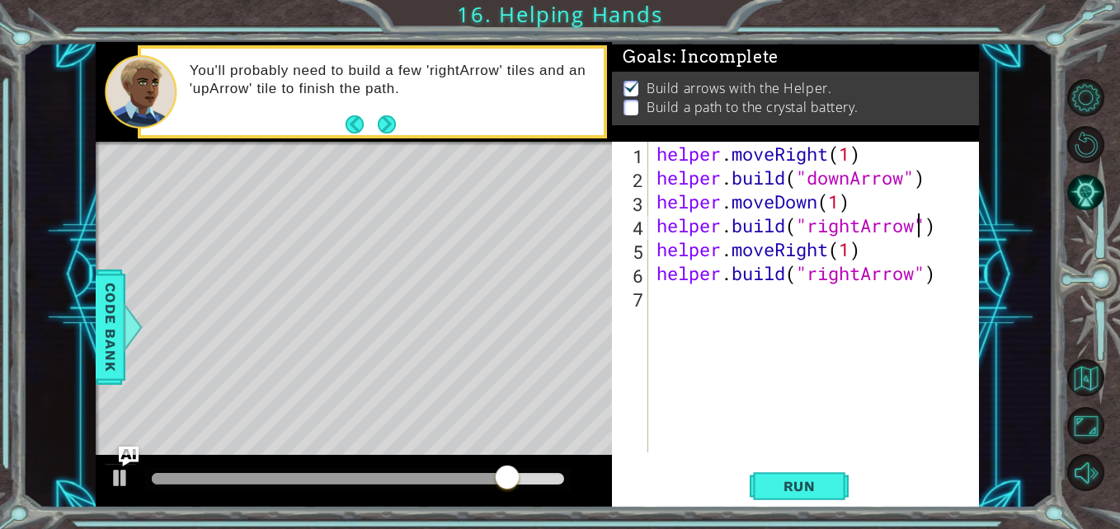
type textarea "[DOMAIN_NAME]("rightArrow")"
click at [818, 482] on span "Run" at bounding box center [799, 486] width 65 height 16
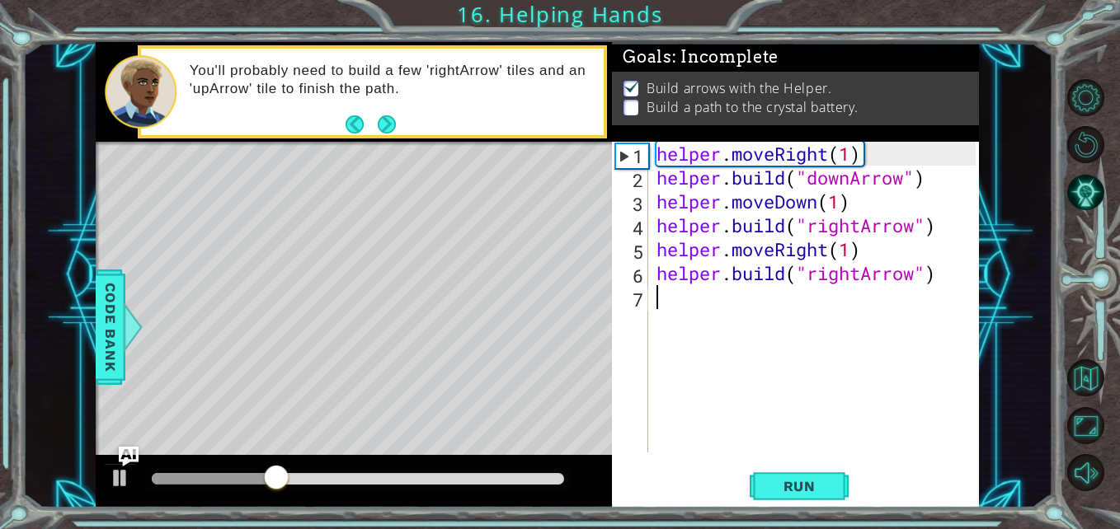
click at [810, 294] on div "helper . moveRight ( 1 ) helper . build ( "downArrow" ) helper . moveDown ( 1 )…" at bounding box center [818, 321] width 331 height 359
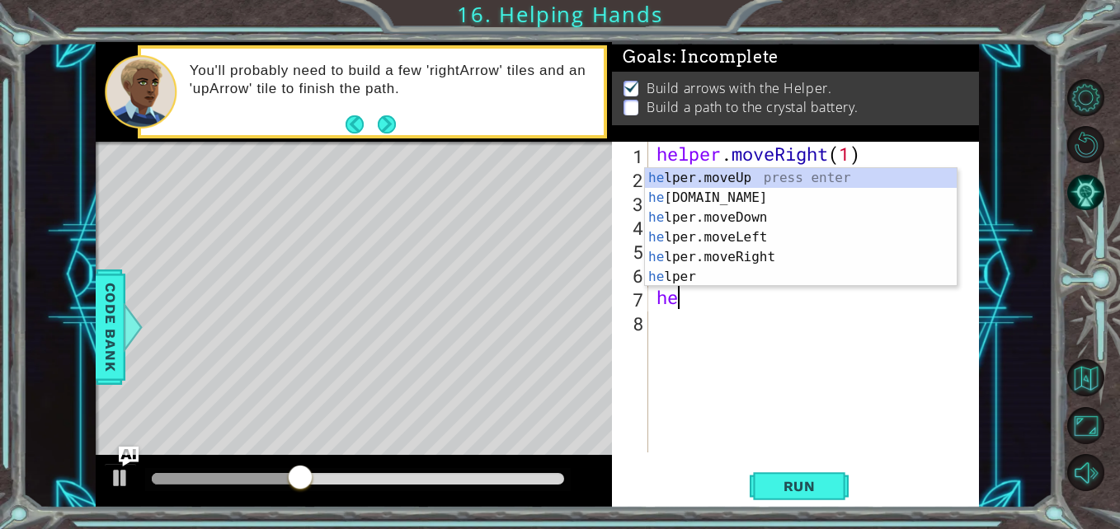
click at [810, 261] on div "he lper.moveUp press enter he [DOMAIN_NAME] press enter he lper.moveDown press …" at bounding box center [801, 247] width 312 height 158
type textarea "helper.moveRight(1)"
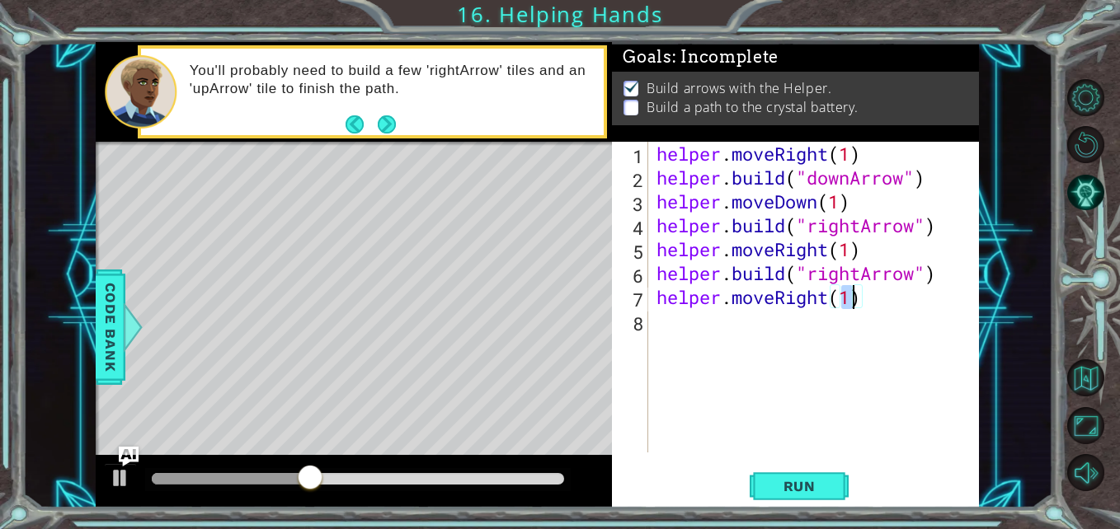
click at [855, 340] on div "helper . moveRight ( 1 ) helper . build ( "downArrow" ) helper . moveDown ( 1 )…" at bounding box center [818, 321] width 331 height 359
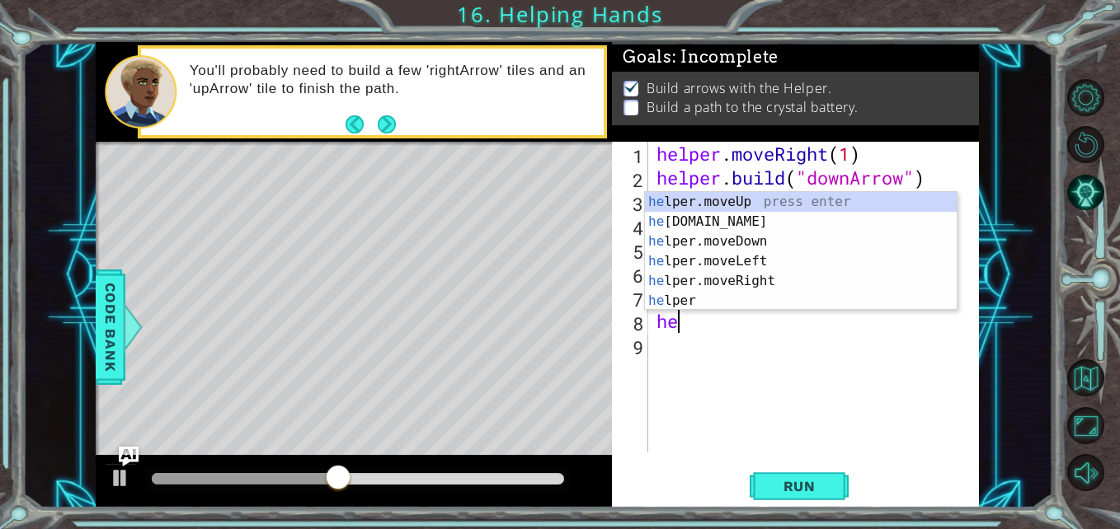
click at [761, 223] on div "he lper.moveUp press enter he [DOMAIN_NAME] press enter he lper.moveDown press …" at bounding box center [801, 271] width 312 height 158
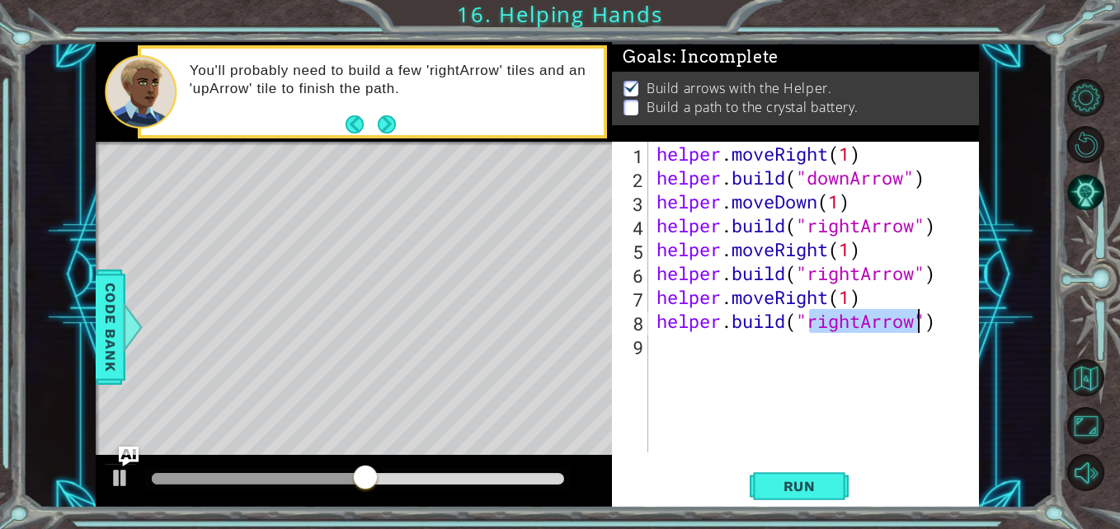
click at [868, 323] on div "helper . moveRight ( 1 ) helper . build ( "downArrow" ) helper . moveDown ( 1 )…" at bounding box center [818, 321] width 331 height 359
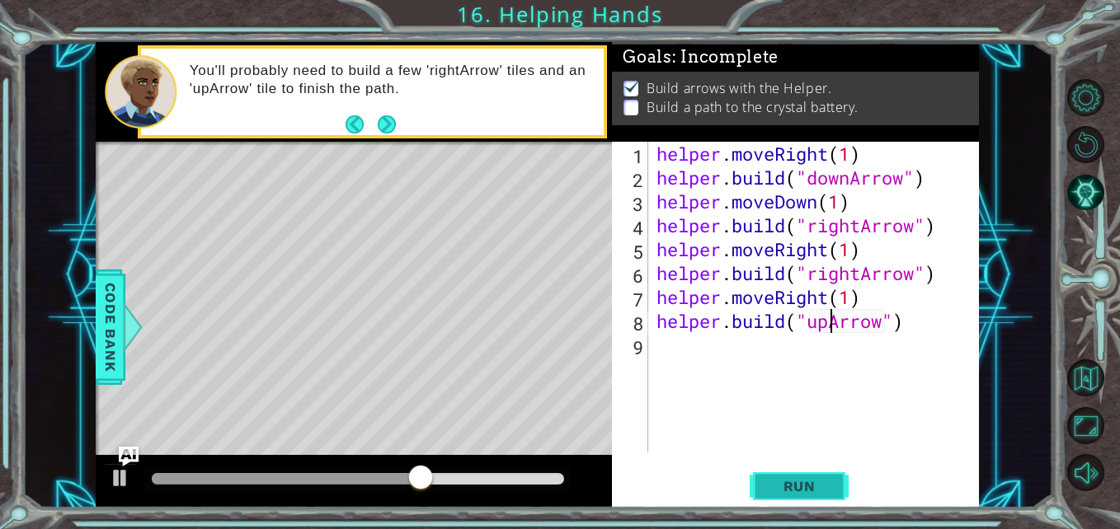
type textarea "[DOMAIN_NAME]("upArrow")"
click at [821, 489] on span "Run" at bounding box center [799, 486] width 65 height 16
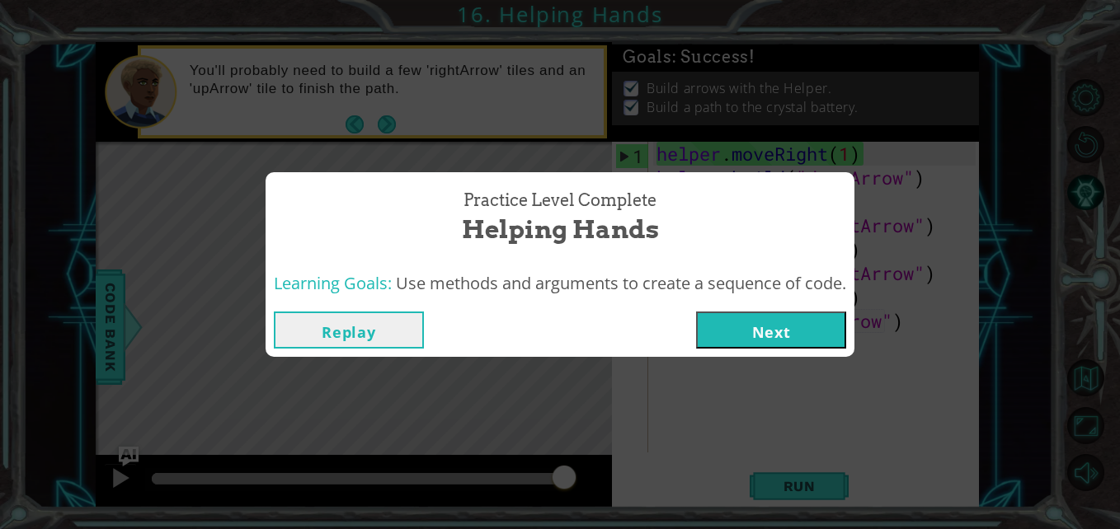
click at [814, 323] on button "Next" at bounding box center [771, 330] width 150 height 37
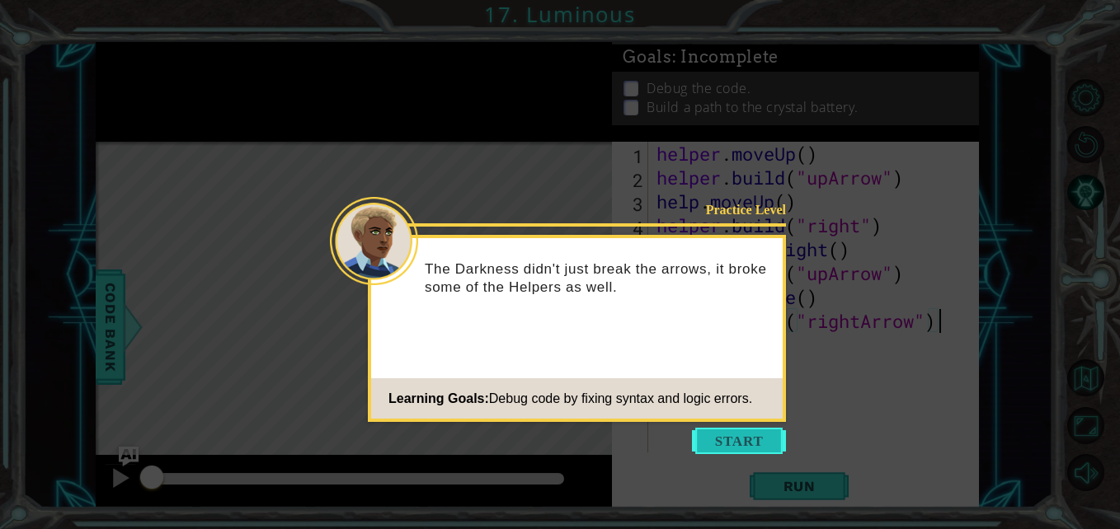
click at [755, 438] on button "Start" at bounding box center [739, 441] width 94 height 26
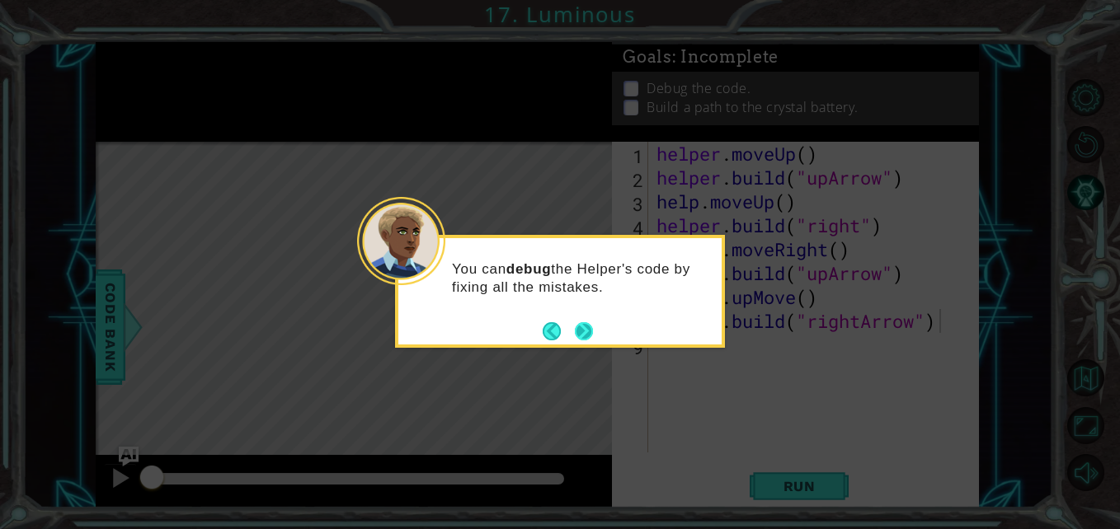
click at [586, 338] on button "Next" at bounding box center [584, 331] width 18 height 18
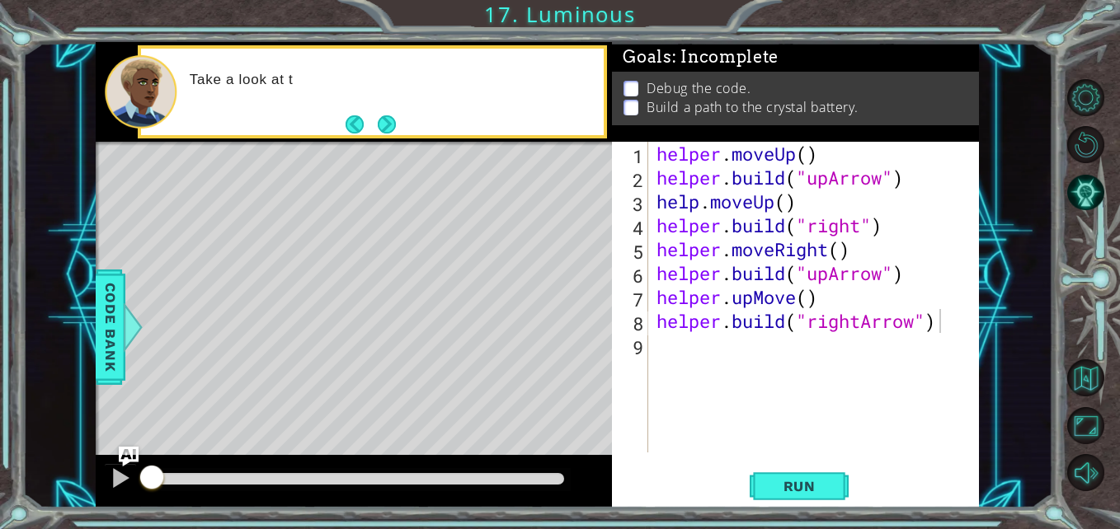
click at [415, 362] on div "Level Map" at bounding box center [477, 385] width 762 height 486
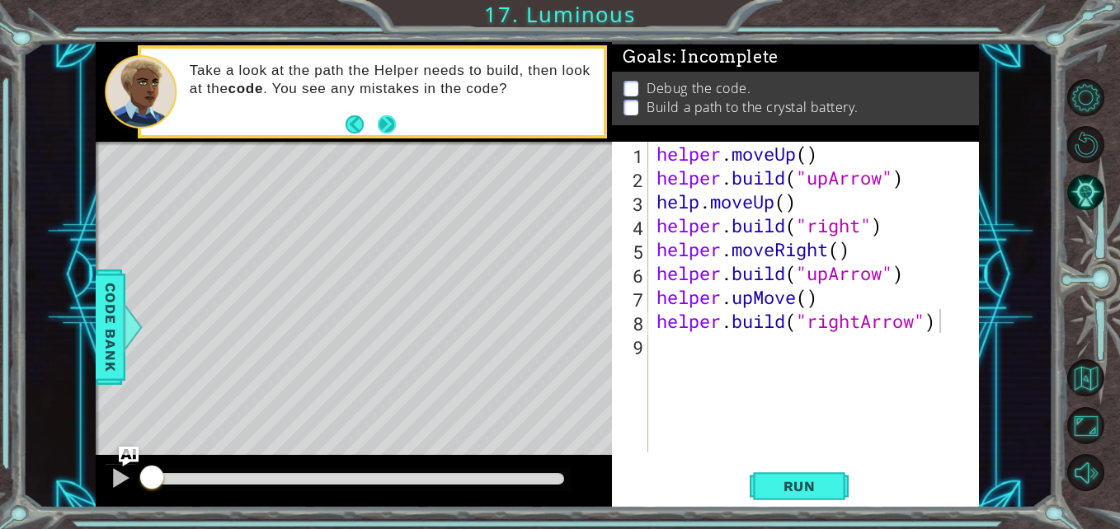
click at [392, 120] on button "Next" at bounding box center [387, 124] width 18 height 18
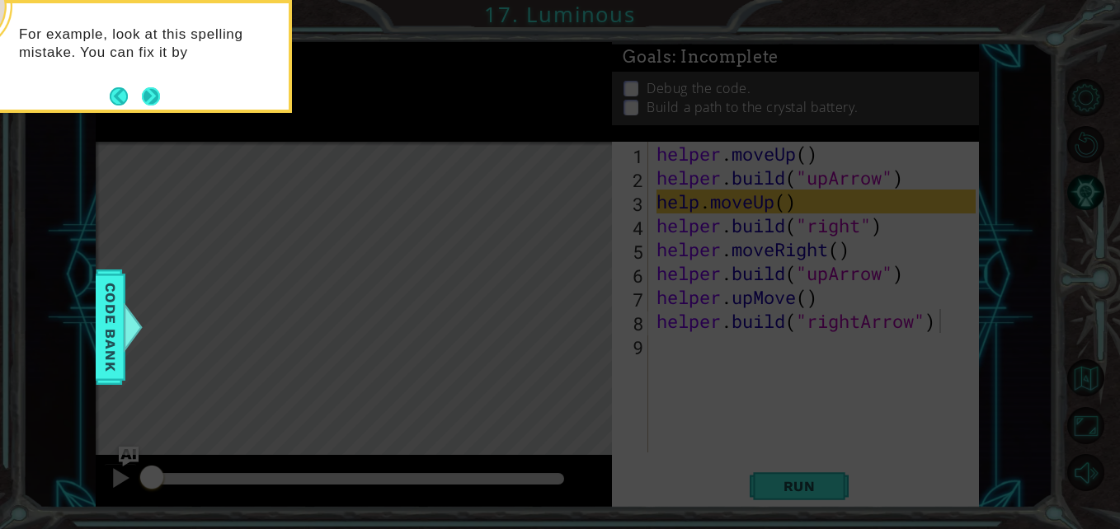
click at [149, 96] on button "Next" at bounding box center [151, 96] width 18 height 18
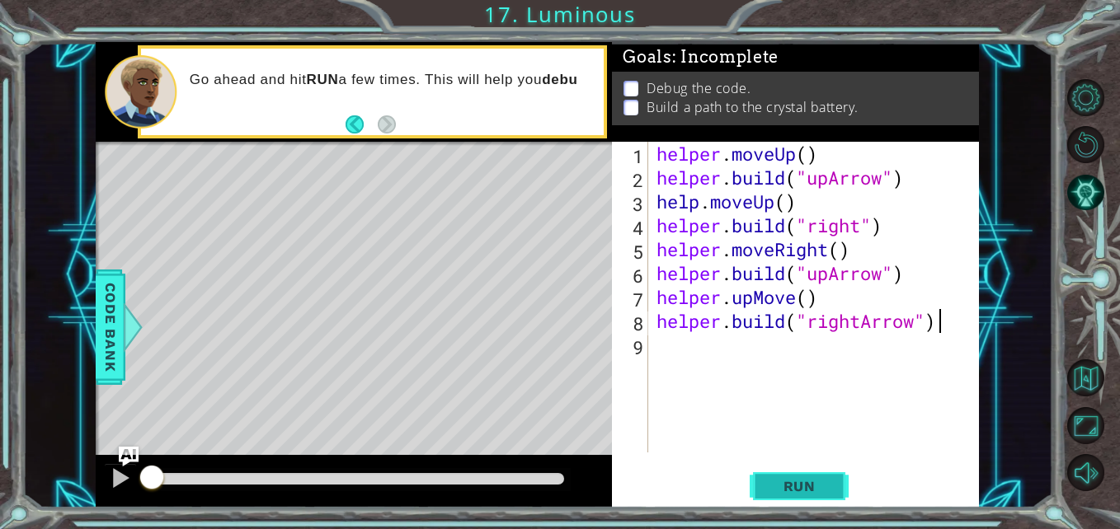
click at [814, 501] on button "Run" at bounding box center [799, 486] width 99 height 36
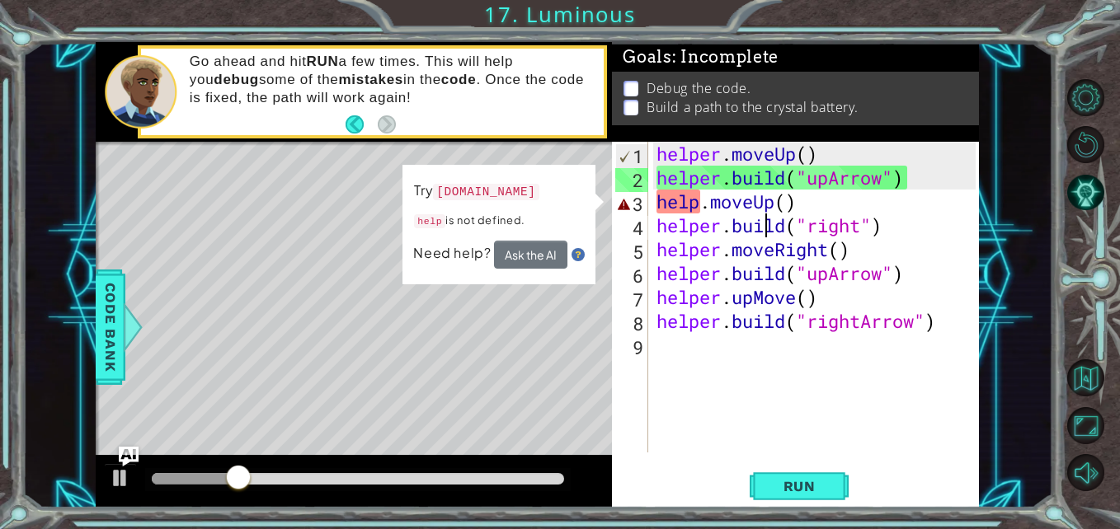
click at [769, 214] on div "helper . moveUp ( ) helper . build ( "upArrow" ) help . moveUp ( ) helper . bui…" at bounding box center [818, 321] width 330 height 359
click at [774, 206] on div "helper . moveUp ( ) helper . build ( "upArrow" ) help . moveUp ( ) helper . bui…" at bounding box center [818, 321] width 330 height 359
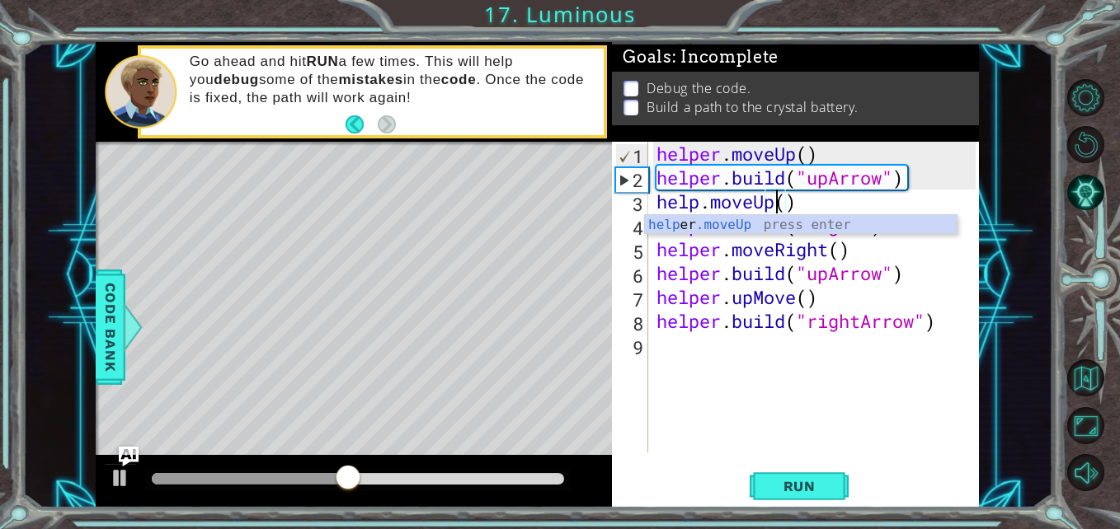
scroll to position [0, 6]
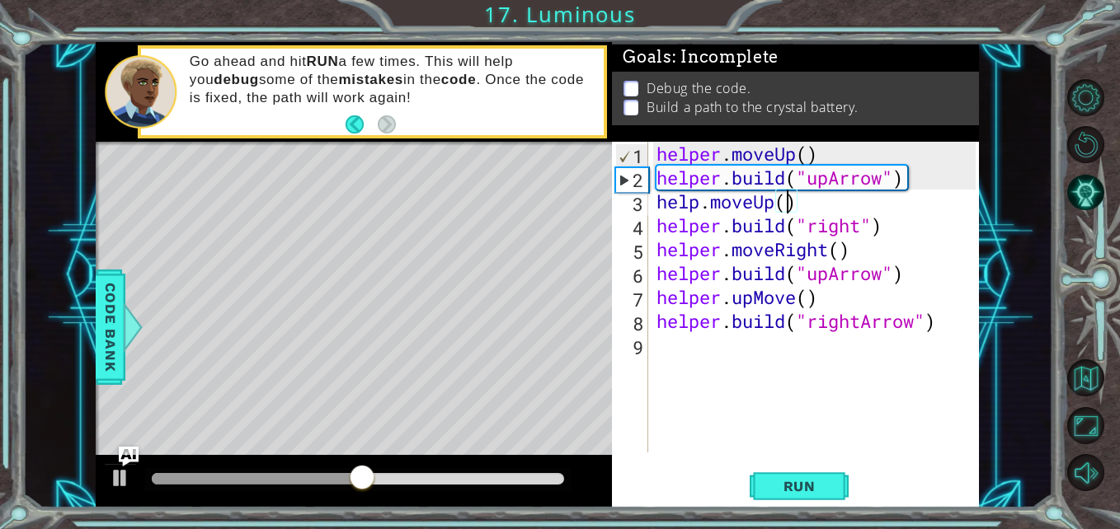
click at [788, 204] on div "helper . moveUp ( ) helper . build ( "upArrow" ) help . moveUp ( ) helper . bui…" at bounding box center [818, 321] width 330 height 359
click at [826, 480] on span "Run" at bounding box center [799, 486] width 65 height 16
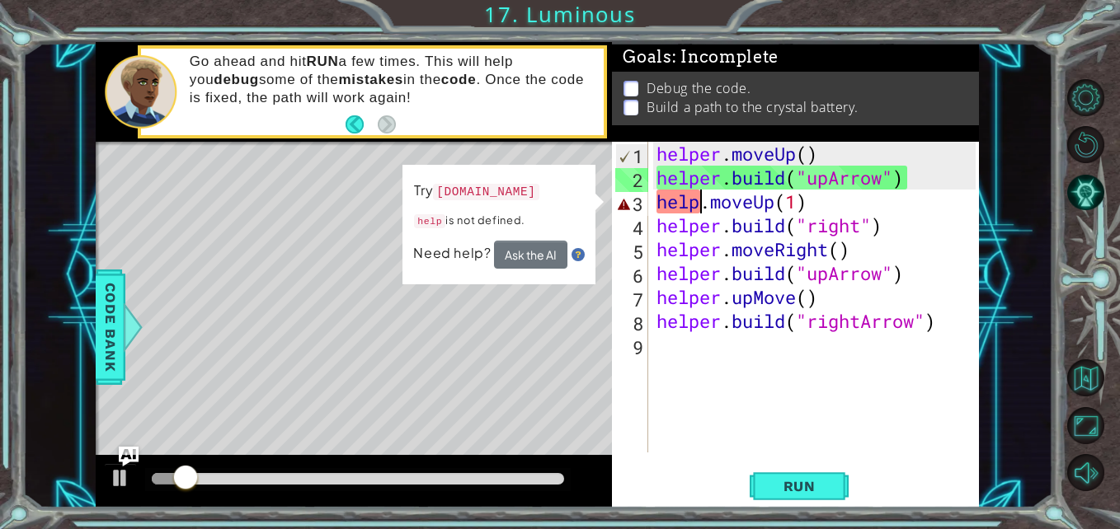
click at [699, 204] on div "helper . moveUp ( ) helper . build ( "upArrow" ) help . moveUp ( 1 ) helper . b…" at bounding box center [818, 321] width 330 height 359
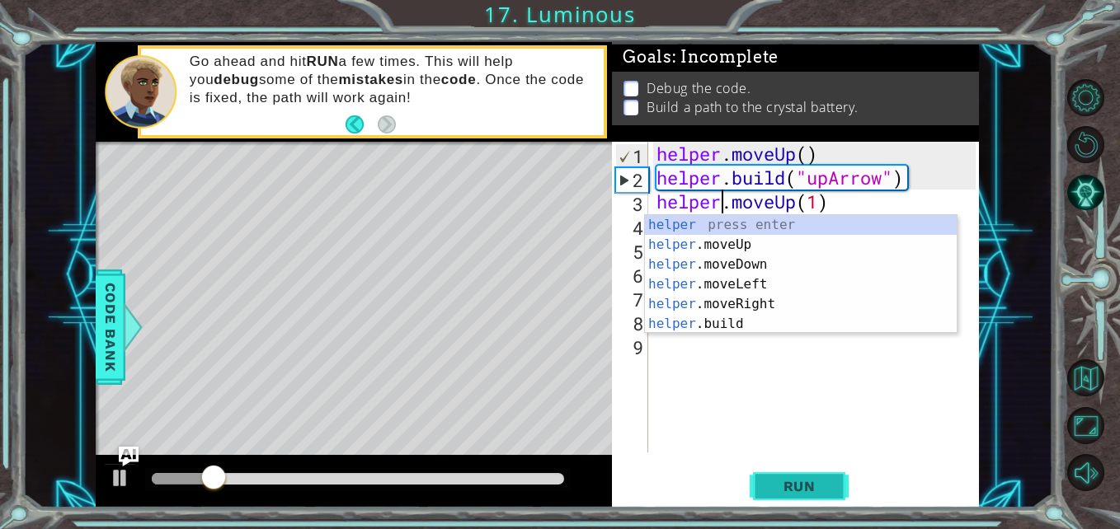
click at [826, 480] on span "Run" at bounding box center [799, 486] width 65 height 16
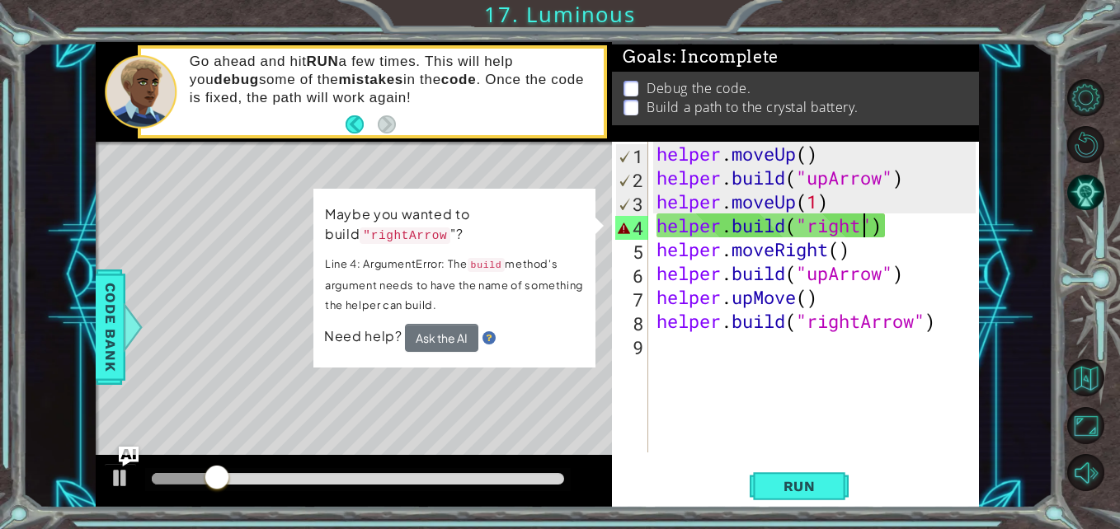
click at [861, 230] on div "helper . moveUp ( ) helper . build ( "upArrow" ) helper . moveUp ( 1 ) helper .…" at bounding box center [818, 321] width 330 height 359
click at [538, 272] on p "Line 4: ArgumentError: The build method's argument needs to have the name of so…" at bounding box center [454, 284] width 260 height 65
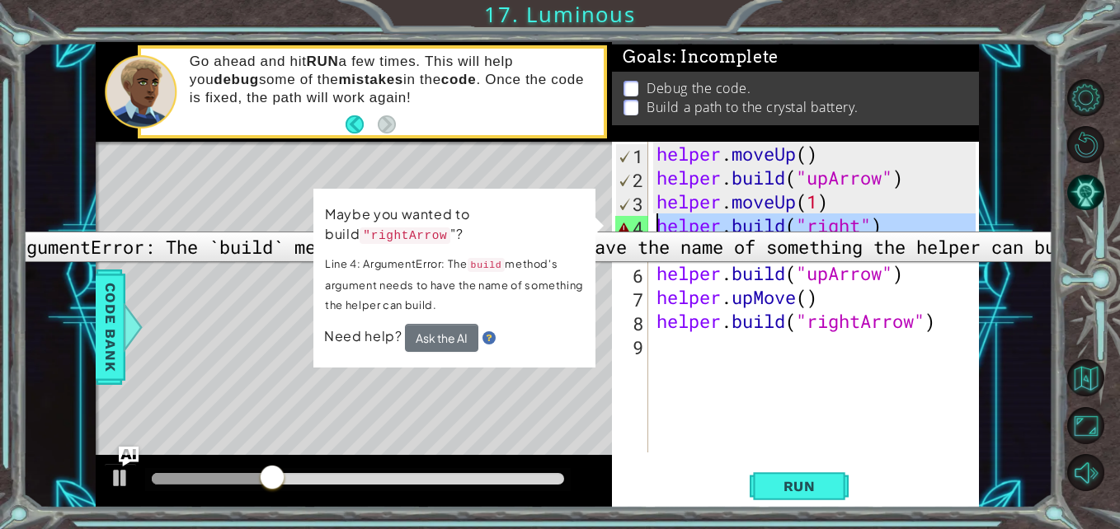
click at [617, 219] on div "4" at bounding box center [631, 228] width 33 height 24
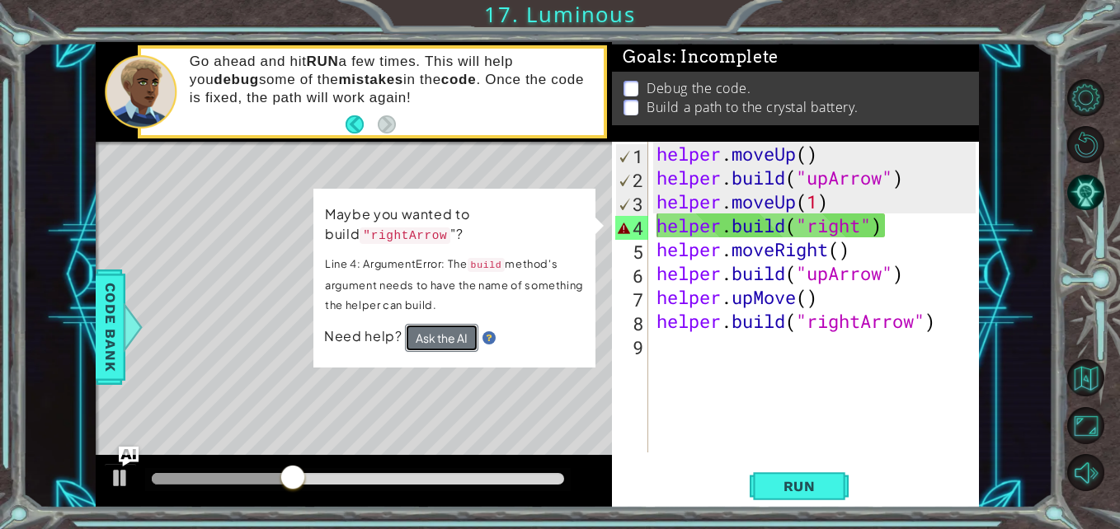
click at [463, 346] on button "Ask the AI" at bounding box center [440, 337] width 73 height 29
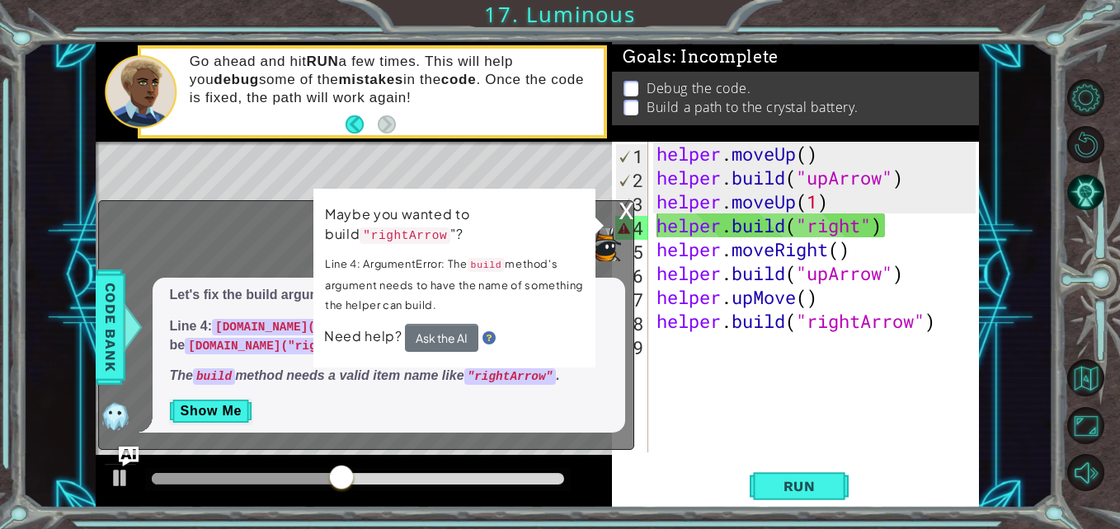
click at [623, 218] on div "x" at bounding box center [626, 209] width 15 height 16
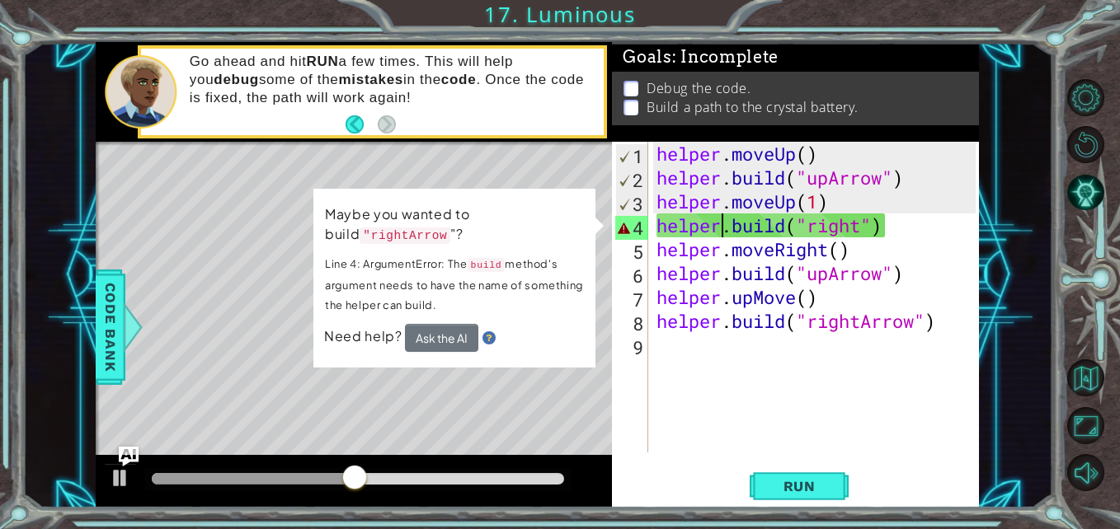
click at [727, 216] on div "helper . moveUp ( ) helper . build ( "upArrow" ) helper . moveUp ( 1 ) helper .…" at bounding box center [818, 321] width 330 height 359
click at [863, 227] on div "helper . moveUp ( ) helper . build ( "upArrow" ) helper . moveUp ( 1 ) helper .…" at bounding box center [818, 321] width 330 height 359
click at [894, 219] on div "helper . moveUp ( ) helper . build ( "upArrow" ) helper . moveUp ( 1 ) helper .…" at bounding box center [818, 321] width 330 height 359
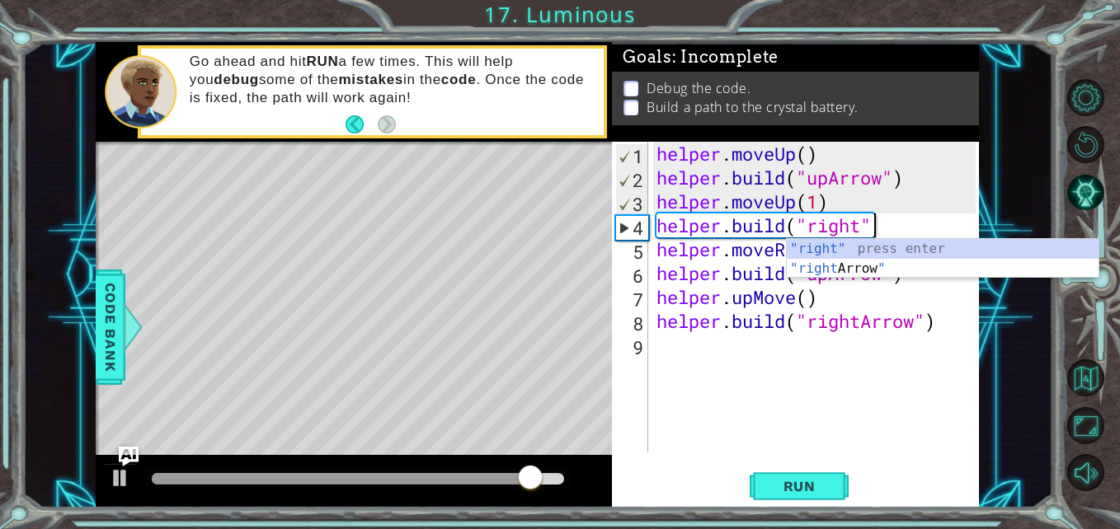
click at [887, 283] on div "helper . moveUp ( ) helper . build ( "upArrow" ) helper . moveUp ( 1 ) helper .…" at bounding box center [818, 321] width 330 height 359
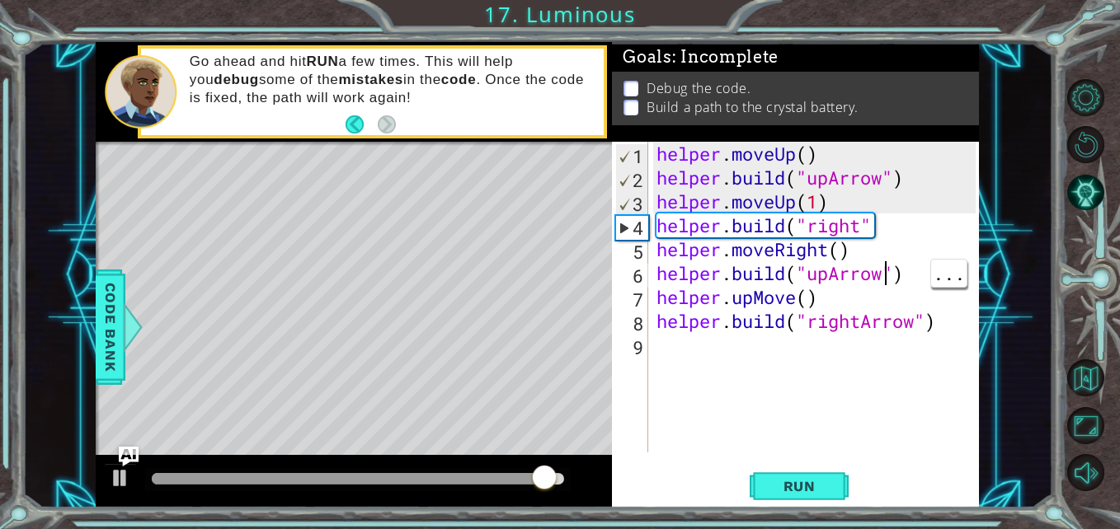
click at [844, 225] on div "helper . moveUp ( ) helper . build ( "upArrow" ) helper . moveUp ( 1 ) helper .…" at bounding box center [818, 321] width 330 height 359
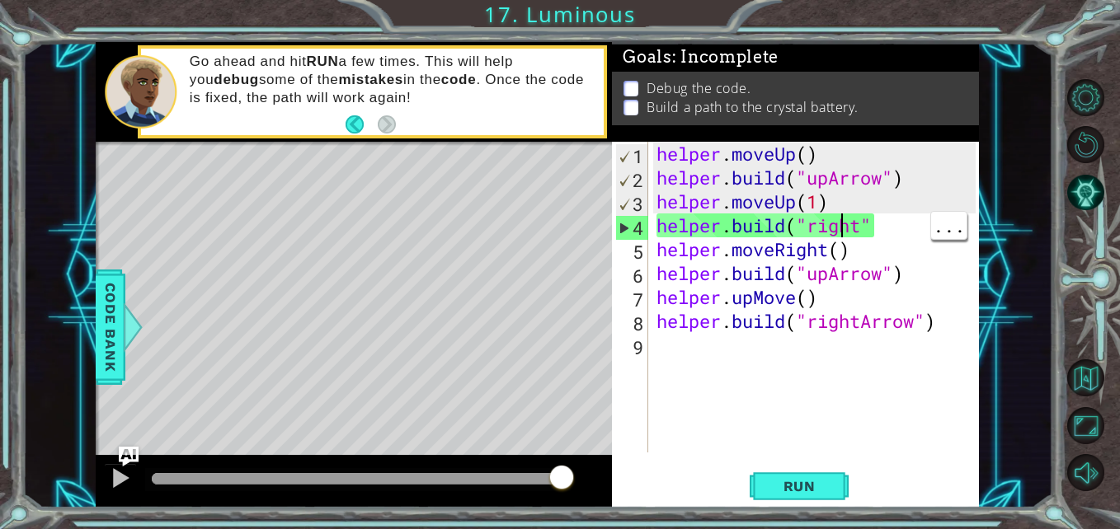
click at [862, 226] on div "helper . moveUp ( ) helper . build ( "upArrow" ) helper . moveUp ( 1 ) helper .…" at bounding box center [818, 321] width 330 height 359
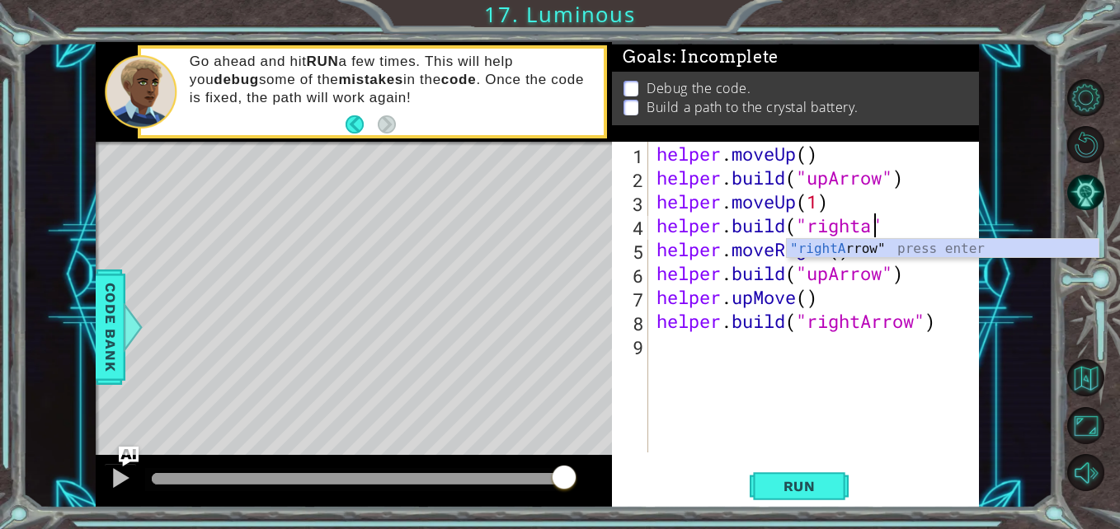
click at [925, 246] on div ""rightA rrow" press enter" at bounding box center [943, 268] width 312 height 59
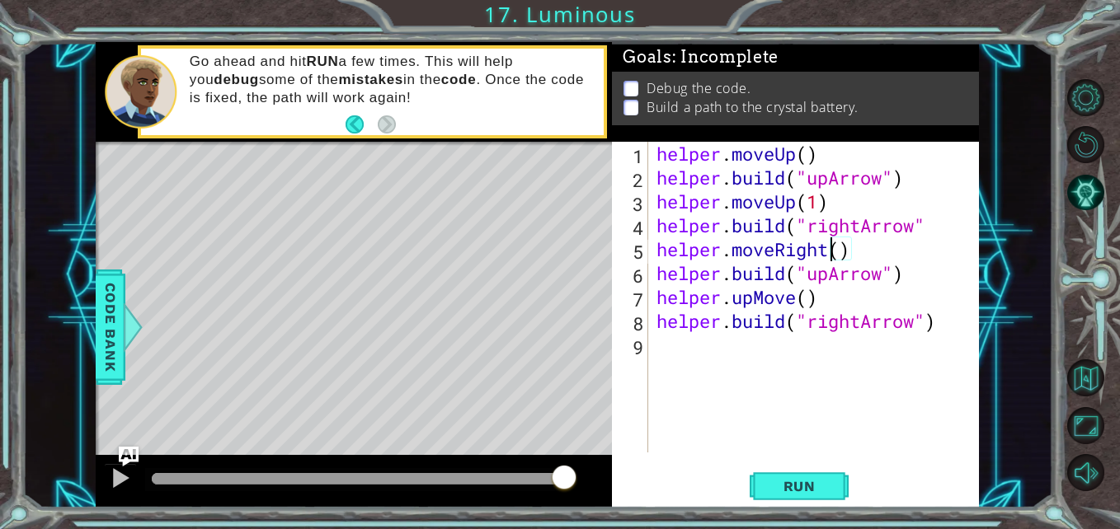
click at [835, 255] on div "helper . moveUp ( ) helper . build ( "upArrow" ) helper . moveUp ( 1 ) helper .…" at bounding box center [818, 321] width 330 height 359
click at [839, 255] on div "helper . moveUp ( ) helper . build ( "upArrow" ) helper . moveUp ( 1 ) helper .…" at bounding box center [818, 321] width 330 height 359
click at [830, 491] on span "Run" at bounding box center [799, 486] width 65 height 16
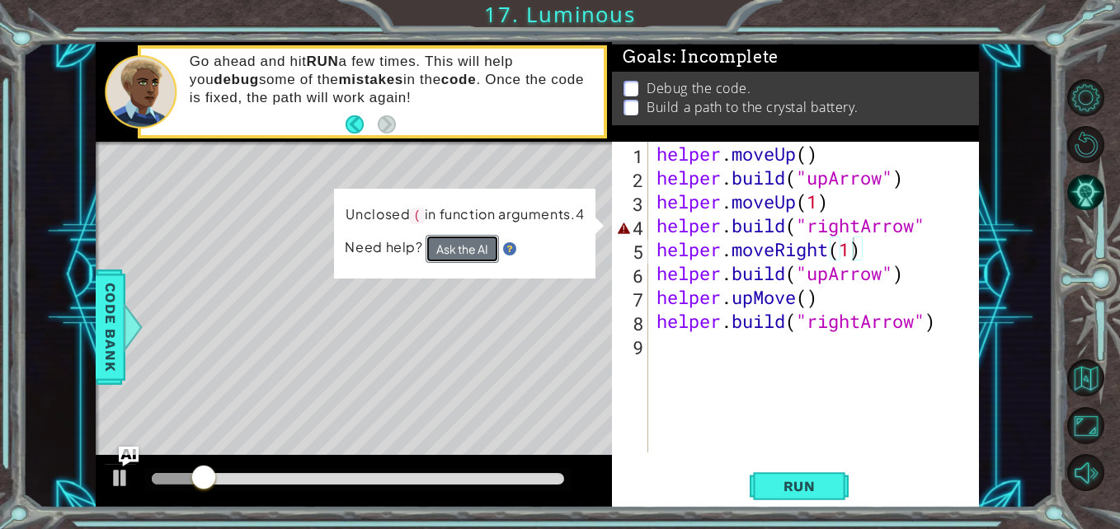
click at [462, 256] on button "Ask the AI" at bounding box center [462, 249] width 73 height 29
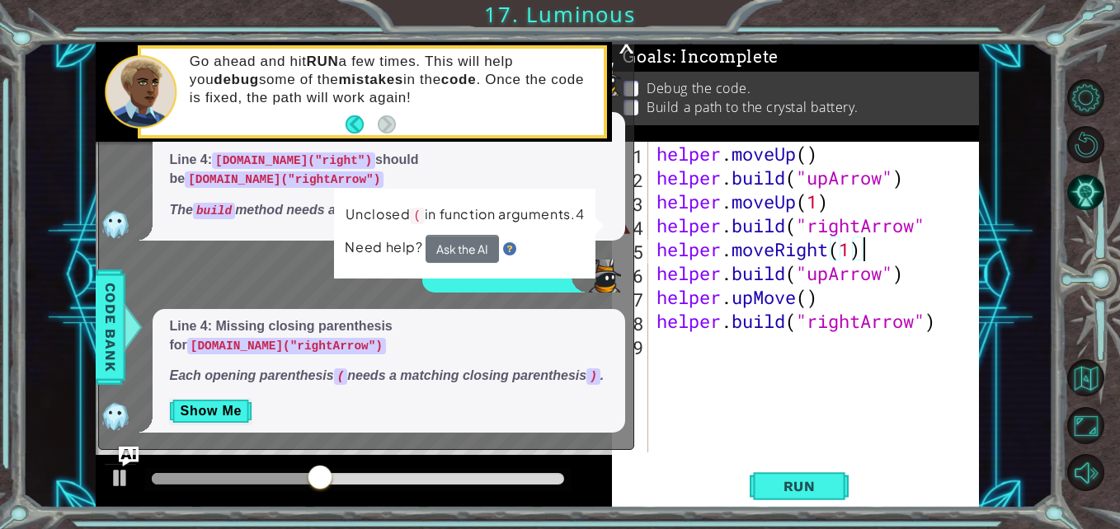
click at [923, 238] on div "helper . moveUp ( ) helper . build ( "upArrow" ) helper . moveUp ( 1 ) helper .…" at bounding box center [818, 321] width 330 height 359
click at [934, 231] on div "helper . moveUp ( ) helper . build ( "upArrow" ) helper . moveUp ( 1 ) helper .…" at bounding box center [818, 321] width 330 height 359
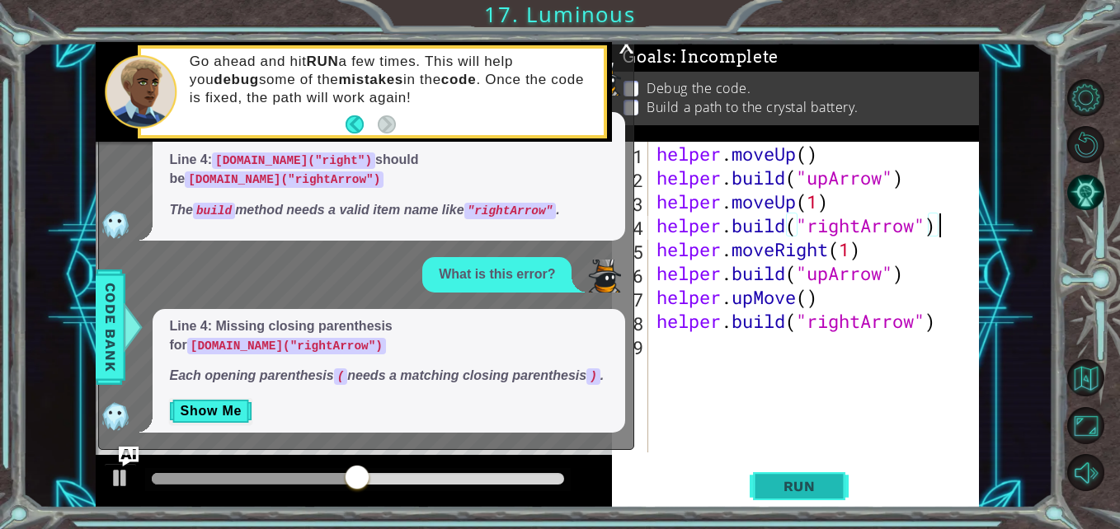
click at [816, 476] on button "Run" at bounding box center [799, 486] width 99 height 36
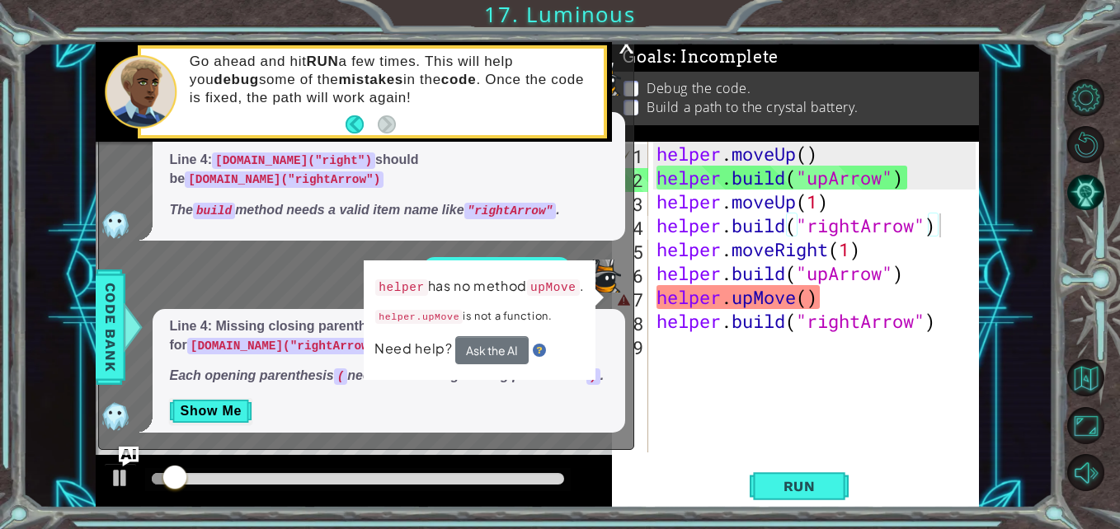
click at [624, 52] on div "x" at bounding box center [626, 43] width 15 height 16
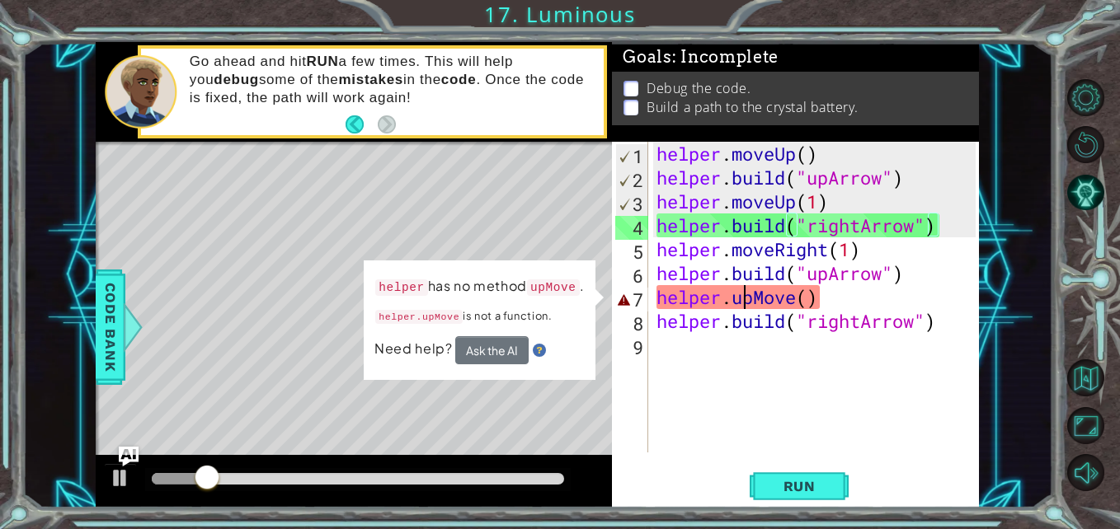
click at [746, 300] on div "helper . moveUp ( ) helper . build ( "upArrow" ) helper . moveUp ( 1 ) helper .…" at bounding box center [818, 321] width 330 height 359
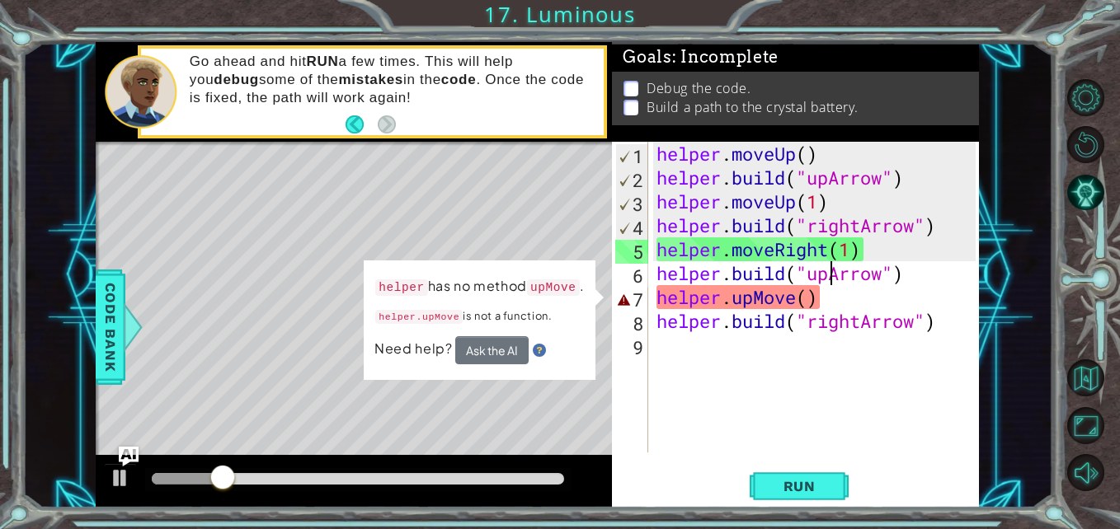
click at [836, 284] on div "helper . moveUp ( ) helper . build ( "upArrow" ) helper . moveUp ( 1 ) helper .…" at bounding box center [818, 321] width 330 height 359
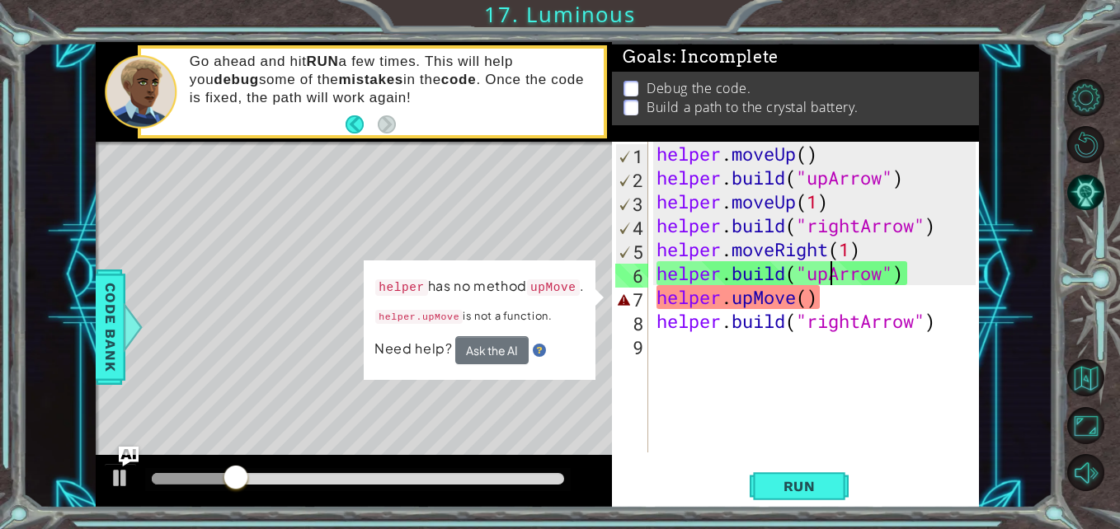
click at [846, 300] on div "helper . moveUp ( ) helper . build ( "upArrow" ) helper . moveUp ( 1 ) helper .…" at bounding box center [818, 321] width 330 height 359
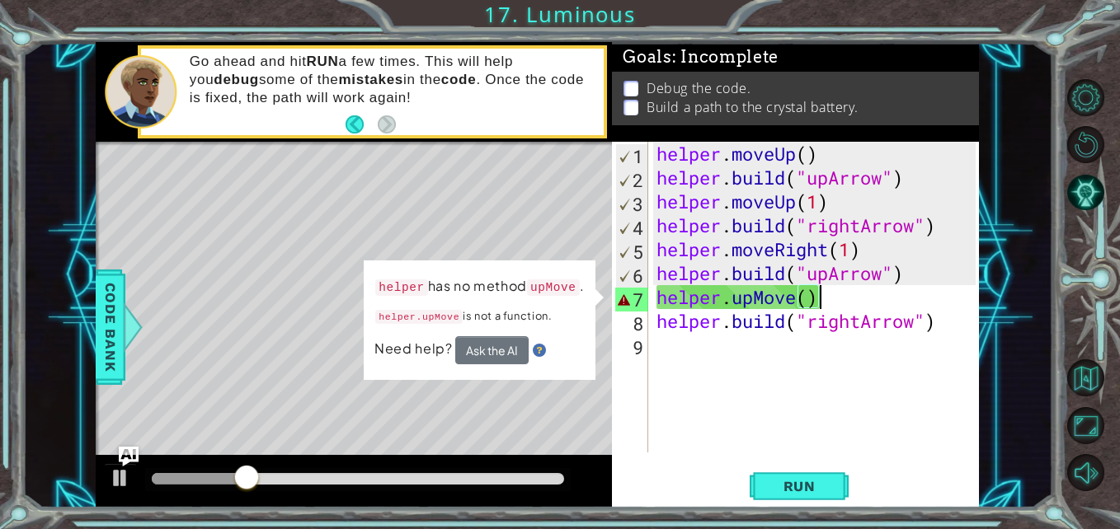
scroll to position [0, 6]
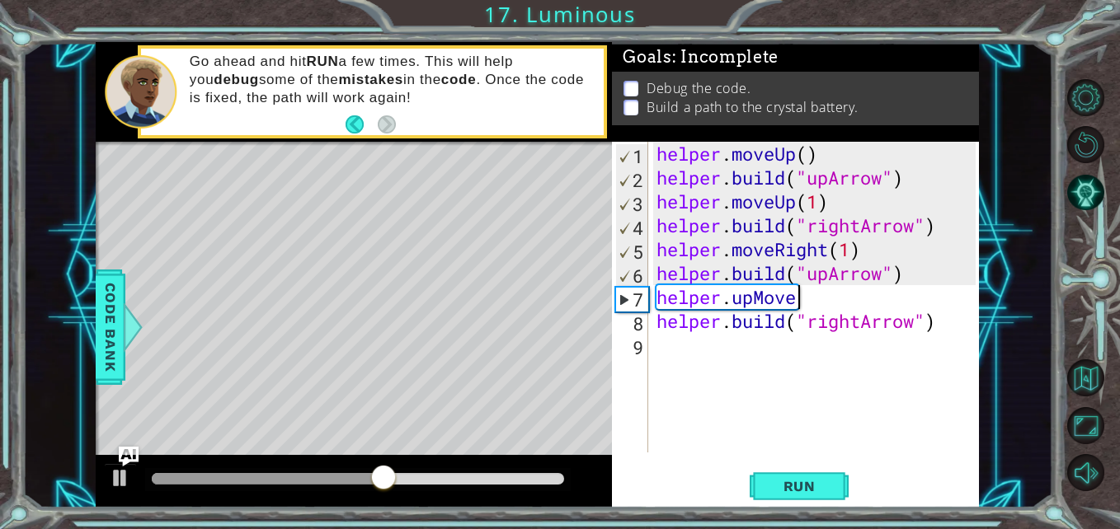
click at [827, 279] on div "helper . moveUp ( ) helper . build ( "upArrow" ) helper . moveUp ( 1 ) helper .…" at bounding box center [818, 321] width 330 height 359
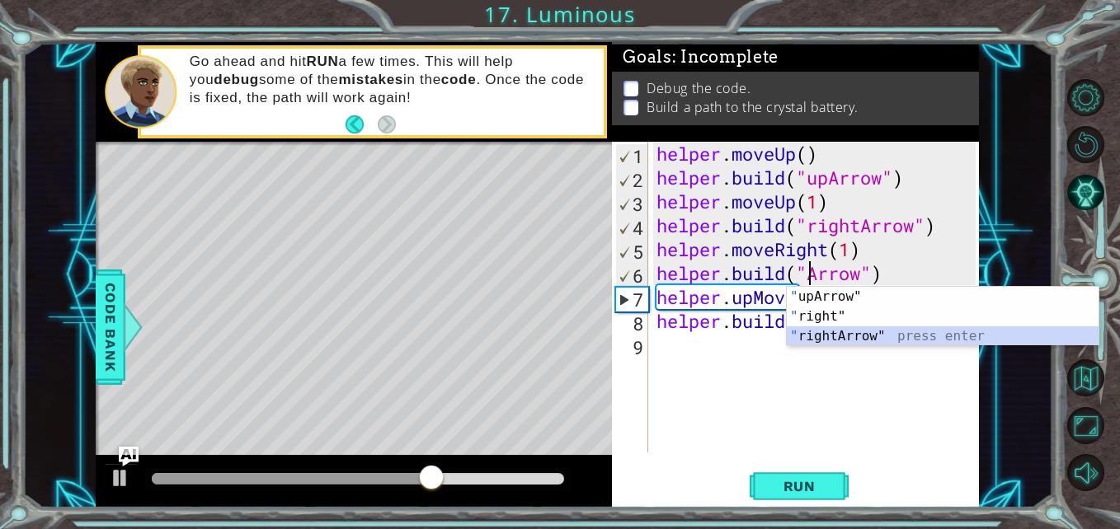
click at [858, 327] on div "" upArrow" press enter " right" press enter " rightArrow" press enter" at bounding box center [943, 336] width 312 height 99
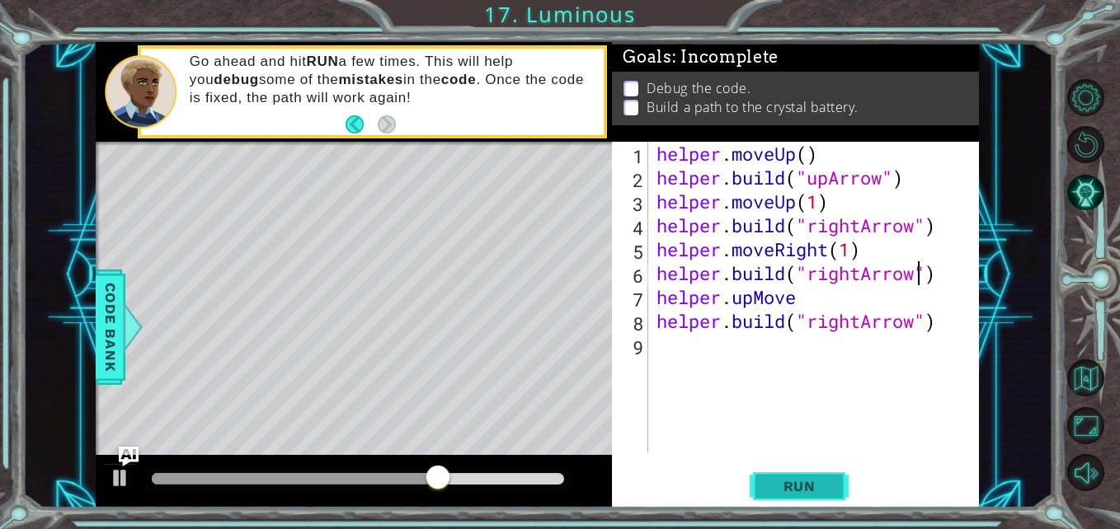
click at [825, 476] on button "Run" at bounding box center [799, 486] width 99 height 36
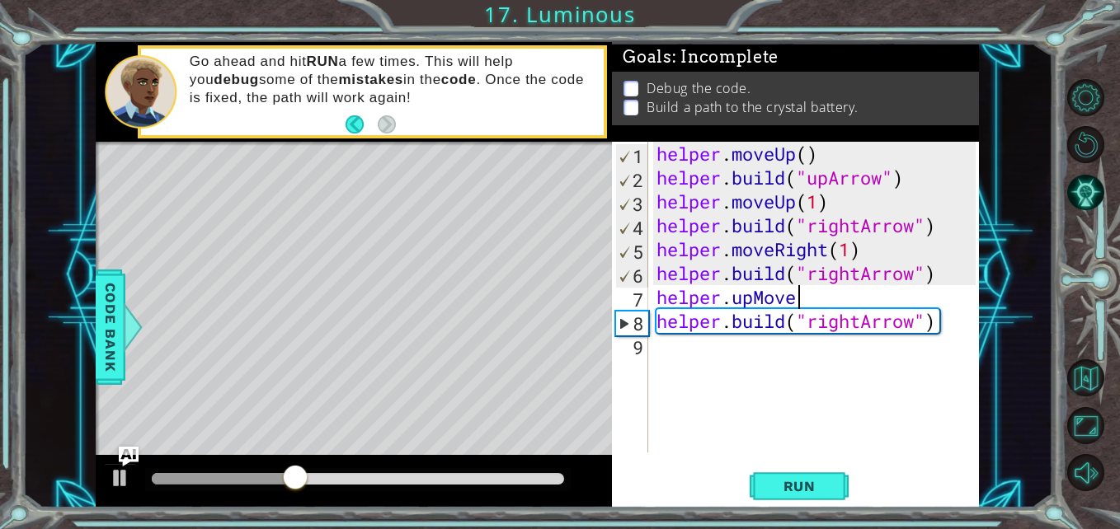
click at [822, 299] on div "helper . moveUp ( ) helper . build ( "upArrow" ) helper . moveUp ( 1 ) helper .…" at bounding box center [818, 321] width 330 height 359
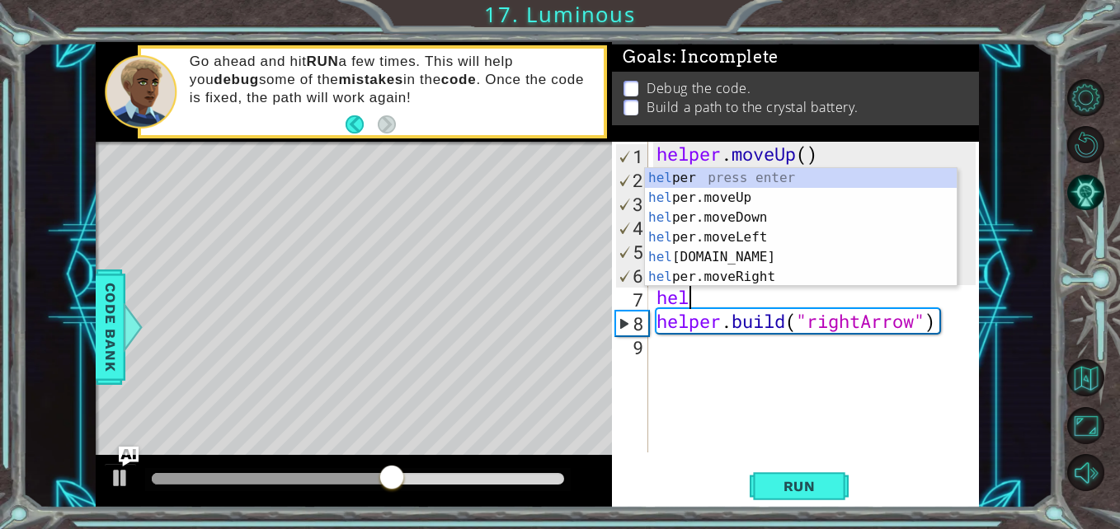
scroll to position [0, 0]
type textarea "h"
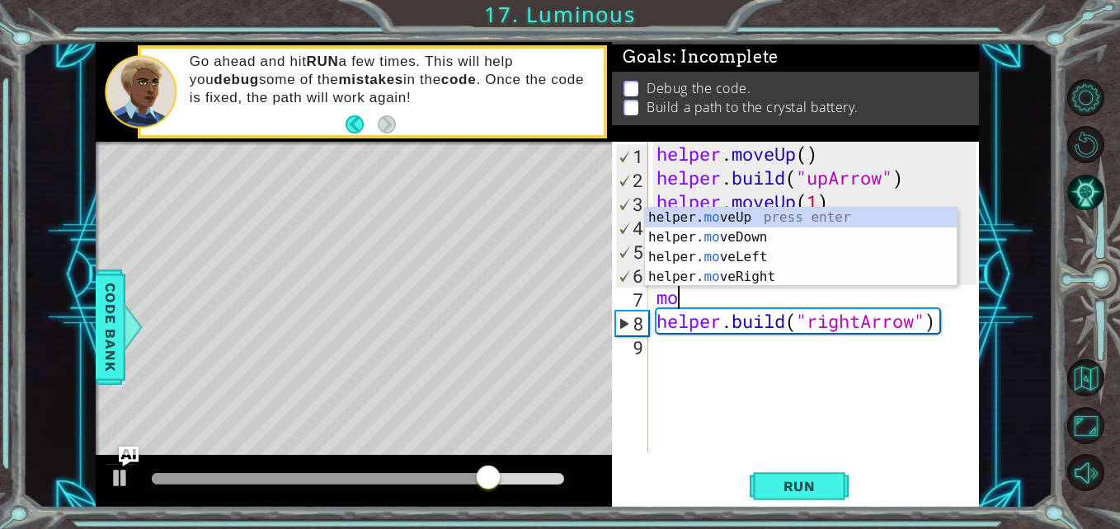
click at [783, 275] on div "helper. mo veUp press enter helper. mo veDown press enter helper. mo veLeft pre…" at bounding box center [801, 267] width 312 height 119
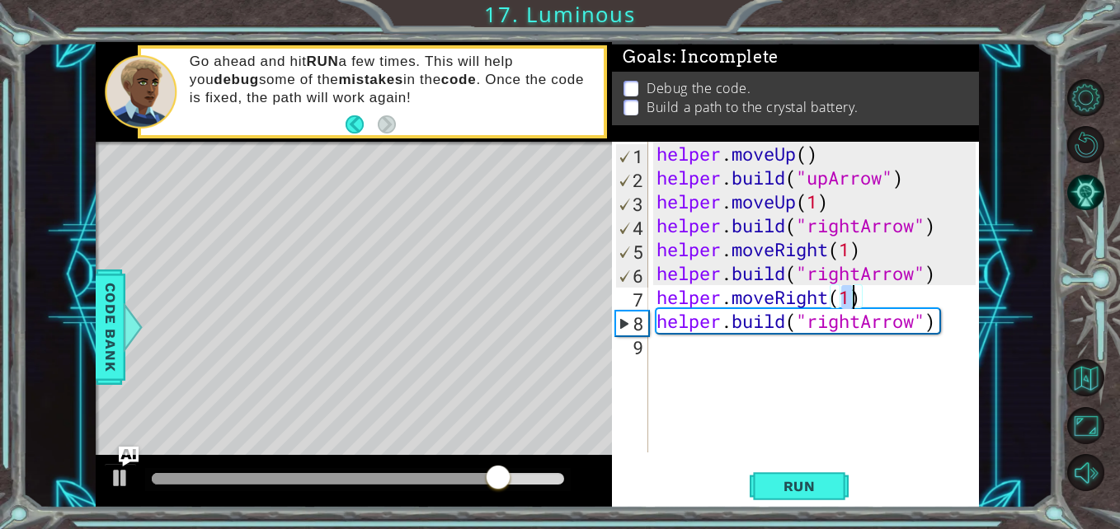
type textarea "helper.moveRight(1)"
click at [813, 491] on span "Run" at bounding box center [799, 486] width 65 height 16
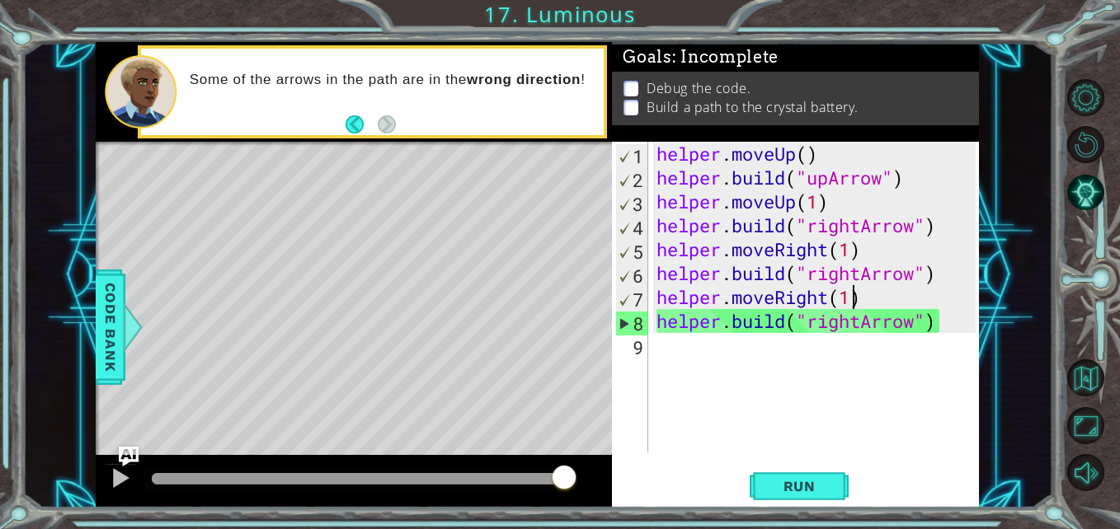
click at [714, 349] on div "helper . moveUp ( ) helper . build ( "upArrow" ) helper . moveUp ( 1 ) helper .…" at bounding box center [818, 321] width 330 height 359
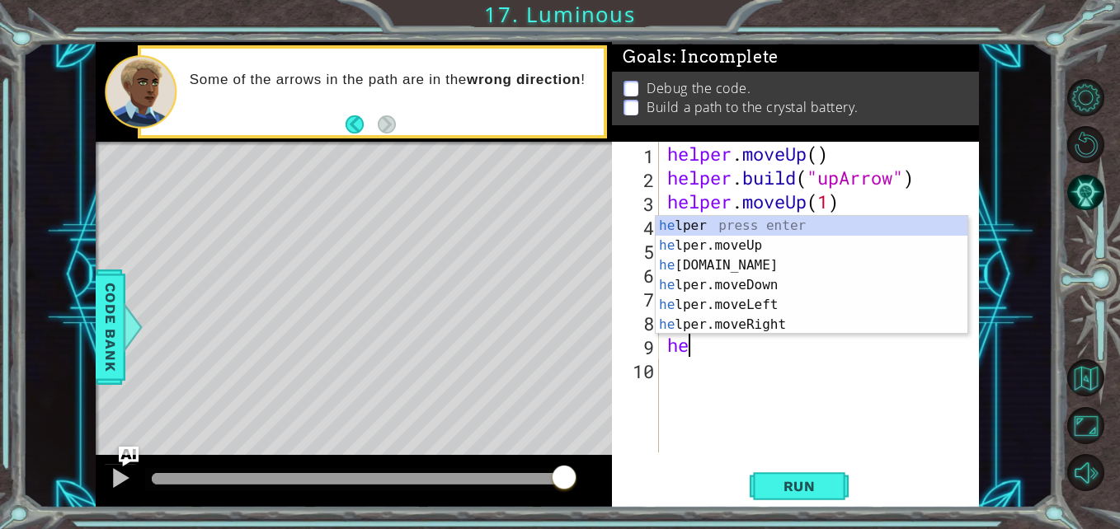
click at [793, 252] on div "he lper press enter he lper.moveUp press enter he [DOMAIN_NAME] press enter he …" at bounding box center [812, 295] width 312 height 158
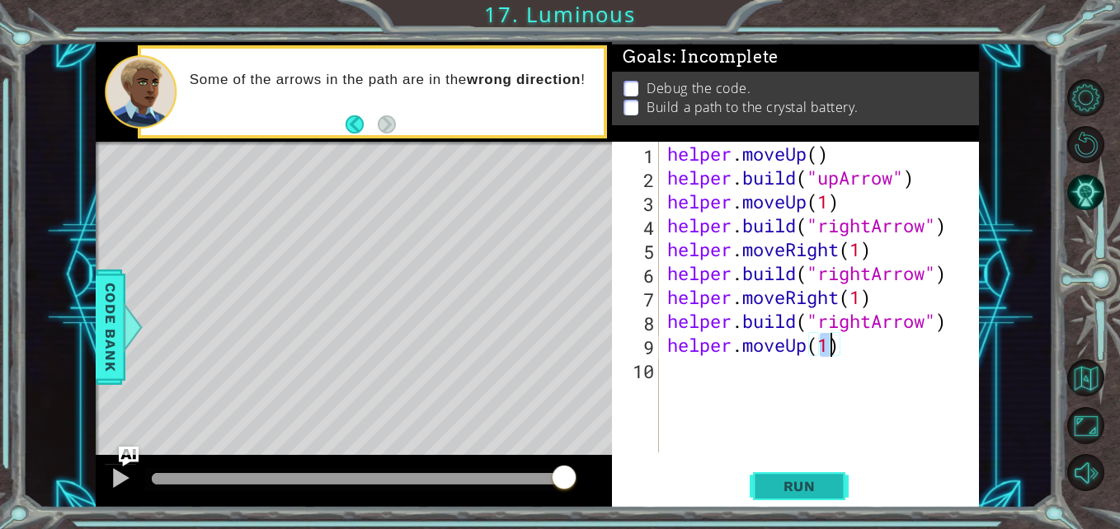
click at [826, 474] on button "Run" at bounding box center [799, 486] width 99 height 36
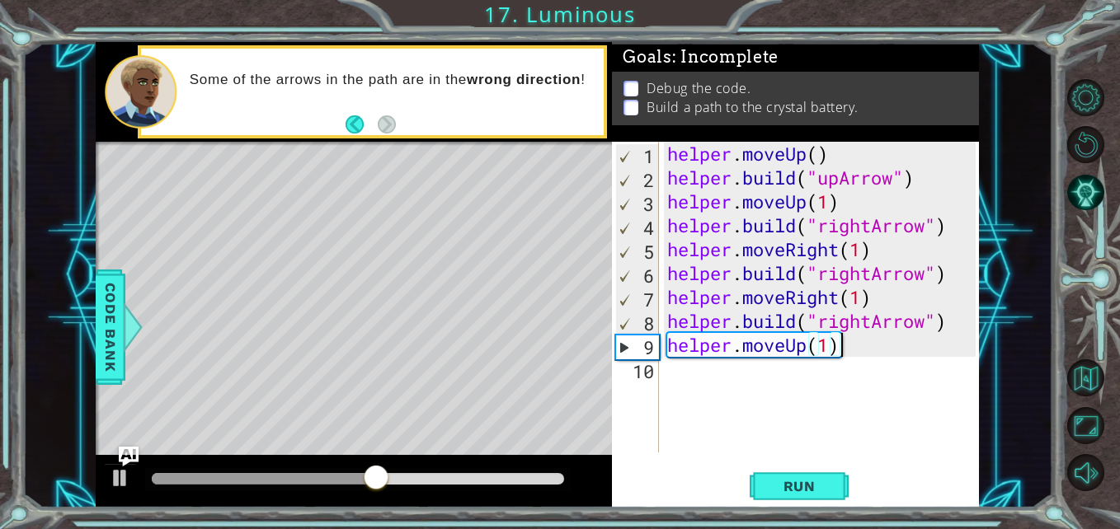
click at [874, 342] on div "helper . moveUp ( ) helper . build ( "upArrow" ) helper . moveUp ( 1 ) helper .…" at bounding box center [824, 321] width 320 height 359
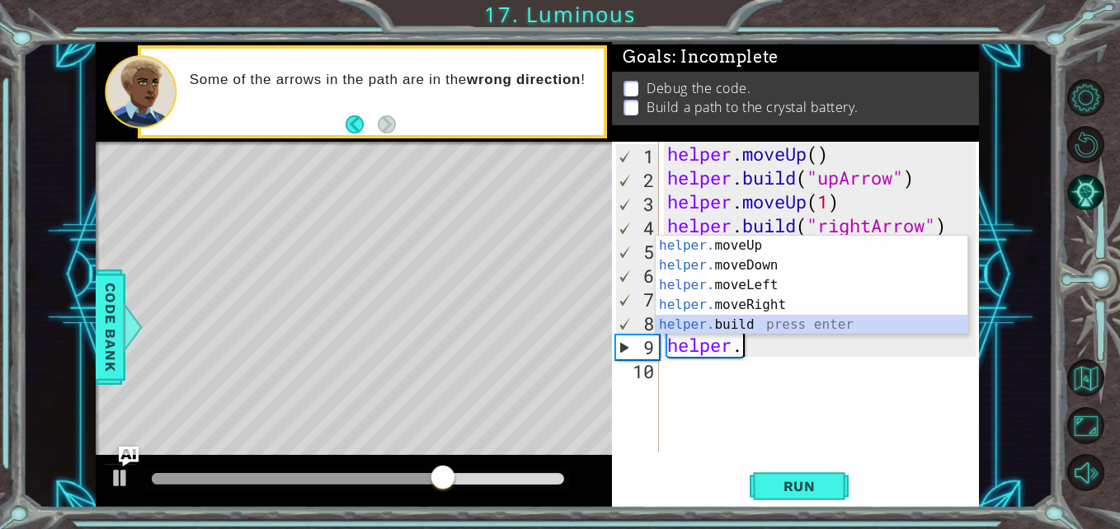
click at [868, 319] on div "helper. moveUp press enter helper. moveDown press enter helper. moveLeft press …" at bounding box center [812, 305] width 312 height 139
type textarea "[DOMAIN_NAME]("rightArrow")"
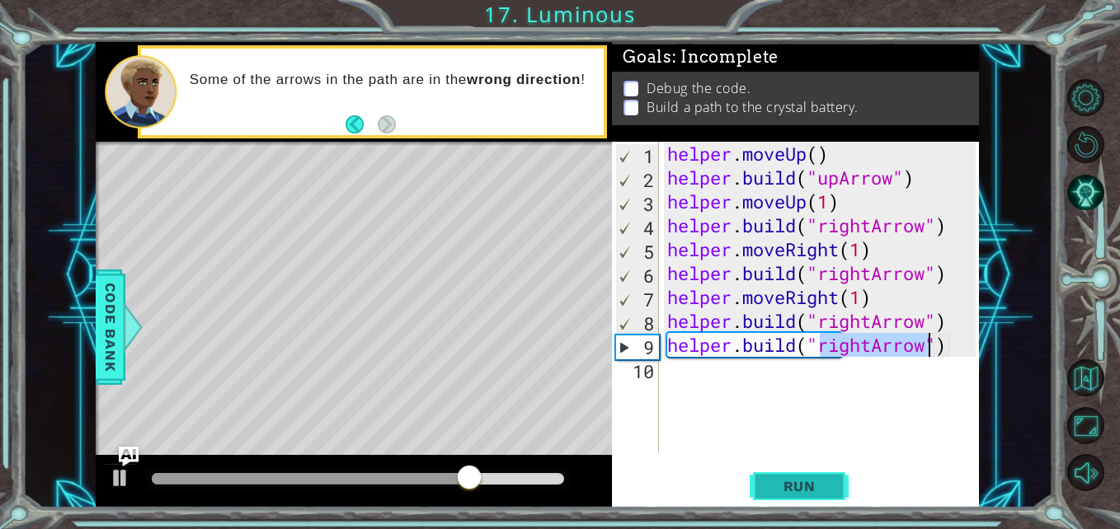
click at [816, 487] on span "Run" at bounding box center [799, 486] width 65 height 16
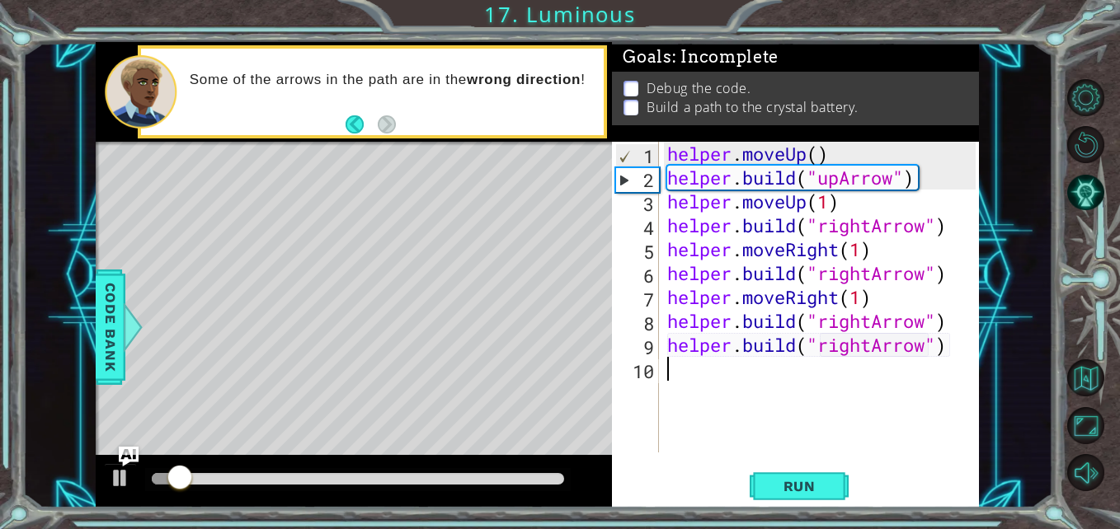
click at [749, 373] on div "helper . moveUp ( ) helper . build ( "upArrow" ) helper . moveUp ( 1 ) helper .…" at bounding box center [824, 321] width 320 height 359
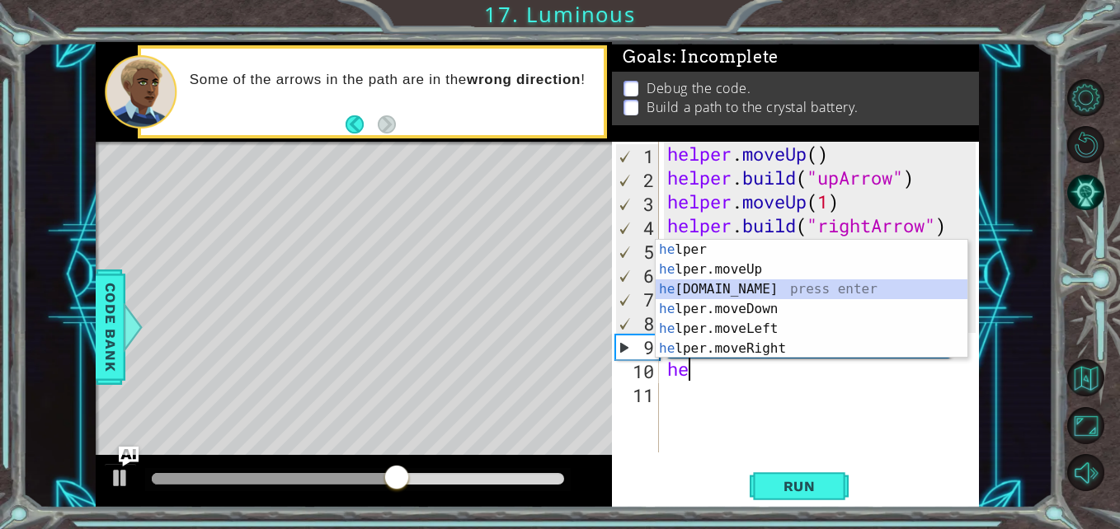
click at [843, 285] on div "he lper press enter he lper.moveUp press enter he [DOMAIN_NAME] press enter he …" at bounding box center [812, 319] width 312 height 158
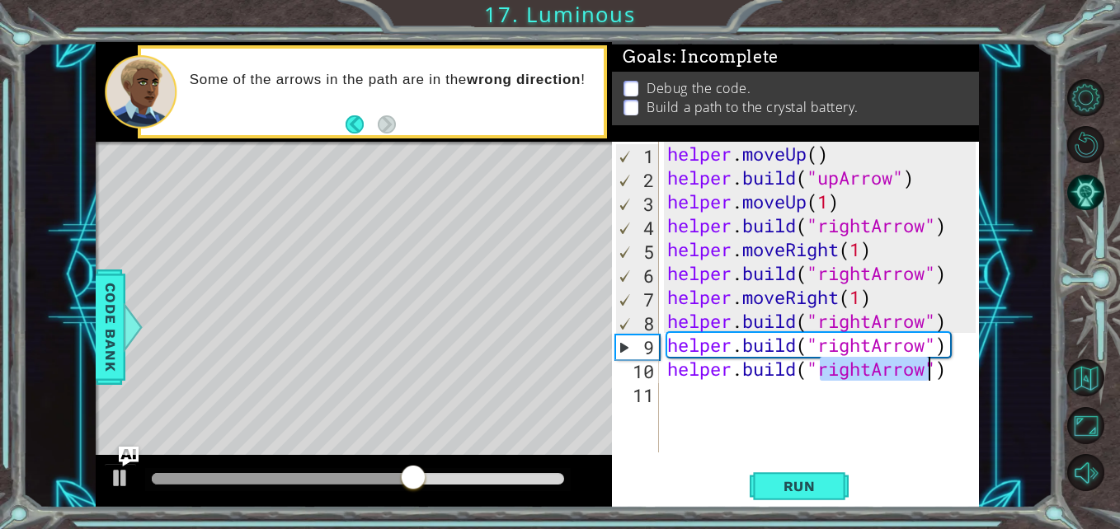
click at [882, 376] on div "helper . moveUp ( ) helper . build ( "upArrow" ) helper . moveUp ( 1 ) helper .…" at bounding box center [820, 297] width 312 height 311
click at [873, 369] on div "helper . moveUp ( ) helper . build ( "upArrow" ) helper . moveUp ( 1 ) helper .…" at bounding box center [824, 321] width 320 height 359
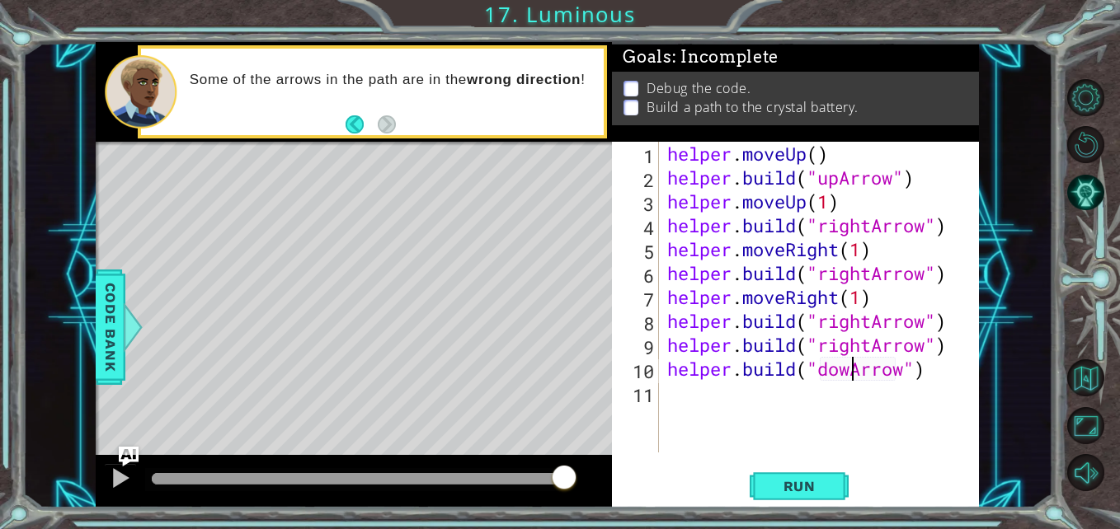
scroll to position [0, 9]
click at [844, 496] on button "Run" at bounding box center [799, 486] width 99 height 36
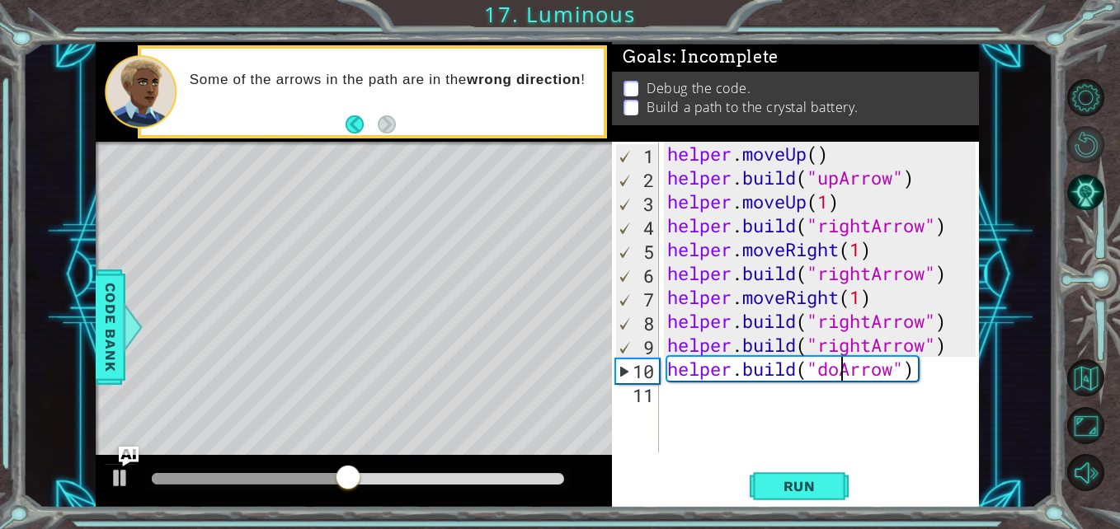
click at [1099, 133] on button "Restart Level" at bounding box center [1085, 144] width 37 height 37
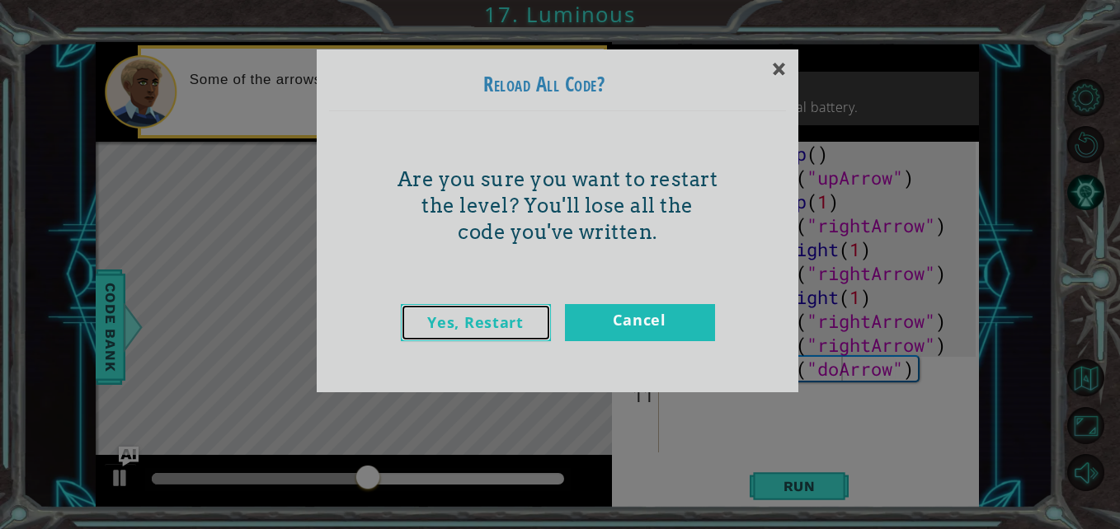
click at [520, 336] on link "Yes, Restart" at bounding box center [476, 322] width 150 height 37
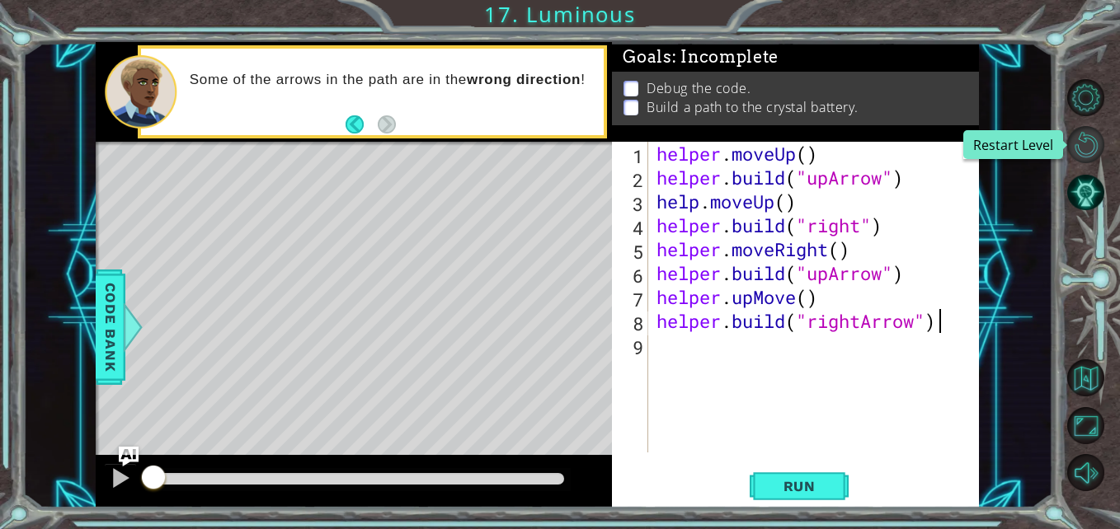
click at [1080, 156] on button "Restart Level" at bounding box center [1085, 144] width 37 height 37
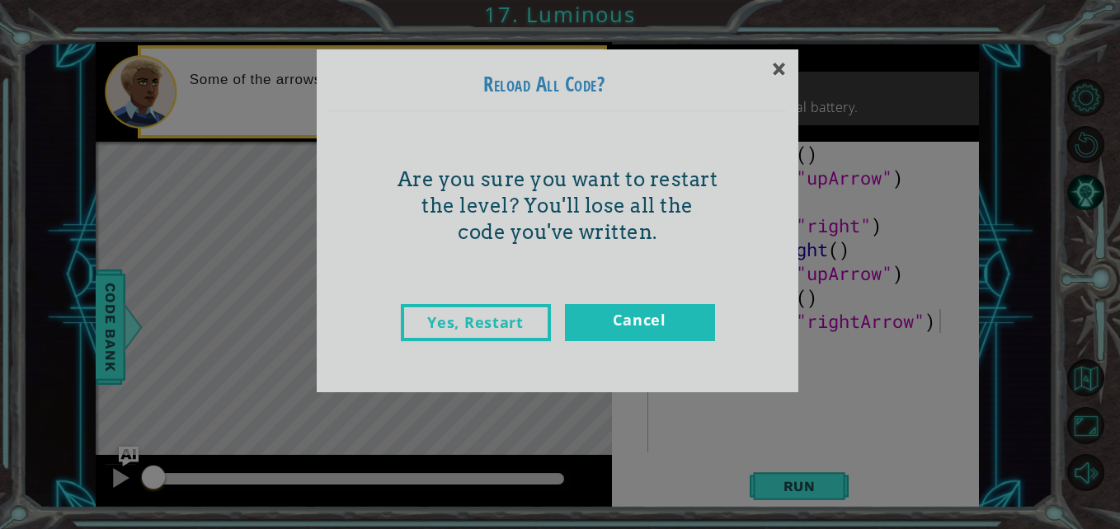
click at [287, 153] on div "× Reload All Code? Are you sure you want to restart the level? You'll lose all …" at bounding box center [560, 264] width 1120 height 529
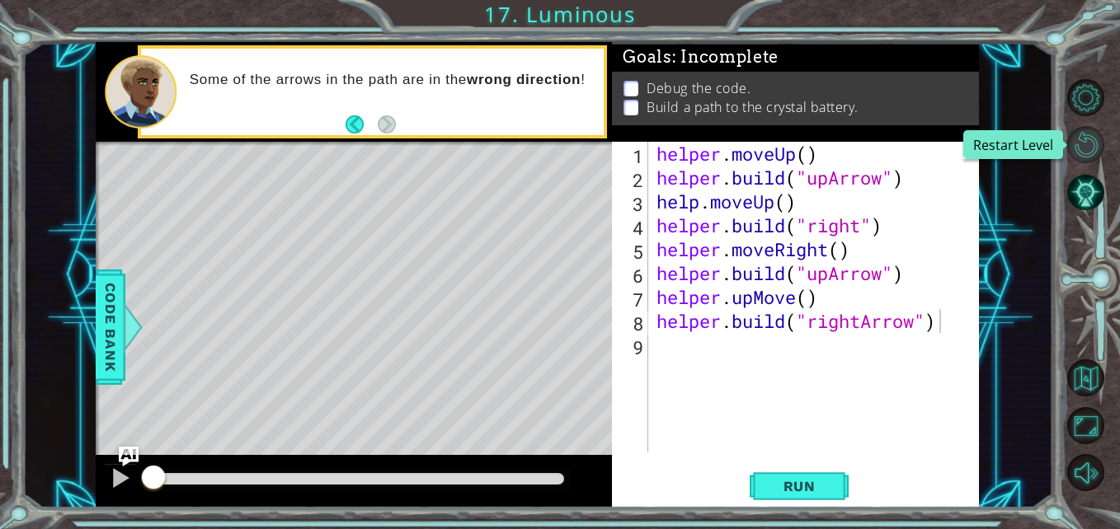
click at [1090, 146] on button "Restart Level" at bounding box center [1085, 144] width 37 height 37
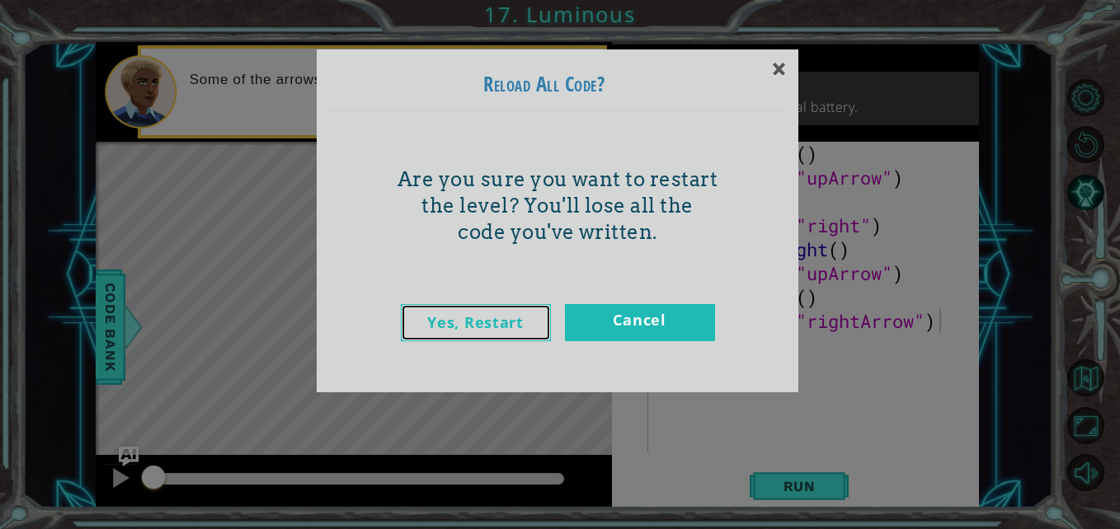
click at [507, 327] on link "Yes, Restart" at bounding box center [476, 322] width 150 height 37
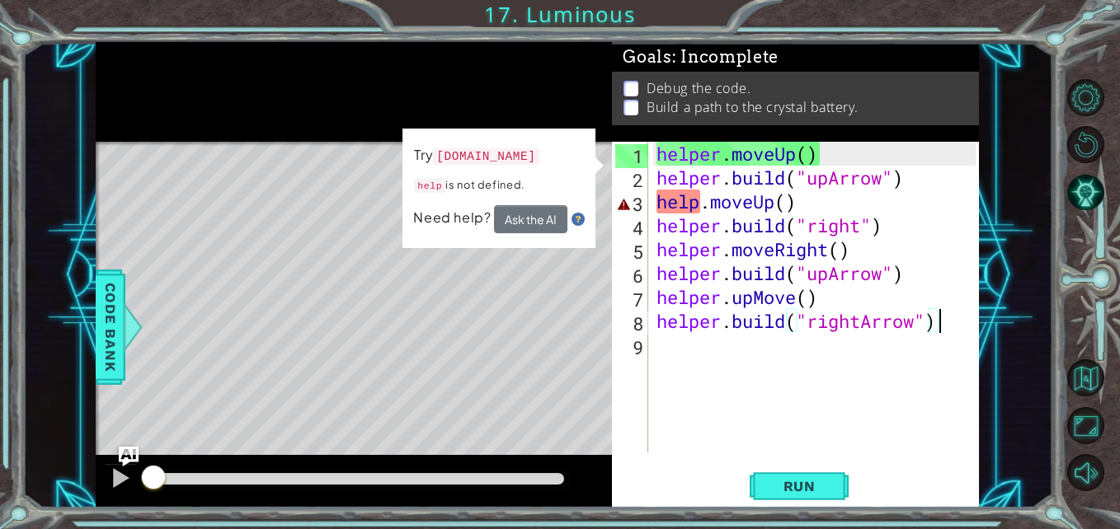
click at [738, 184] on div "helper . moveUp ( ) helper . build ( "upArrow" ) help . moveUp ( ) helper . bui…" at bounding box center [818, 321] width 330 height 359
click at [700, 202] on div "helper . moveUp ( ) helper . build ( "upArrow" ) help . moveUp ( ) helper . bui…" at bounding box center [818, 321] width 330 height 359
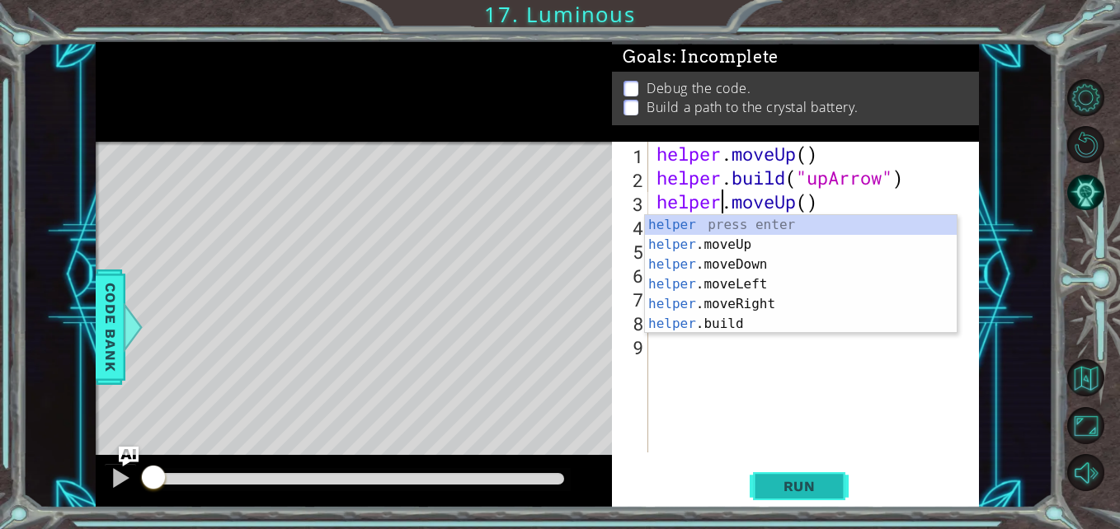
click at [773, 483] on span "Run" at bounding box center [799, 486] width 65 height 16
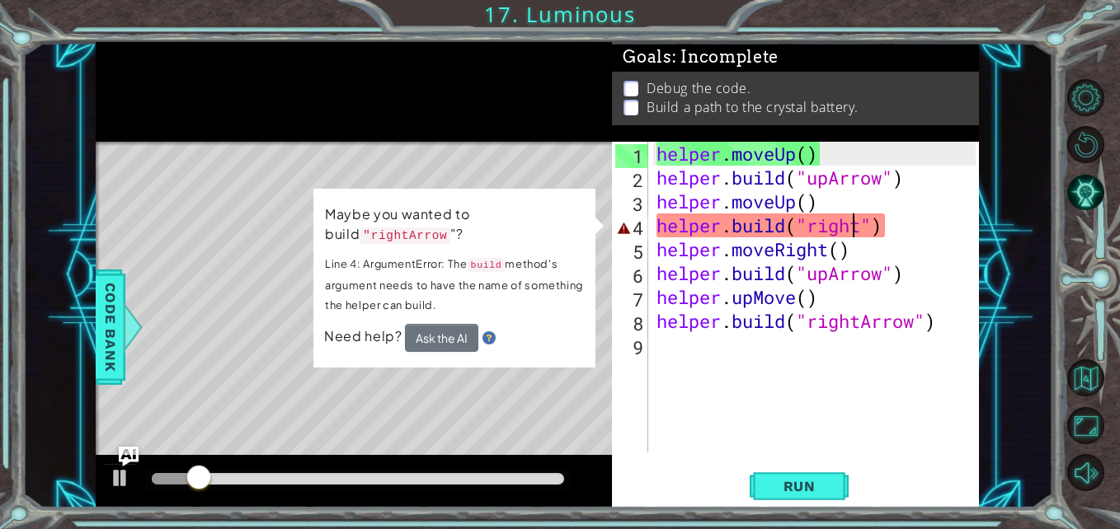
click at [854, 233] on div "helper . moveUp ( ) helper . build ( "upArrow" ) helper . moveUp ( ) helper . b…" at bounding box center [818, 321] width 330 height 359
click at [862, 229] on div "helper . moveUp ( ) helper . build ( "upArrow" ) helper . moveUp ( ) helper . b…" at bounding box center [818, 321] width 330 height 359
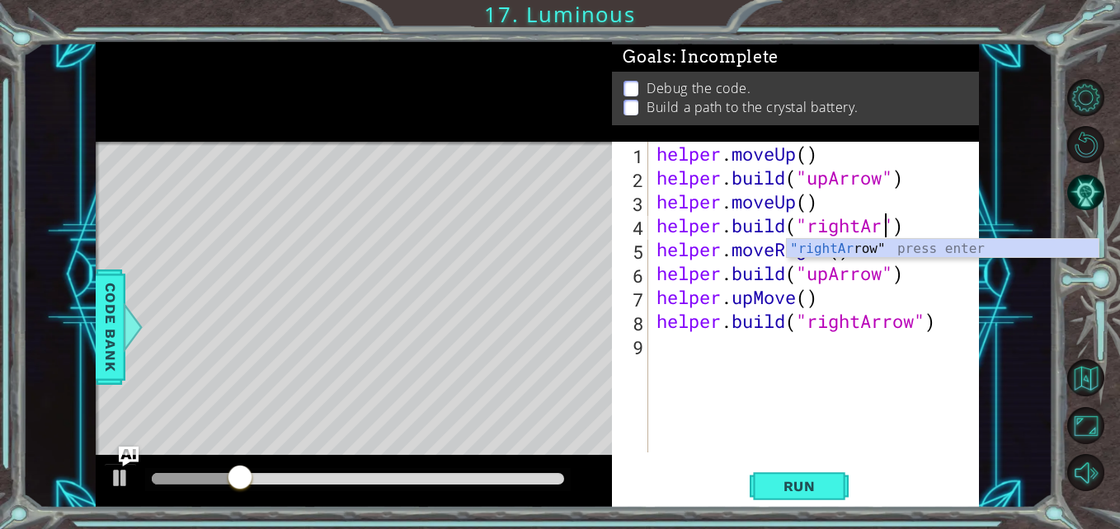
scroll to position [0, 11]
click at [967, 239] on div ""rightArr ow" press enter" at bounding box center [943, 248] width 312 height 18
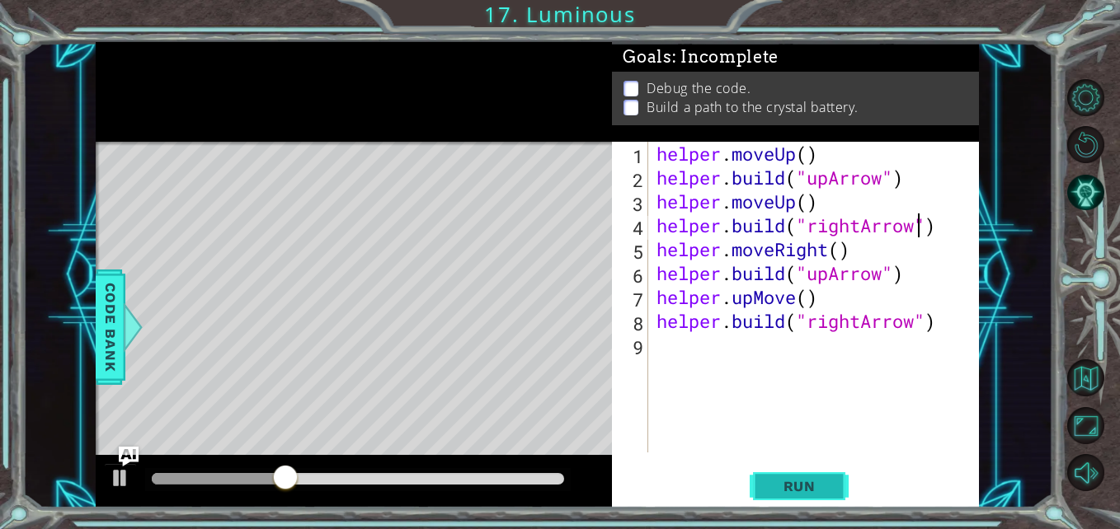
click at [795, 487] on span "Run" at bounding box center [799, 486] width 65 height 16
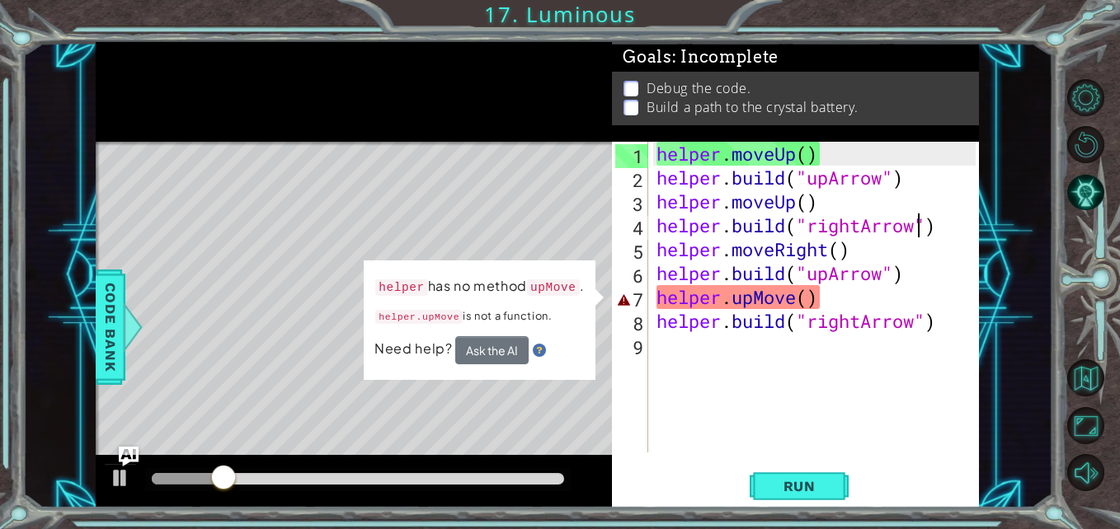
click at [795, 303] on div "helper . moveUp ( ) helper . build ( "upArrow" ) helper . moveUp ( ) helper . b…" at bounding box center [818, 321] width 330 height 359
click at [807, 301] on div "helper . moveUp ( ) helper . build ( "upArrow" ) helper . moveUp ( ) helper . b…" at bounding box center [818, 321] width 330 height 359
click at [798, 302] on div "helper . moveUp ( ) helper . build ( "upArrow" ) helper . moveUp ( ) helper . b…" at bounding box center [818, 321] width 330 height 359
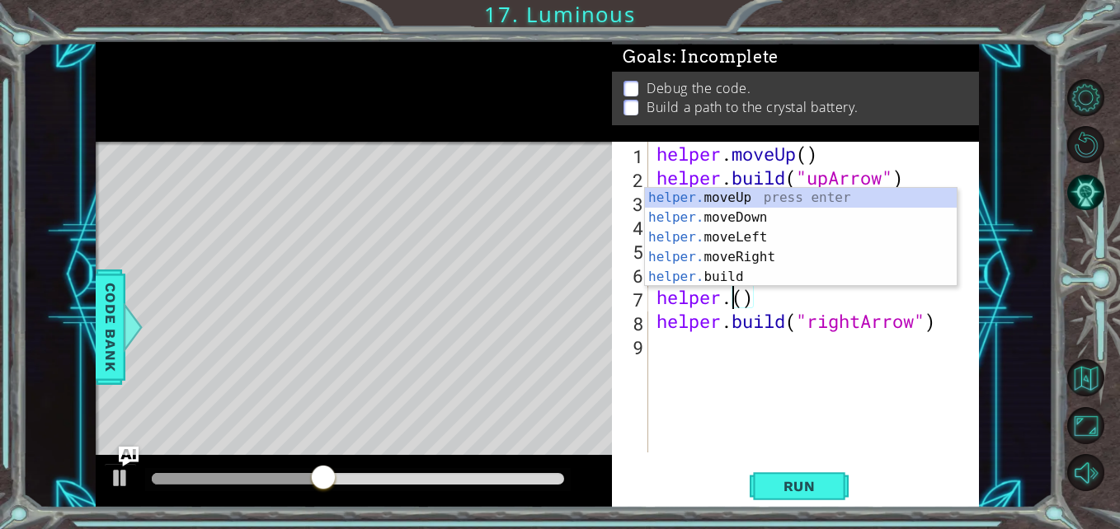
scroll to position [0, 3]
click at [814, 195] on div "helper. moveUp press enter helper. moveDown press enter helper. moveLeft press …" at bounding box center [801, 257] width 312 height 139
type textarea "helper.moveUp(1)"
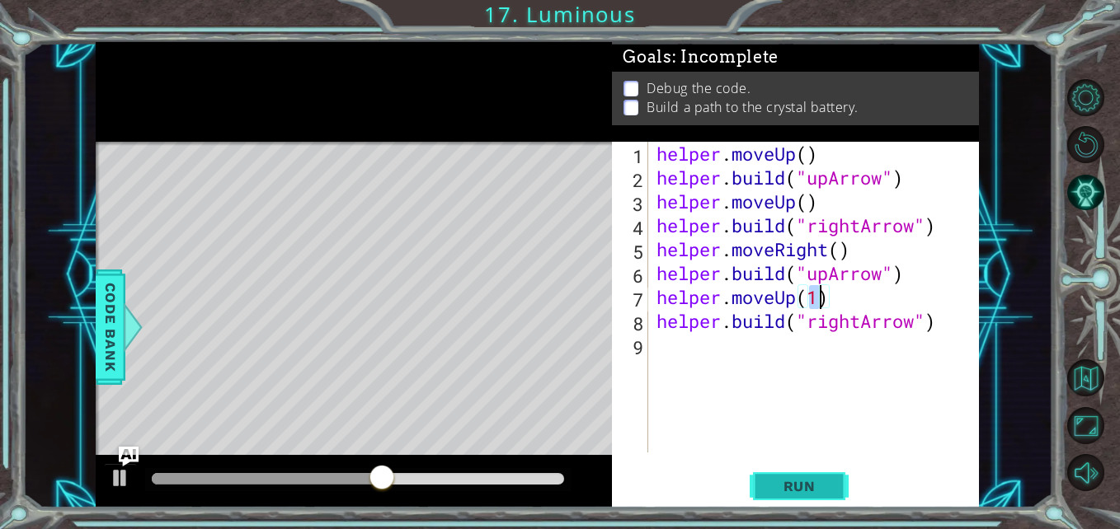
click at [811, 483] on span "Run" at bounding box center [799, 486] width 65 height 16
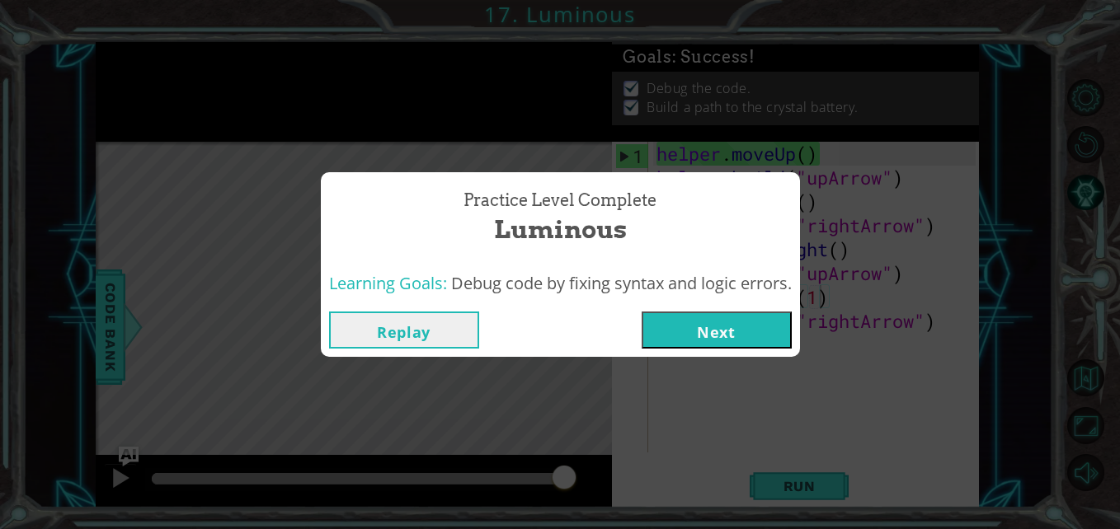
click at [749, 336] on button "Next" at bounding box center [717, 330] width 150 height 37
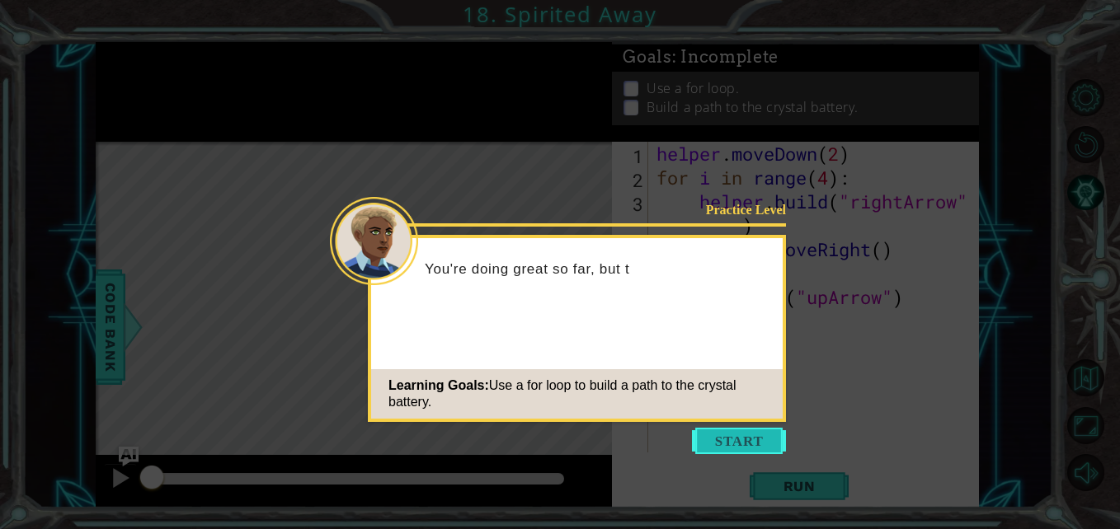
click at [740, 437] on button "Start" at bounding box center [739, 441] width 94 height 26
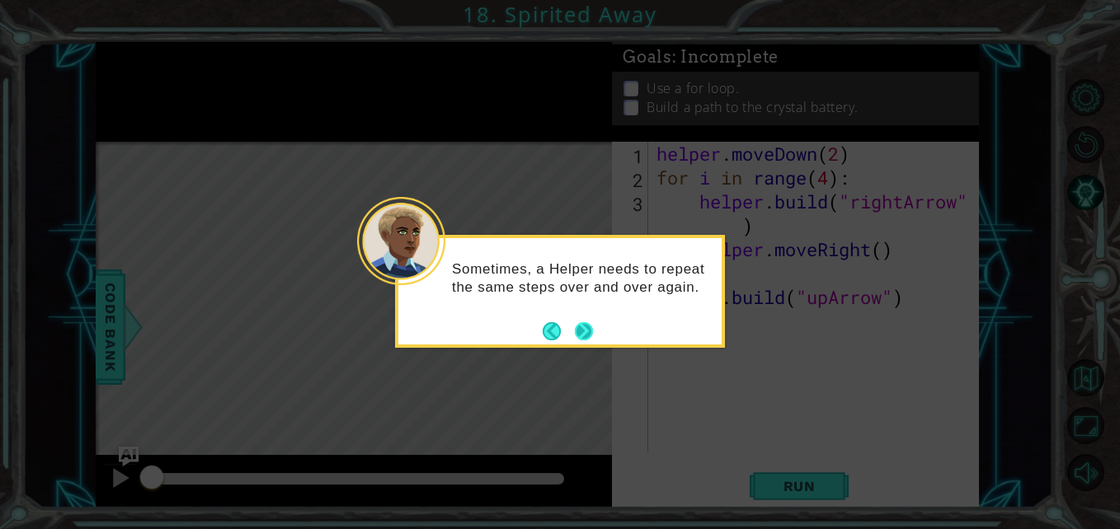
click at [581, 339] on button "Next" at bounding box center [584, 331] width 18 height 18
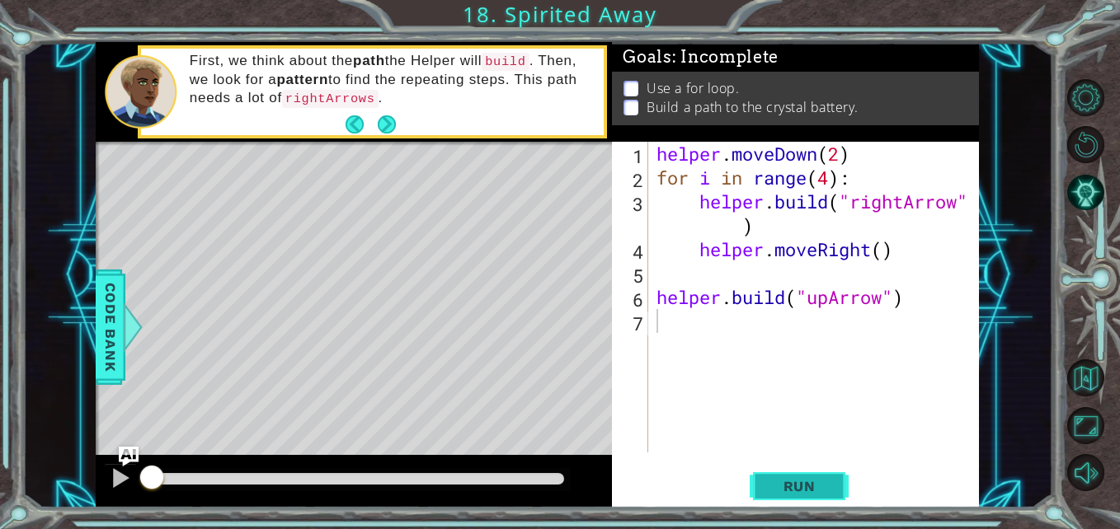
click at [801, 501] on button "Run" at bounding box center [799, 486] width 99 height 36
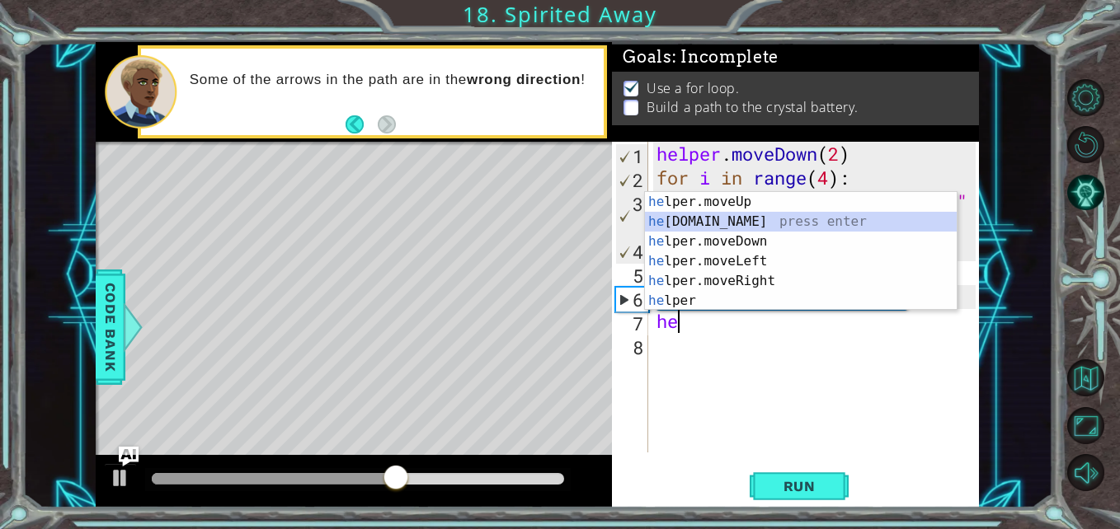
click at [744, 220] on div "he lper.moveUp press enter he [DOMAIN_NAME] press enter he lper.moveDown press …" at bounding box center [801, 271] width 312 height 158
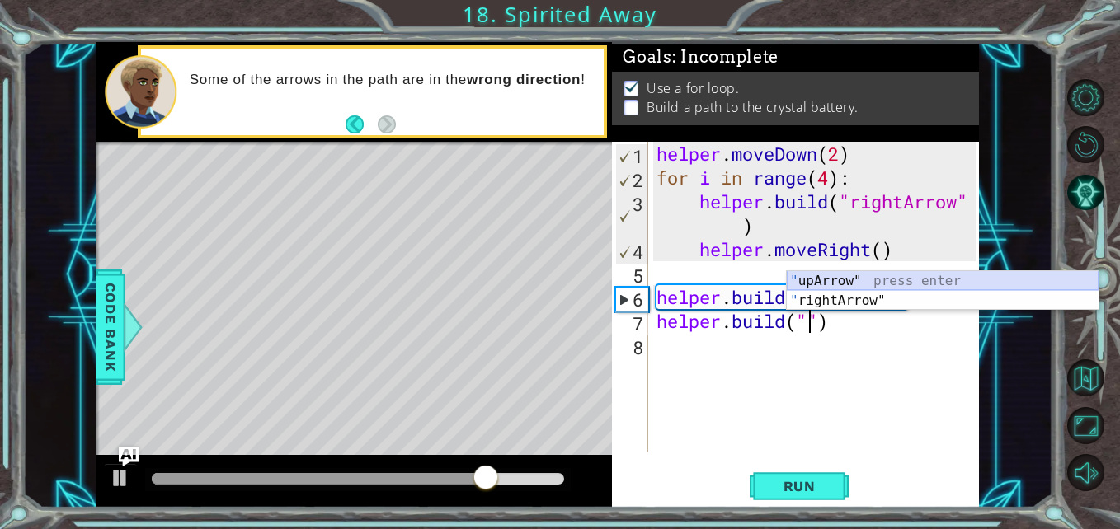
click at [858, 283] on div "" upArrow" press enter " rightArrow" press enter" at bounding box center [943, 310] width 312 height 79
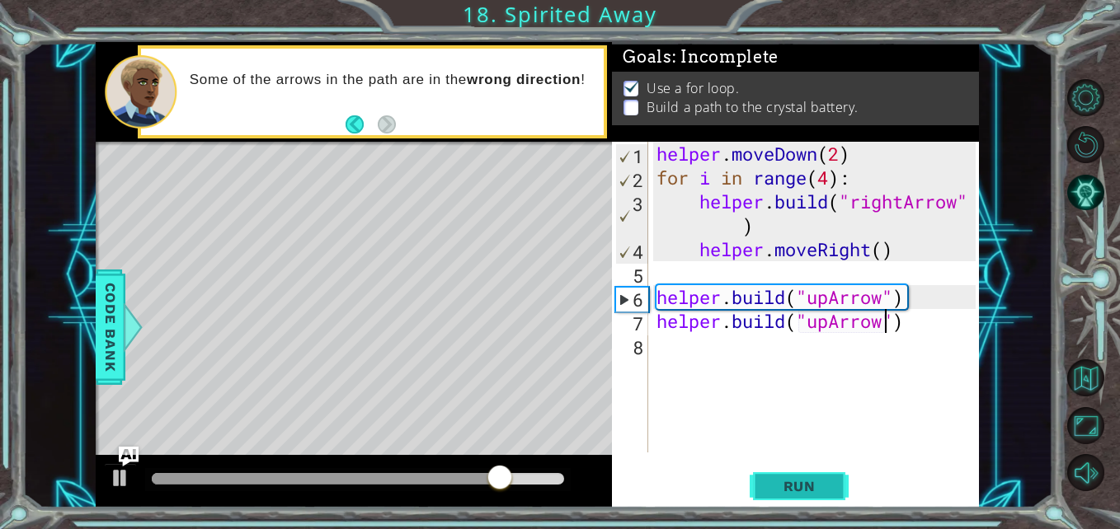
type textarea "[DOMAIN_NAME]("upArrow")"
click at [820, 492] on span "Run" at bounding box center [799, 486] width 65 height 16
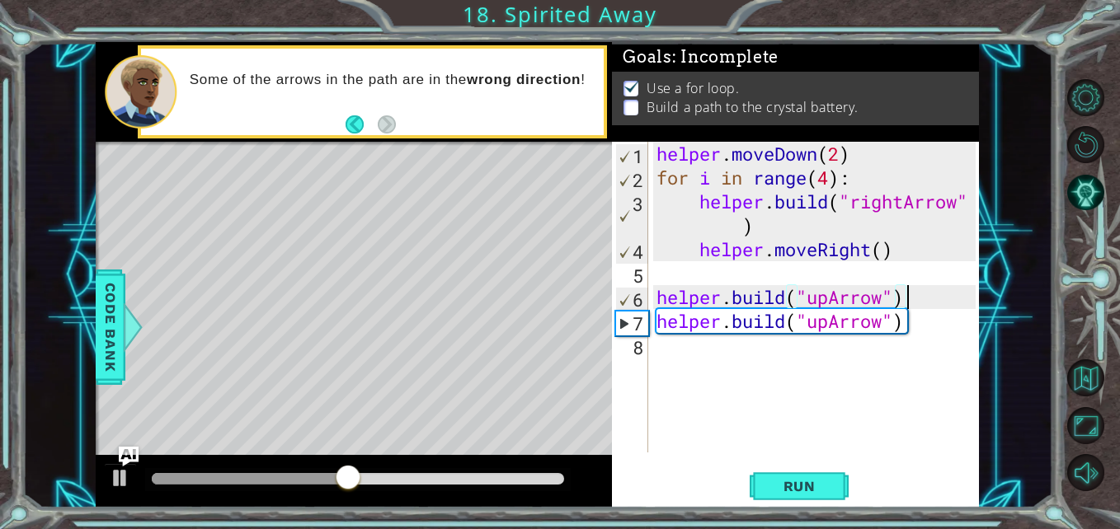
click at [944, 296] on div "helper . moveDown ( 2 ) for i in range ( 4 ) : helper . build ( "rightArrow" ) …" at bounding box center [818, 321] width 330 height 359
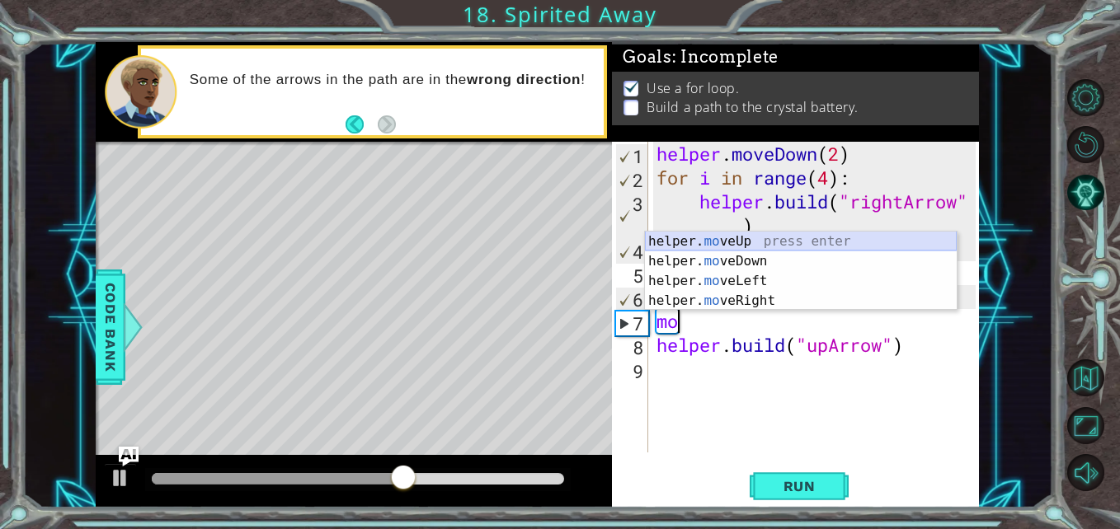
click at [882, 236] on div "helper. mo veUp press enter helper. mo veDown press enter helper. mo veLeft pre…" at bounding box center [801, 291] width 312 height 119
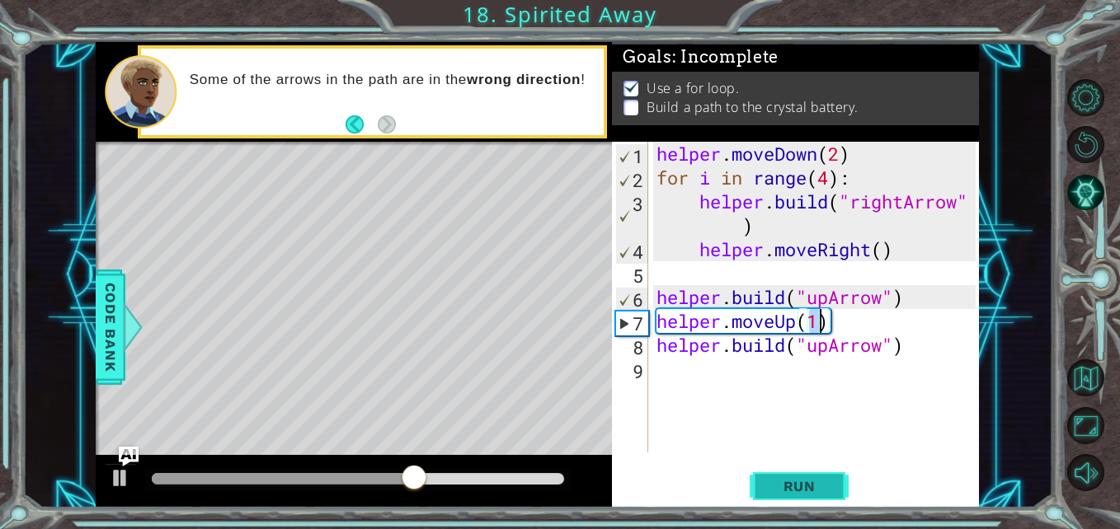
type textarea "helper.moveUp(1)"
click at [796, 491] on span "Run" at bounding box center [799, 486] width 65 height 16
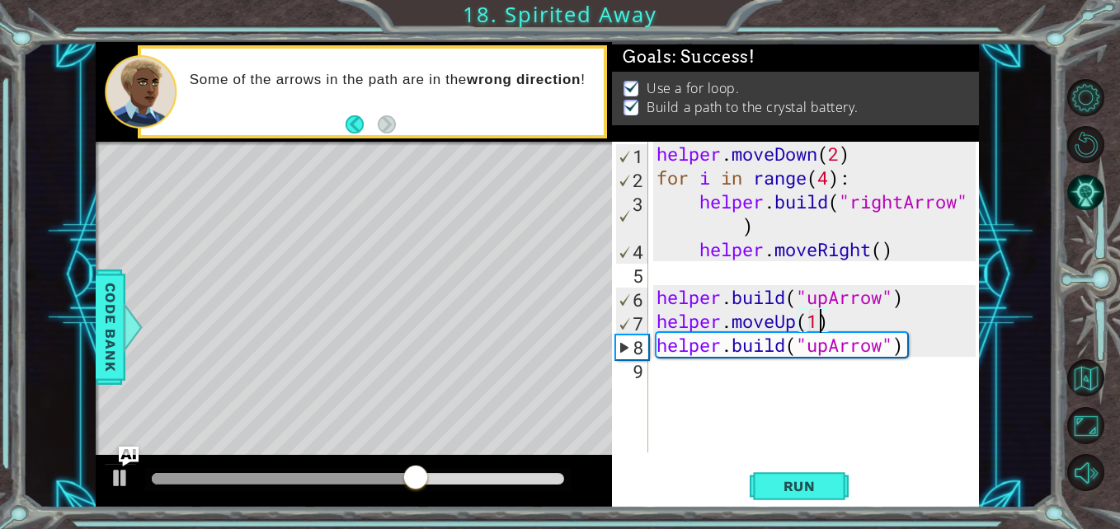
click at [921, 271] on div "helper . moveDown ( 2 ) for i in range ( 4 ) : helper . build ( "rightArrow" ) …" at bounding box center [818, 321] width 330 height 359
click at [761, 454] on div "1 2 3 4 5 6 7 8 9 helper . moveDown ( 2 ) for i in range ( 4 ) : helper . build…" at bounding box center [795, 325] width 367 height 367
click at [765, 398] on div "helper . moveDown ( 2 ) for i in range ( 4 ) : helper . build ( "rightArrow" ) …" at bounding box center [818, 321] width 330 height 359
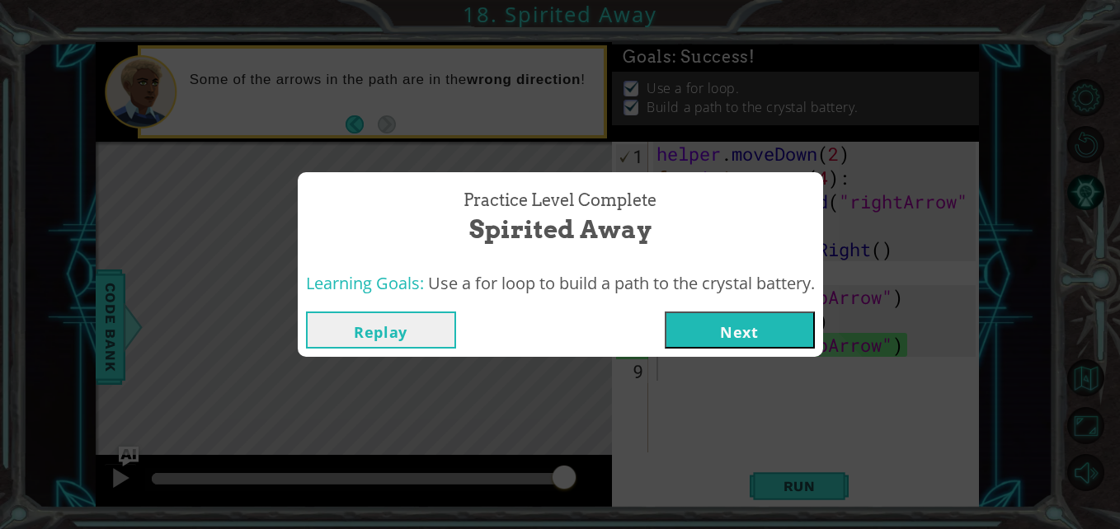
click at [768, 342] on button "Next" at bounding box center [740, 330] width 150 height 37
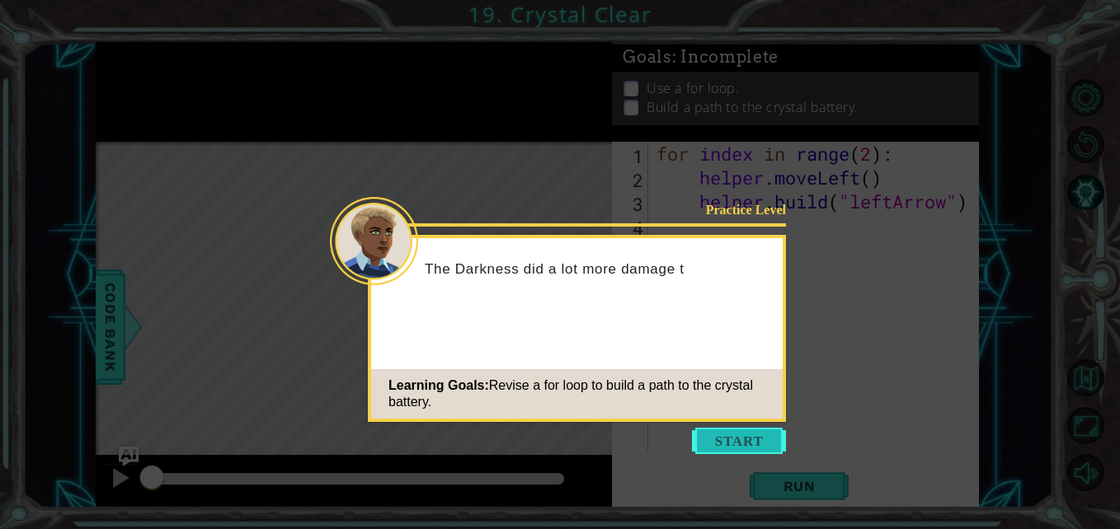
click at [732, 434] on button "Start" at bounding box center [739, 441] width 94 height 26
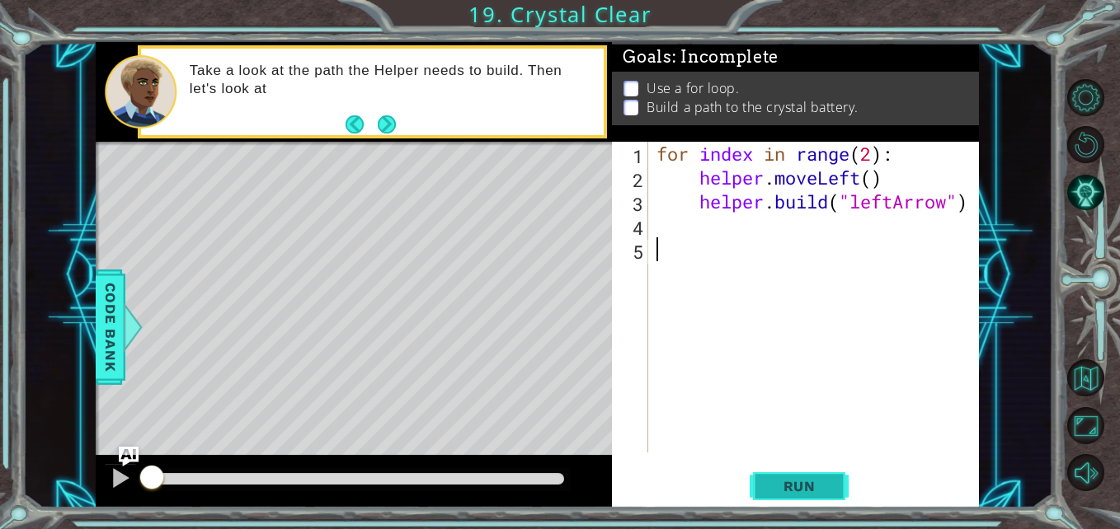
click at [821, 480] on span "Run" at bounding box center [799, 486] width 65 height 16
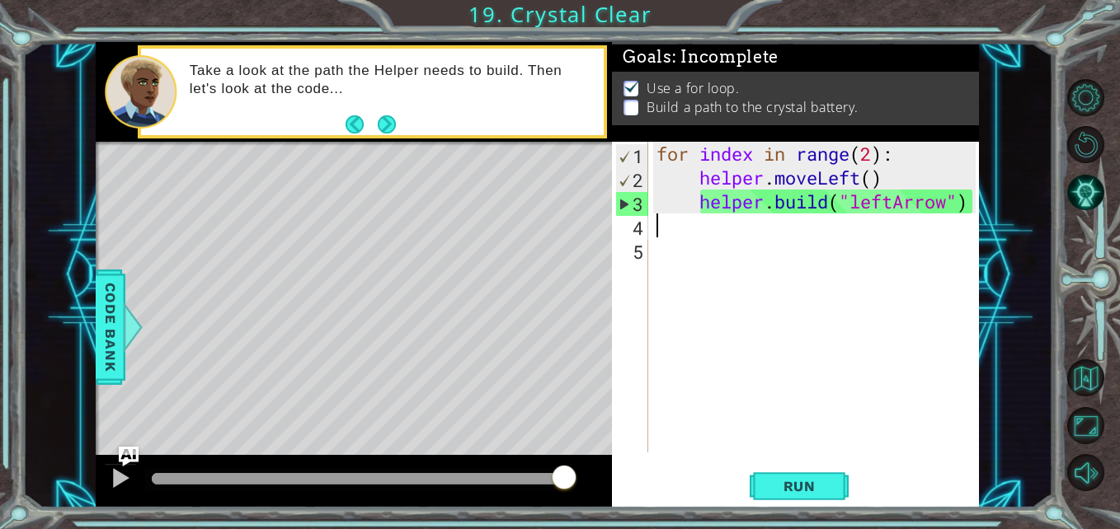
click at [764, 220] on div "for index in range ( 2 ) : helper . moveLeft ( ) helper . build ( "leftArrow" )" at bounding box center [818, 321] width 330 height 359
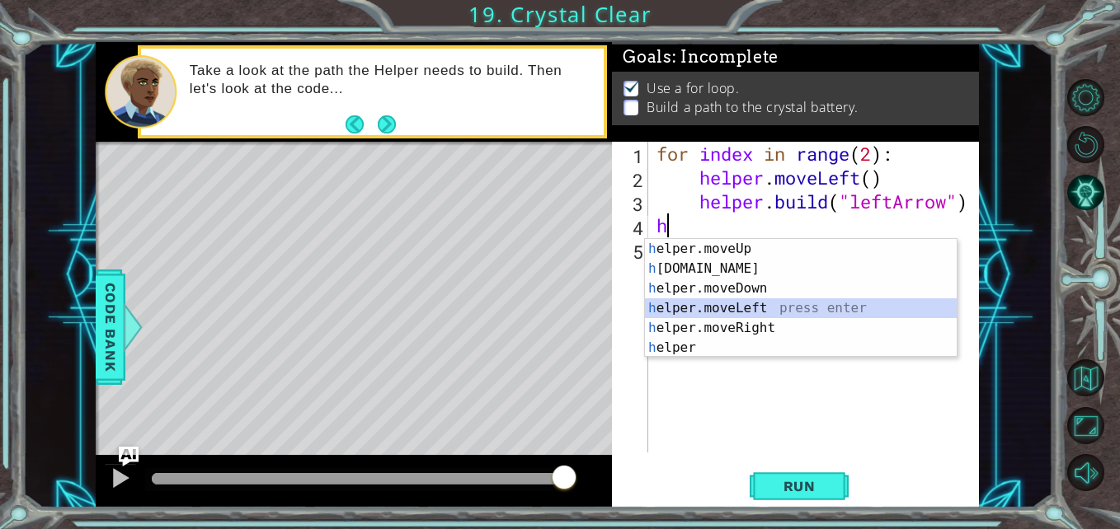
click at [772, 304] on div "h elper.moveUp press enter h [DOMAIN_NAME] press enter h elper.moveDown press e…" at bounding box center [801, 318] width 312 height 158
type textarea "helper.moveLeft(1)"
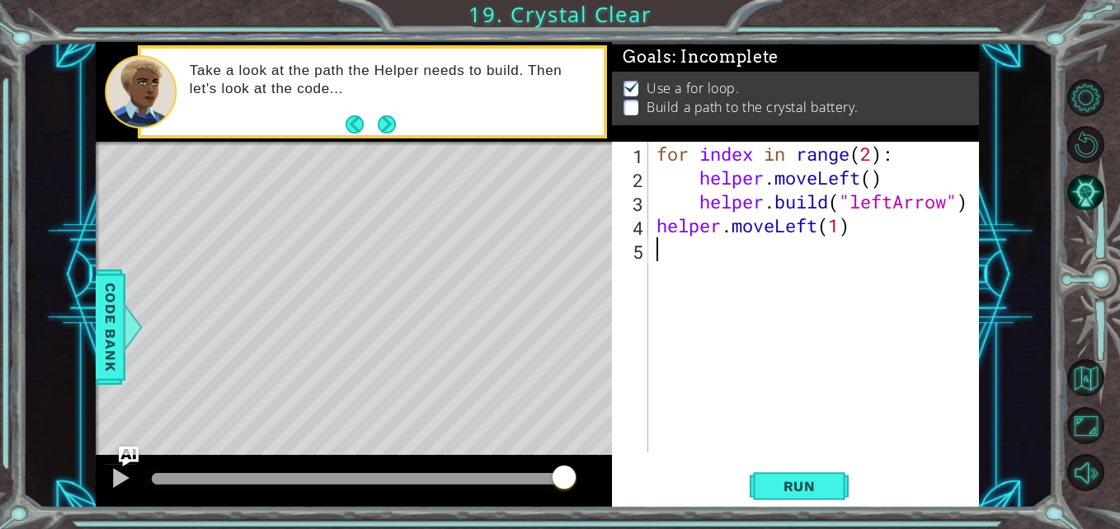
click at [753, 264] on div "for index in range ( 2 ) : helper . moveLeft ( ) helper . build ( "leftArrow" )…" at bounding box center [818, 321] width 330 height 359
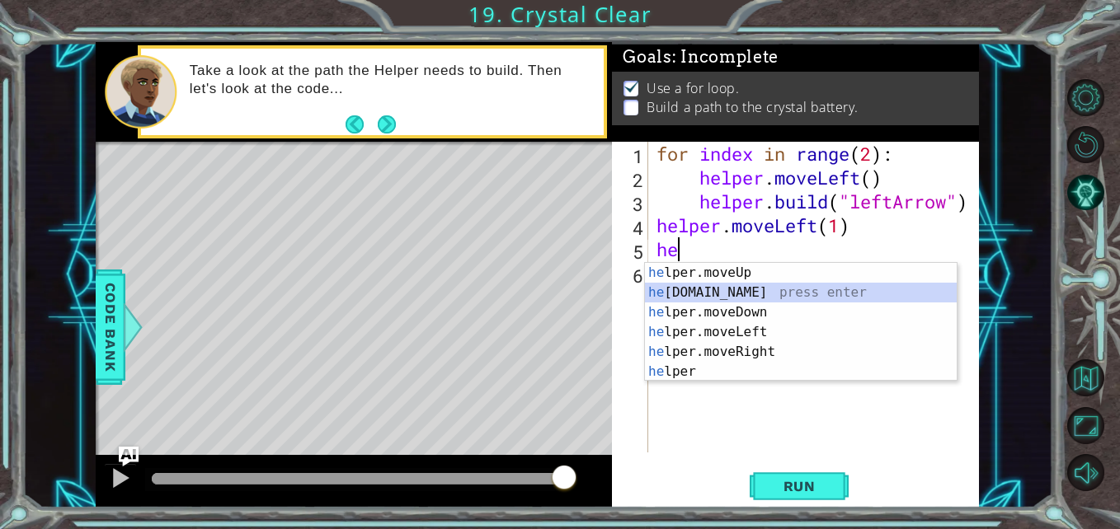
click at [753, 292] on div "he lper.moveUp press enter he [DOMAIN_NAME] press enter he lper.moveDown press …" at bounding box center [801, 342] width 312 height 158
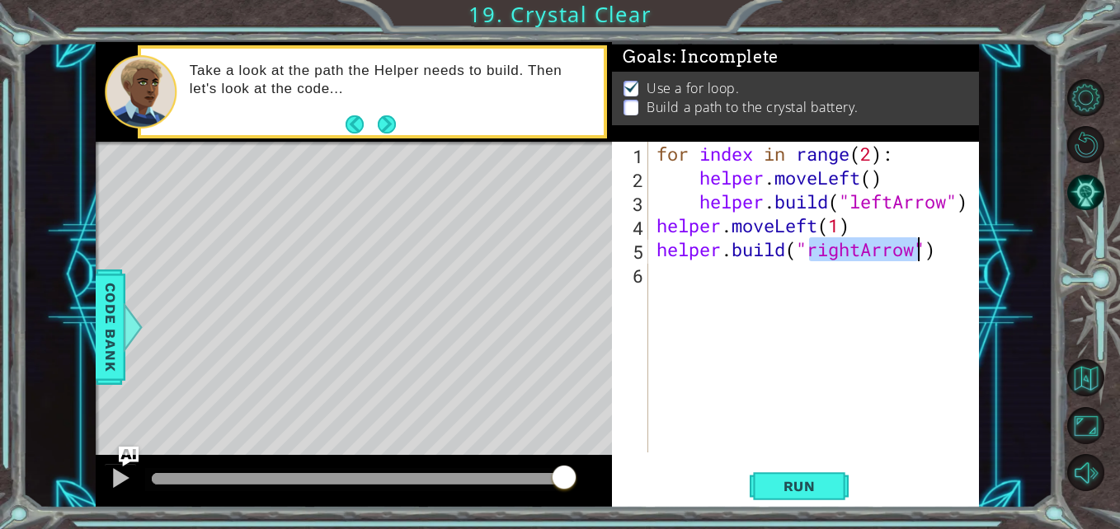
click at [870, 251] on div "for index in range ( 2 ) : helper . moveLeft ( ) helper . build ( "leftArrow" )…" at bounding box center [814, 297] width 322 height 311
click at [863, 256] on div "for index in range ( 2 ) : helper . moveLeft ( ) helper . build ( "leftArrow" )…" at bounding box center [818, 321] width 330 height 359
click at [867, 273] on body "1 ההההההההההההההההההההההההההההההההההההההההההההההההההההההההההההההההההההההההההההה…" at bounding box center [560, 264] width 1120 height 529
click at [822, 250] on div "for index in range ( 2 ) : helper . moveLeft ( ) helper . build ( "leftArrow" )…" at bounding box center [818, 321] width 330 height 359
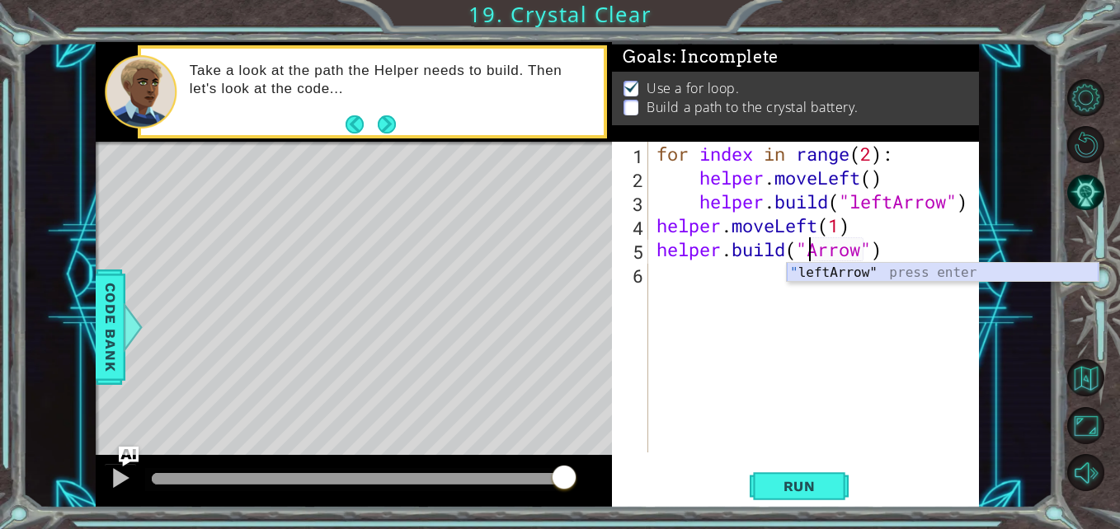
click at [825, 270] on div "" leftArrow" press enter" at bounding box center [943, 292] width 312 height 59
type textarea "[DOMAIN_NAME]("leftArrow")"
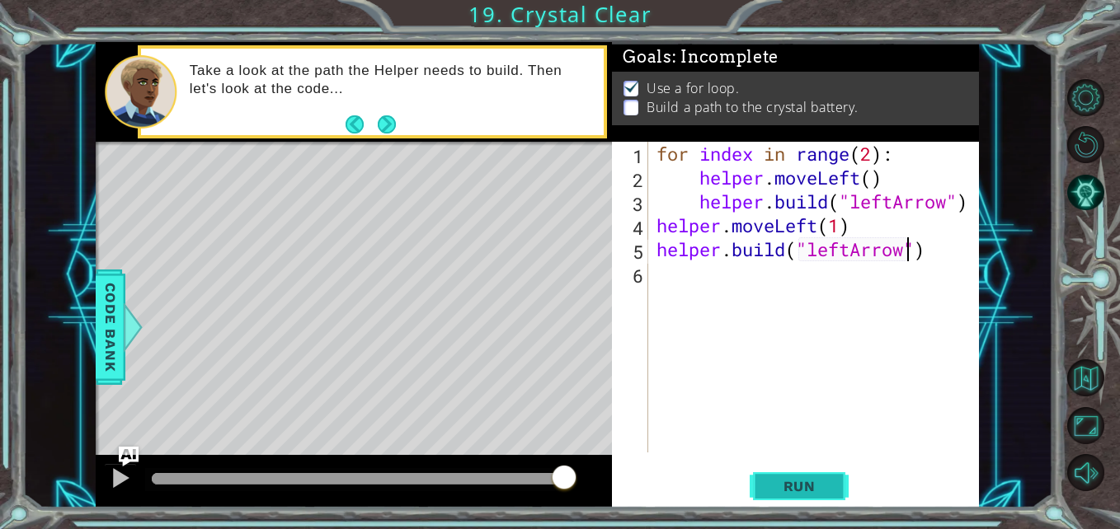
click at [820, 488] on span "Run" at bounding box center [799, 486] width 65 height 16
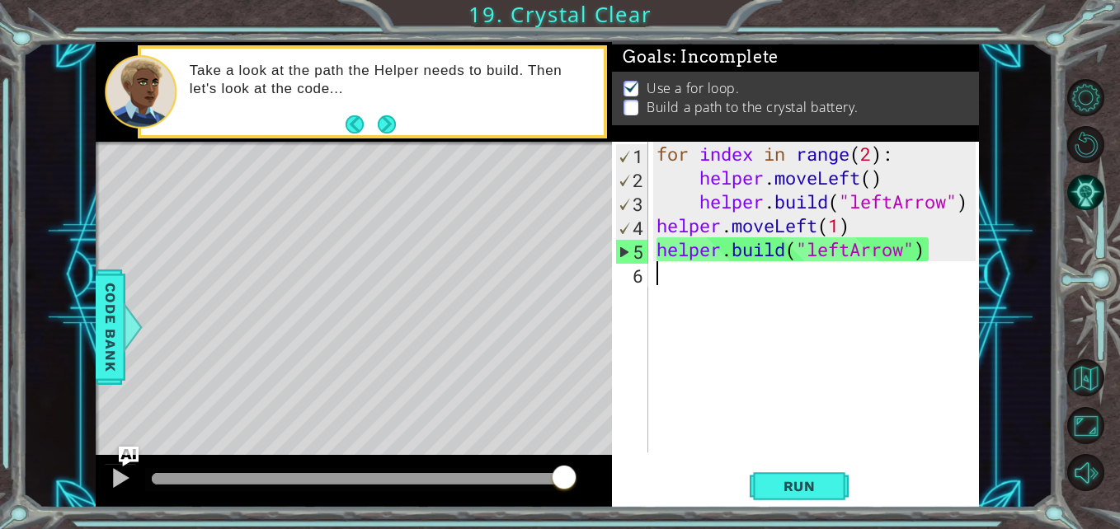
click at [768, 330] on div "for index in range ( 2 ) : helper . moveLeft ( ) helper . build ( "leftArrow" )…" at bounding box center [818, 321] width 330 height 359
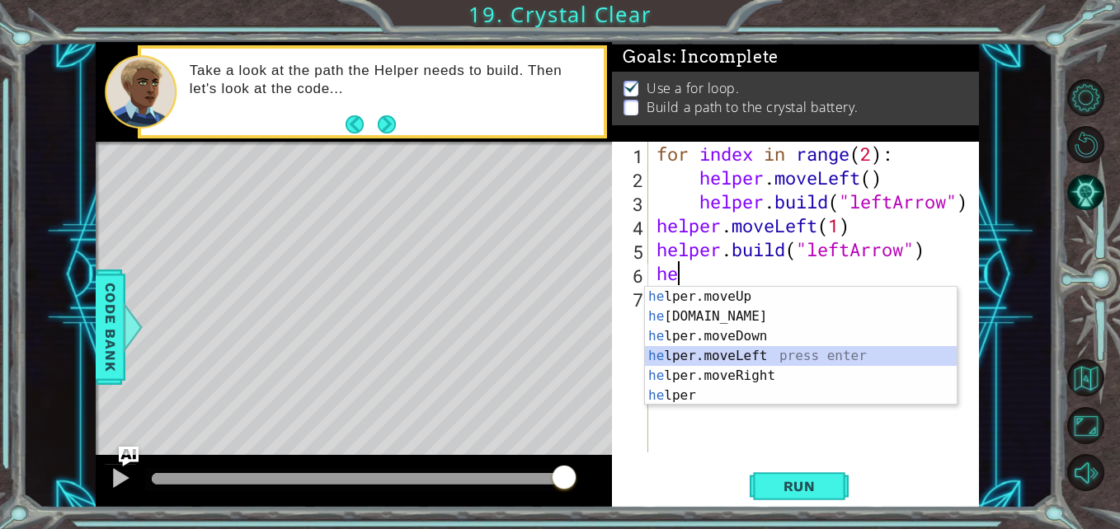
click at [778, 350] on div "he lper.moveUp press enter he [DOMAIN_NAME] press enter he lper.moveDown press …" at bounding box center [801, 366] width 312 height 158
type textarea "helper.moveLeft(1)"
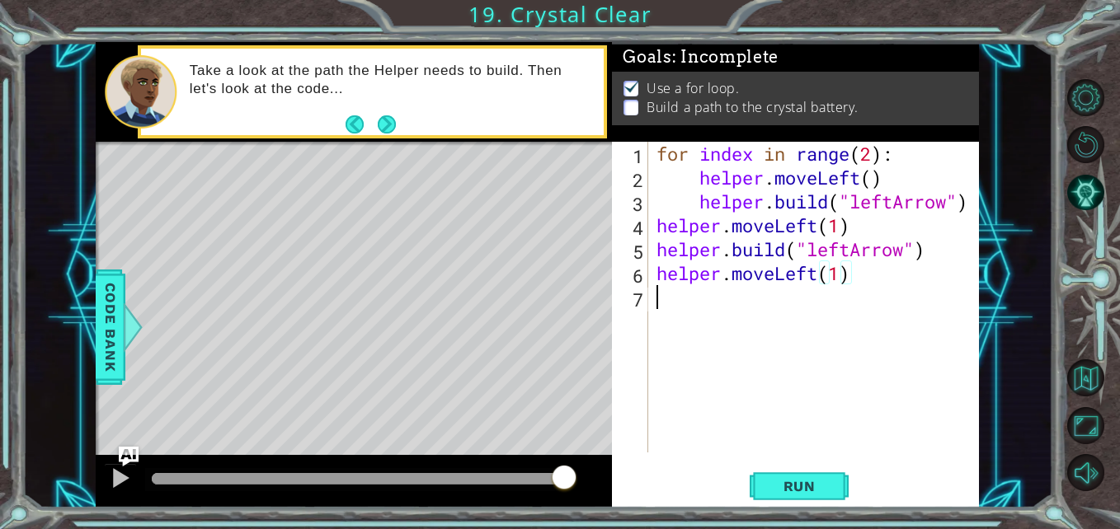
click at [768, 302] on div "for index in range ( 2 ) : helper . moveLeft ( ) helper . build ( "leftArrow" )…" at bounding box center [818, 321] width 330 height 359
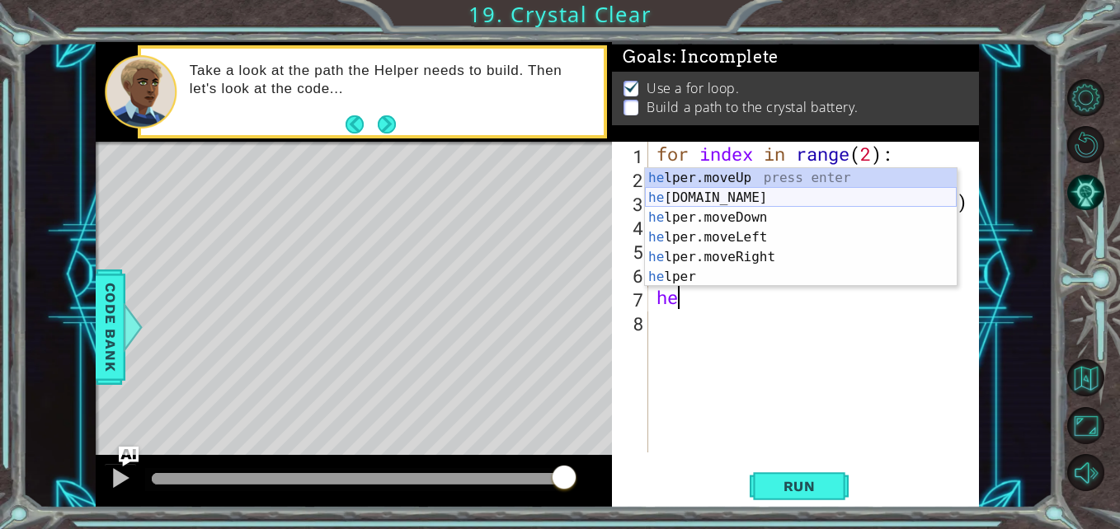
click at [772, 203] on div "he lper.moveUp press enter he [DOMAIN_NAME] press enter he lper.moveDown press …" at bounding box center [801, 247] width 312 height 158
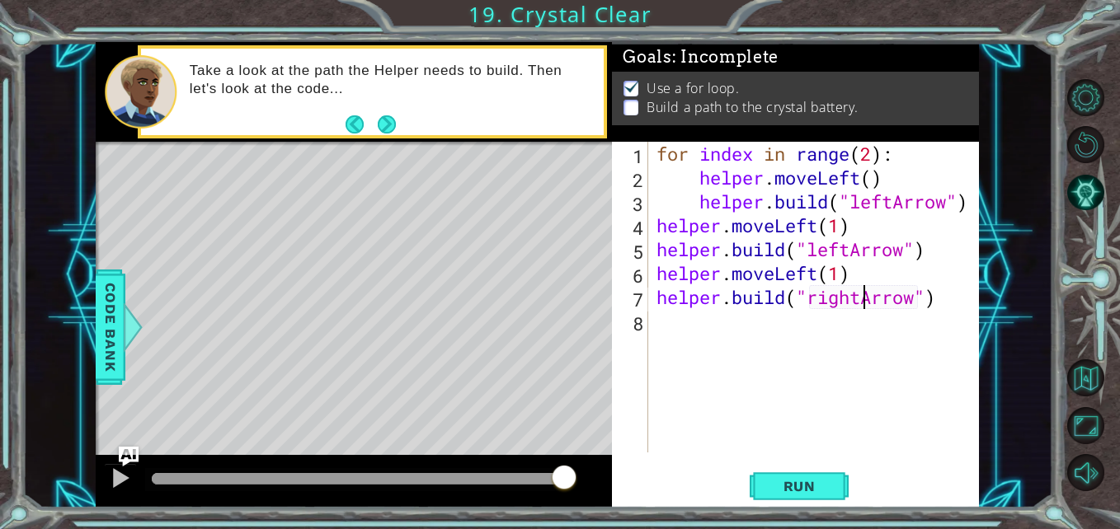
click at [867, 296] on div "for index in range ( 2 ) : helper . moveLeft ( ) helper . build ( "leftArrow" )…" at bounding box center [818, 321] width 330 height 359
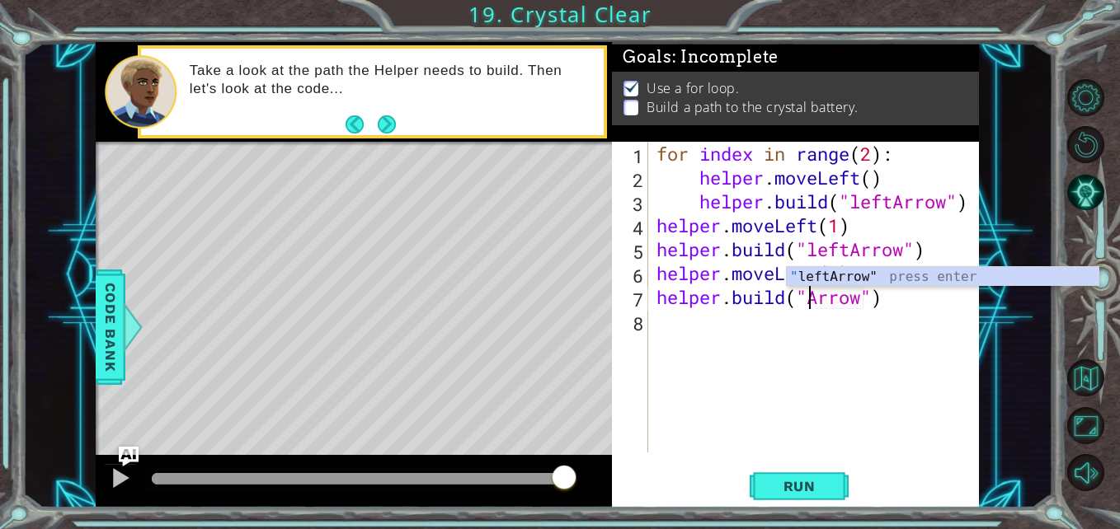
click at [948, 285] on div "" leftArrow" press enter" at bounding box center [943, 296] width 312 height 59
type textarea "[DOMAIN_NAME]("leftArrow")"
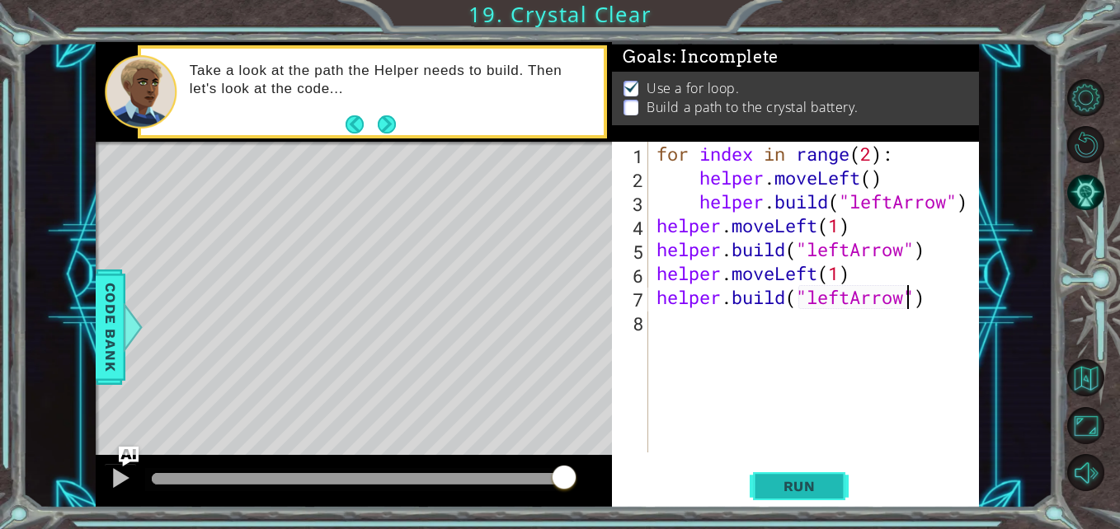
click at [813, 482] on span "Run" at bounding box center [799, 486] width 65 height 16
